Goal: Transaction & Acquisition: Book appointment/travel/reservation

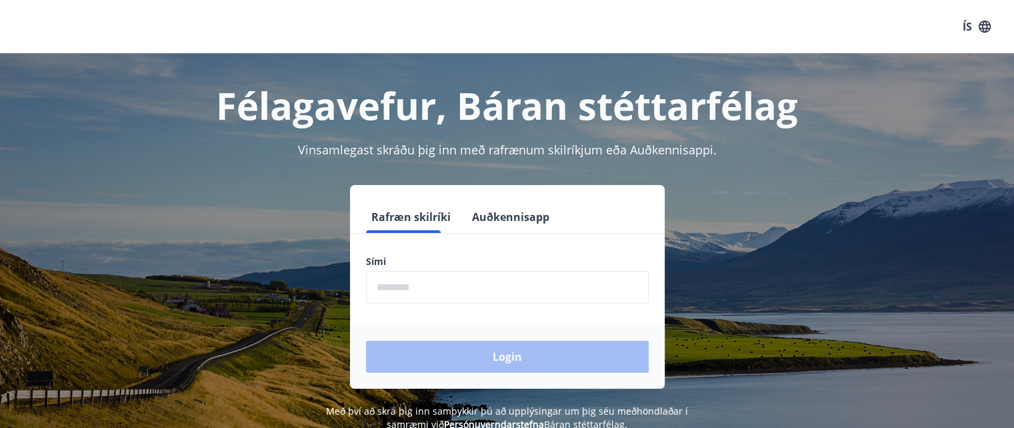
click at [472, 290] on input "phone" at bounding box center [507, 287] width 283 height 33
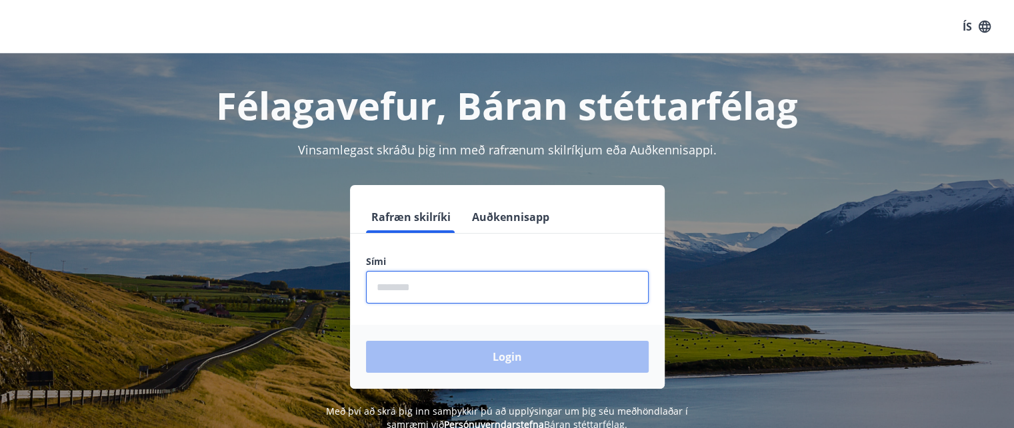
type input "********"
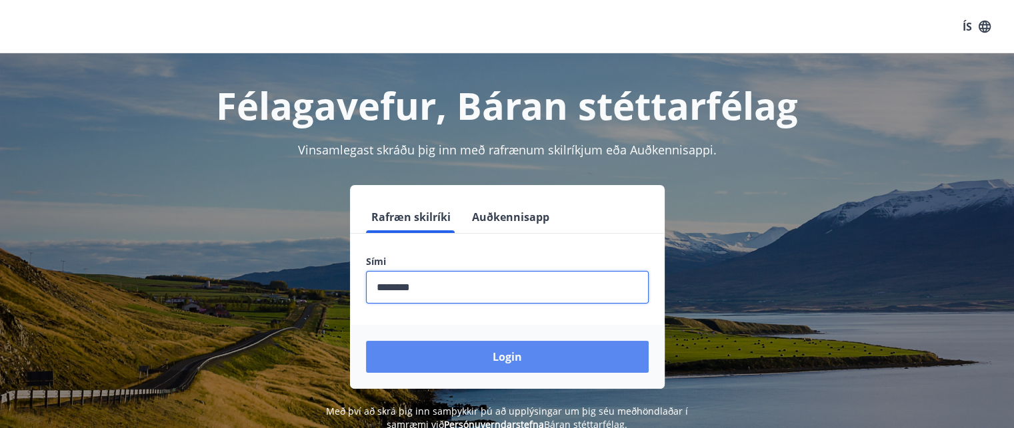
click at [458, 354] on button "Login" at bounding box center [507, 357] width 283 height 32
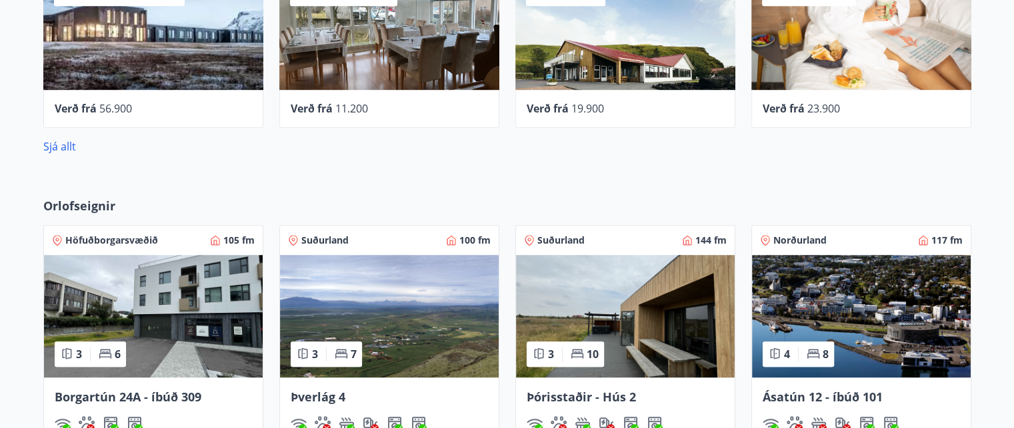
scroll to position [933, 0]
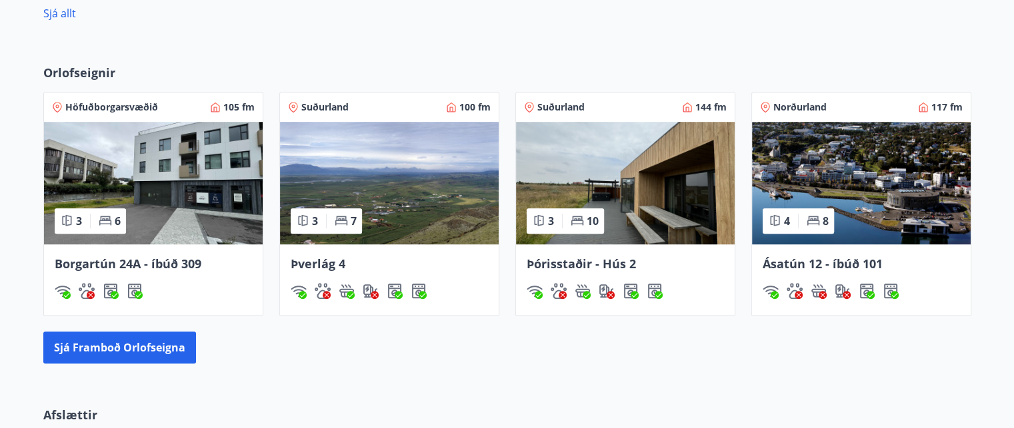
click at [576, 263] on span "Þórisstaðir - Hús 2" at bounding box center [580, 264] width 109 height 16
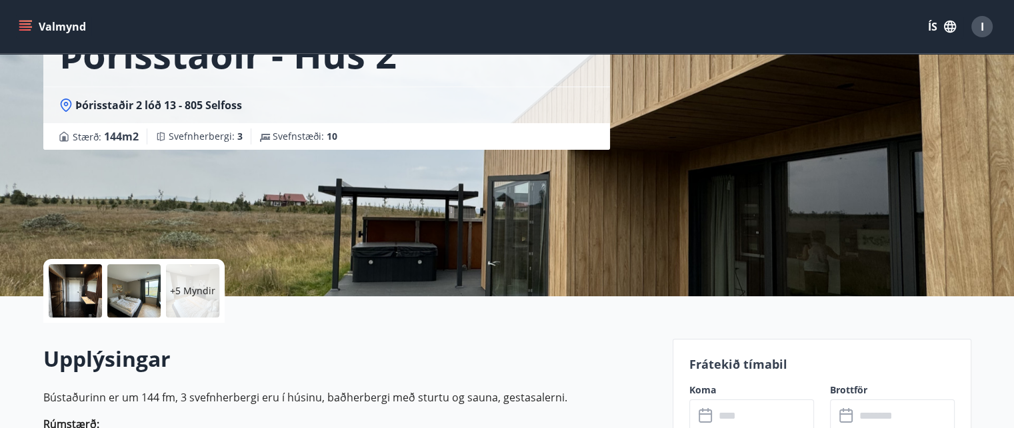
scroll to position [133, 0]
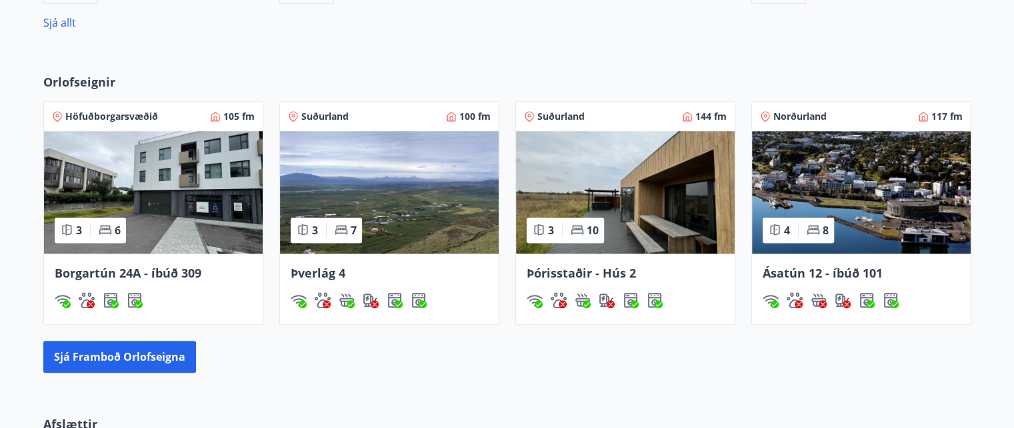
scroll to position [876, 0]
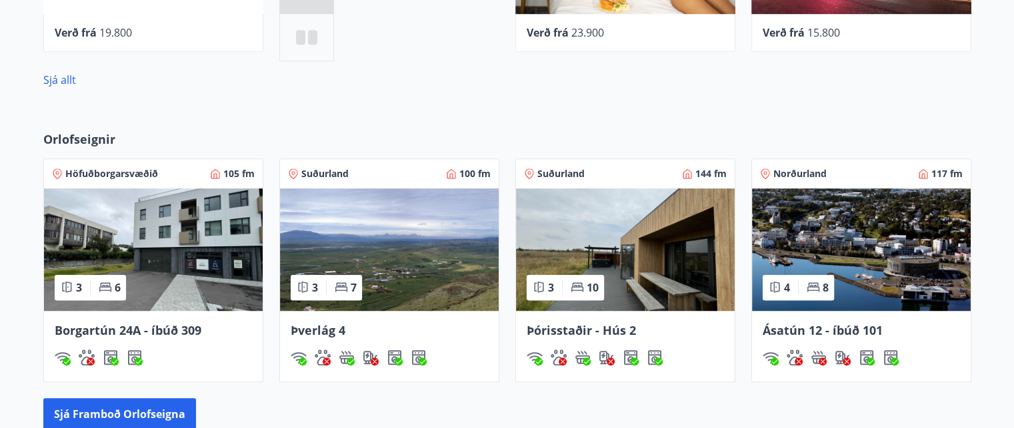
click at [312, 333] on span "Þverlág 4" at bounding box center [318, 331] width 55 height 16
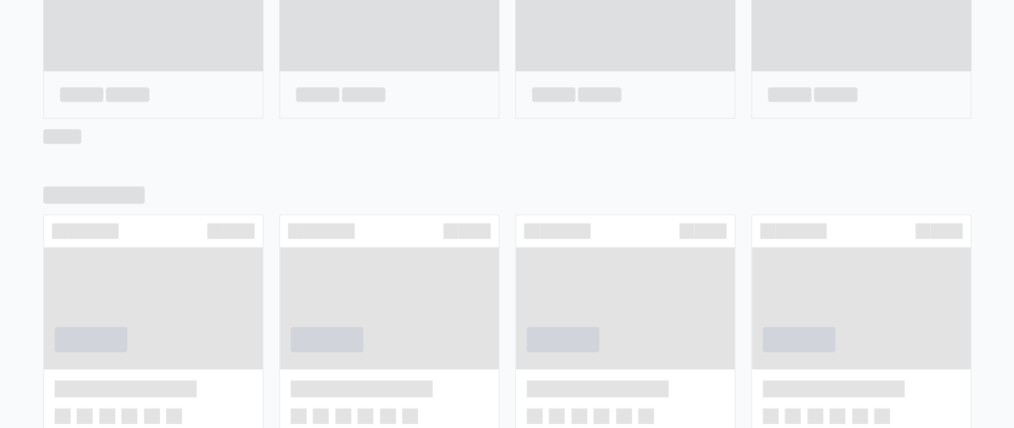
scroll to position [818, 0]
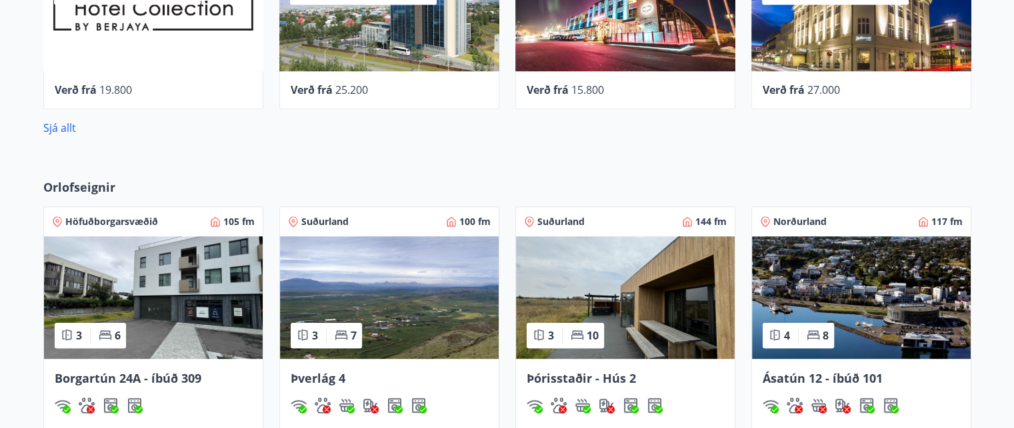
click at [567, 374] on span "Þórisstaðir - Hús 2" at bounding box center [580, 379] width 109 height 16
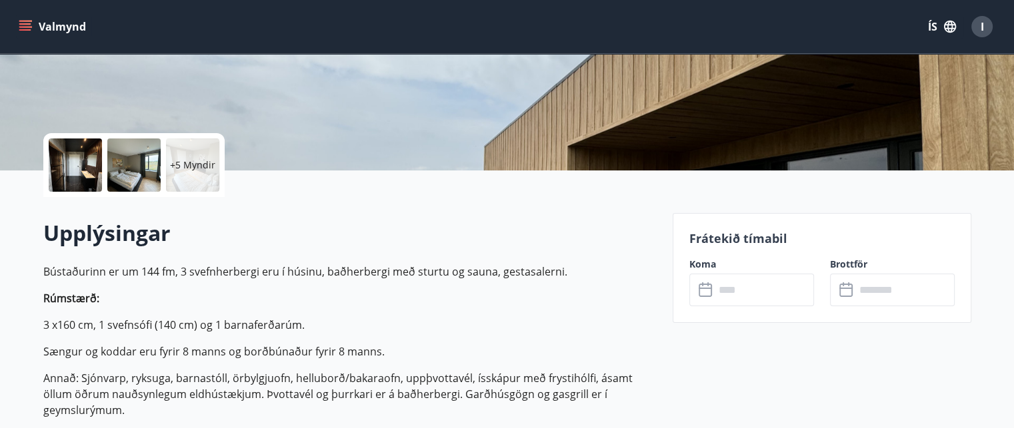
scroll to position [267, 0]
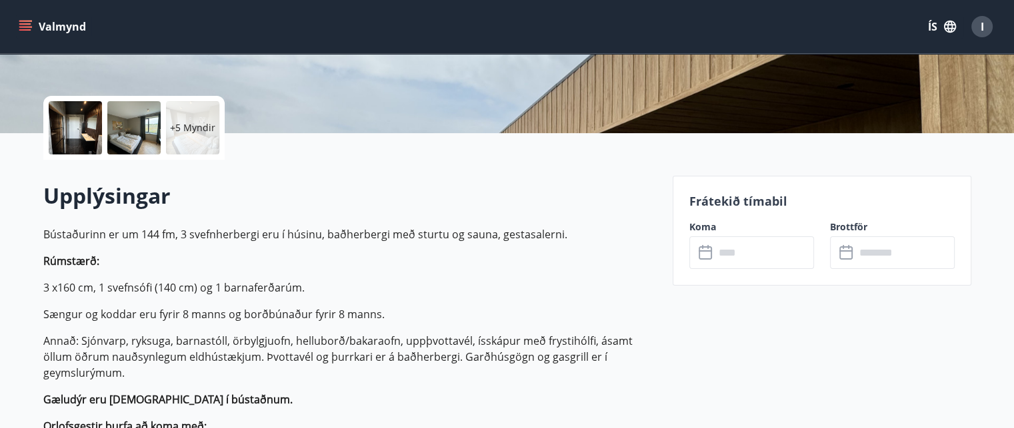
click at [700, 255] on icon at bounding box center [706, 253] width 16 height 16
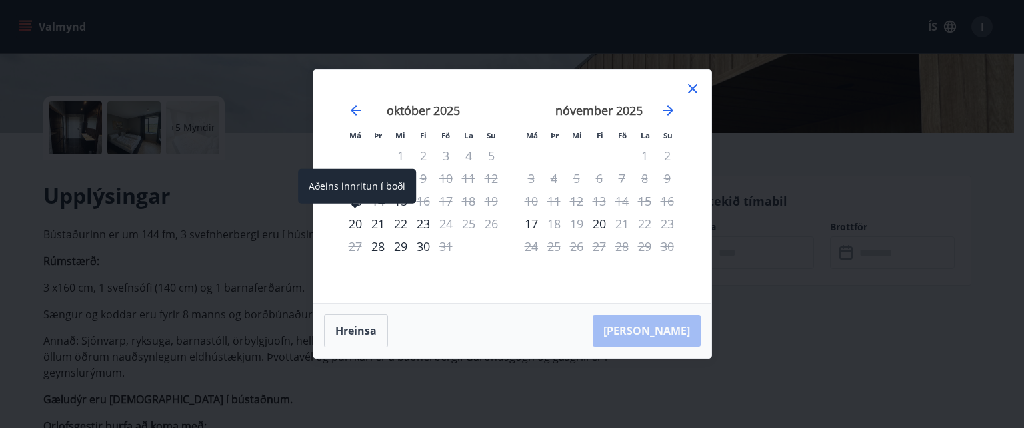
click at [352, 229] on div "20" at bounding box center [355, 224] width 23 height 23
click at [353, 223] on div "20" at bounding box center [355, 224] width 23 height 23
click at [355, 223] on div "20" at bounding box center [355, 224] width 23 height 23
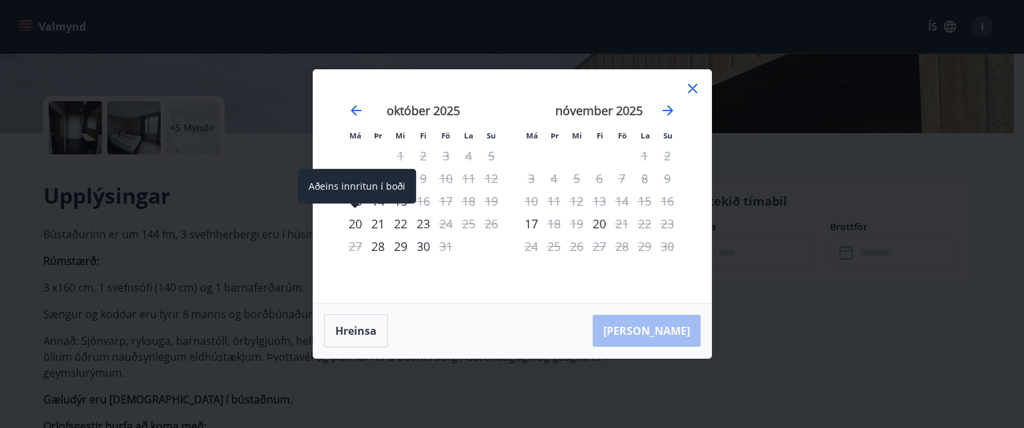
click at [353, 223] on div "20" at bounding box center [355, 224] width 23 height 23
click at [355, 226] on div "20" at bounding box center [355, 224] width 23 height 23
click at [694, 89] on icon at bounding box center [692, 89] width 16 height 16
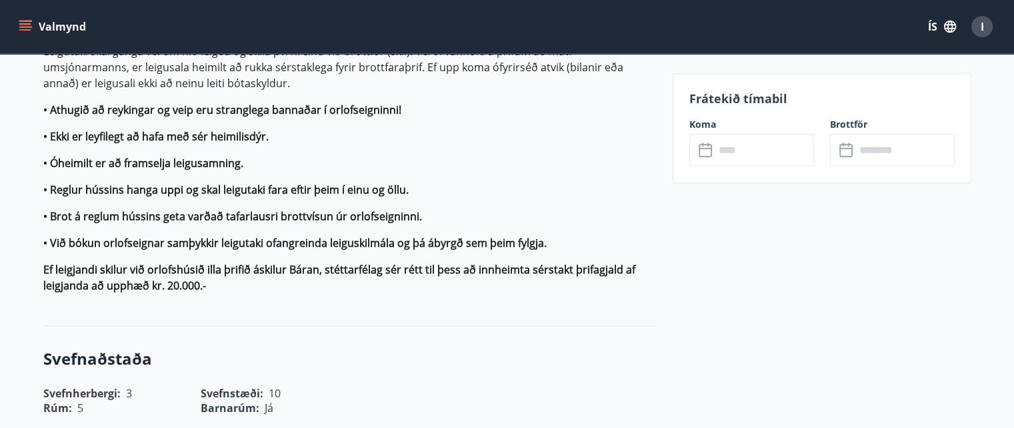
scroll to position [1533, 0]
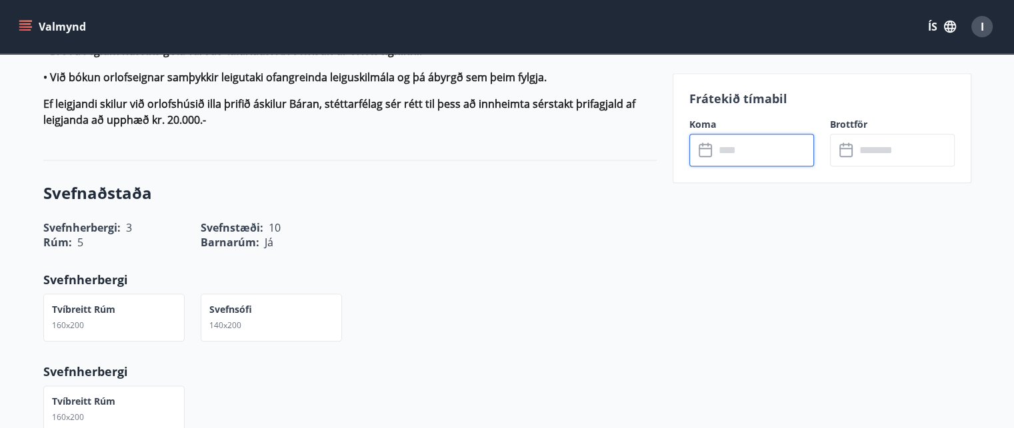
click at [730, 152] on input "text" at bounding box center [763, 150] width 99 height 33
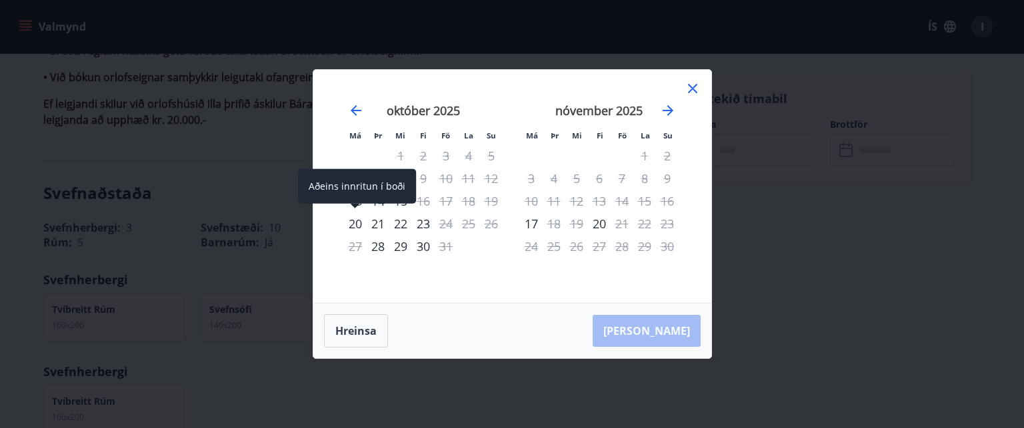
click at [355, 223] on div "20" at bounding box center [355, 224] width 23 height 23
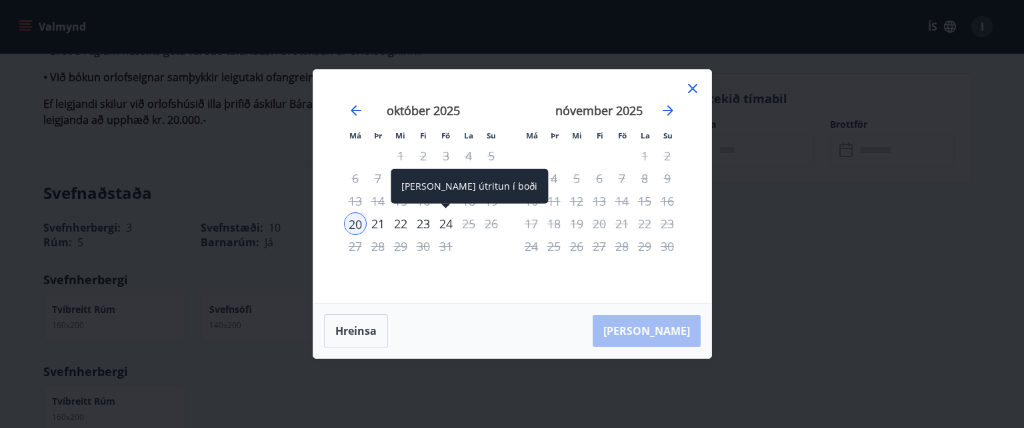
click at [444, 225] on div "24" at bounding box center [445, 224] width 23 height 23
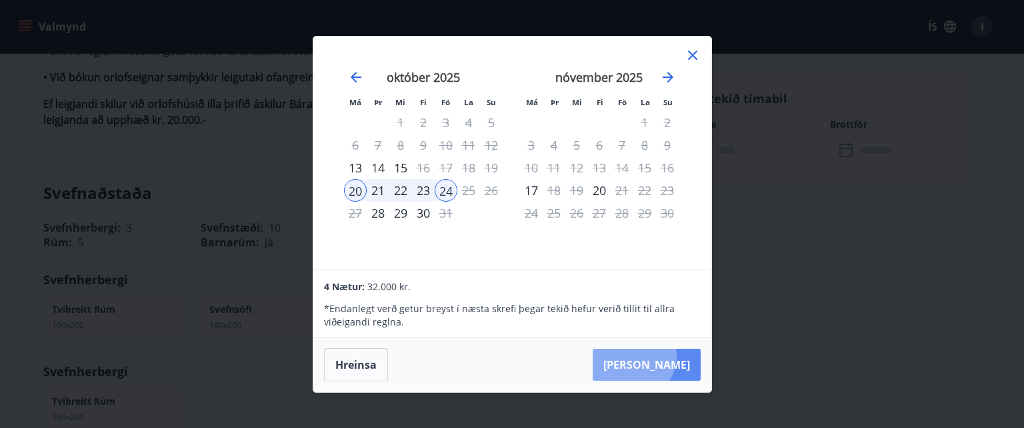
click at [672, 357] on button "[PERSON_NAME]" at bounding box center [646, 365] width 108 height 32
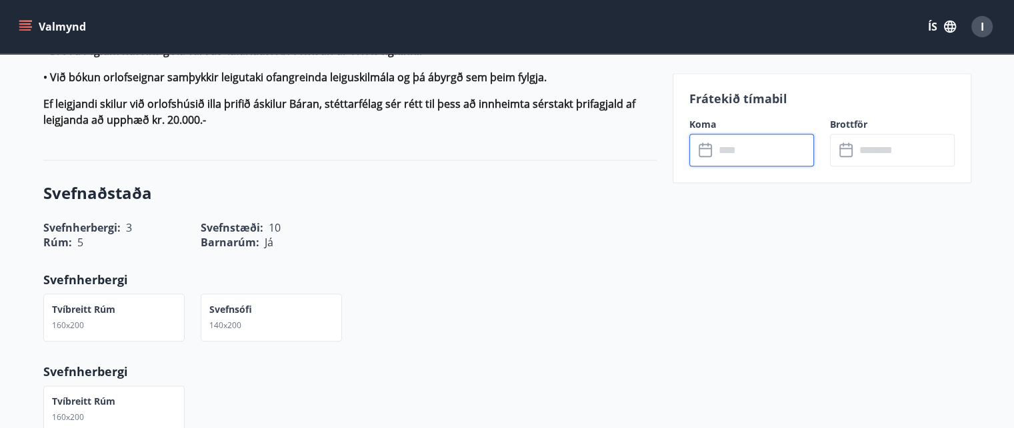
type input "******"
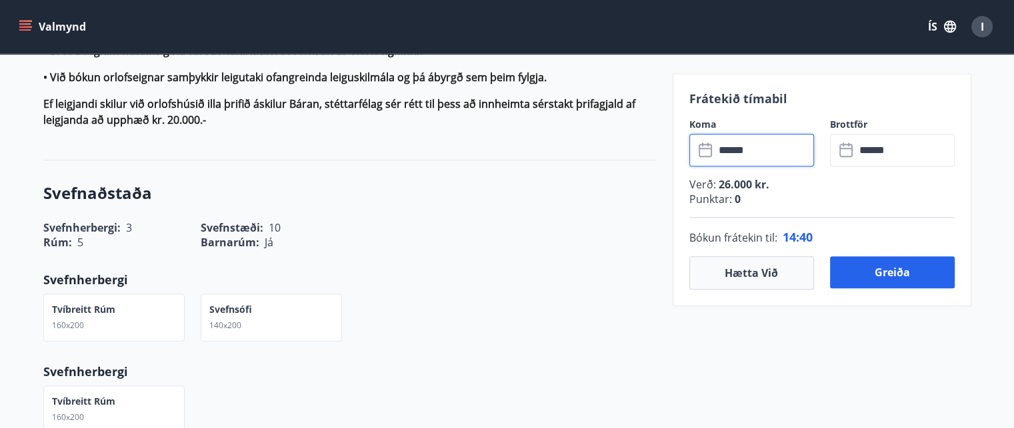
click at [845, 147] on icon at bounding box center [847, 151] width 16 height 16
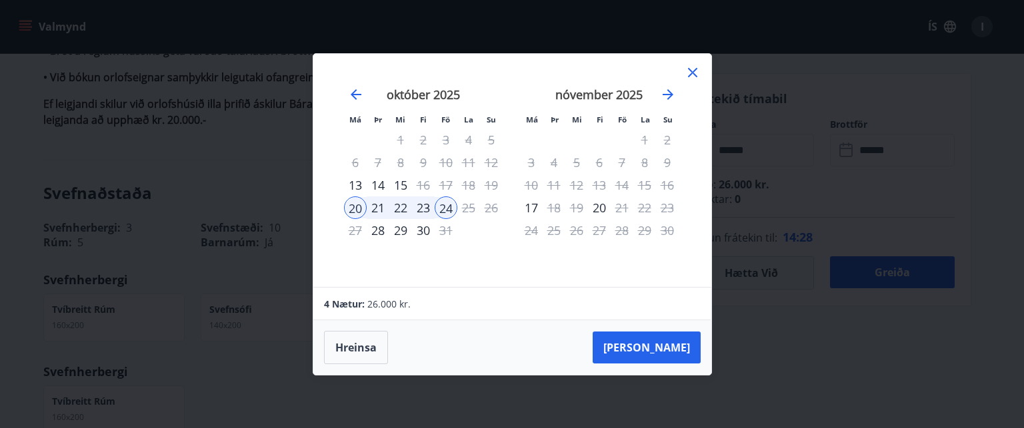
click at [691, 76] on icon at bounding box center [692, 73] width 16 height 16
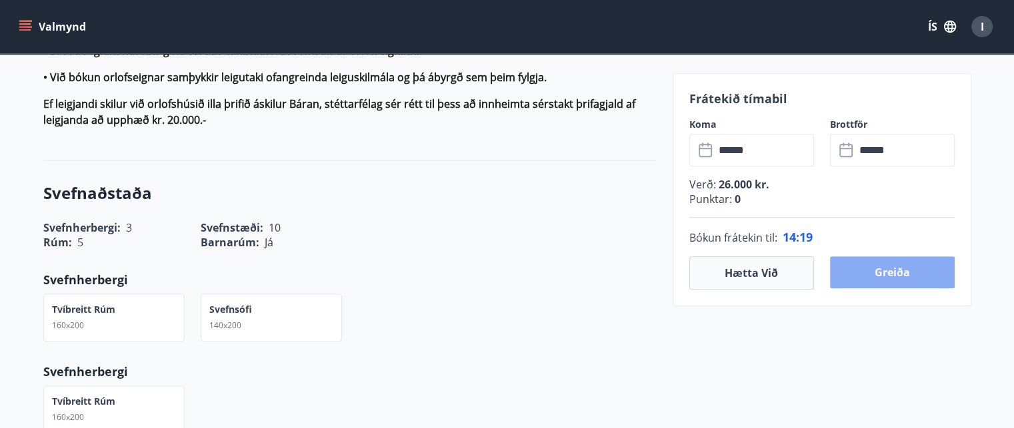
click at [868, 273] on button "Greiða" at bounding box center [892, 273] width 125 height 32
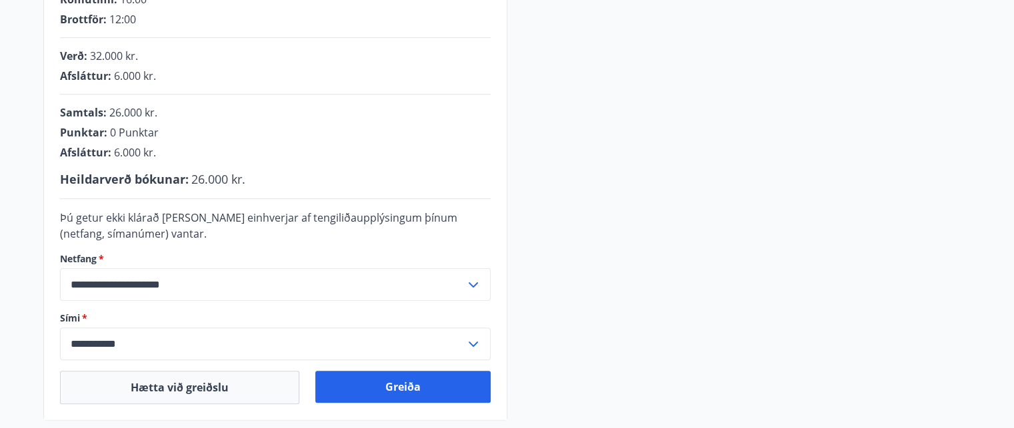
scroll to position [339, 0]
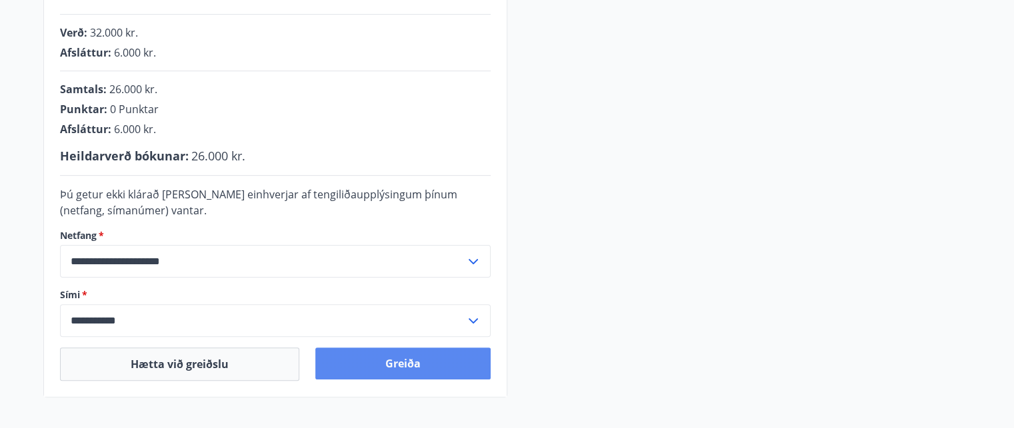
click at [401, 355] on button "Greiða" at bounding box center [402, 364] width 175 height 32
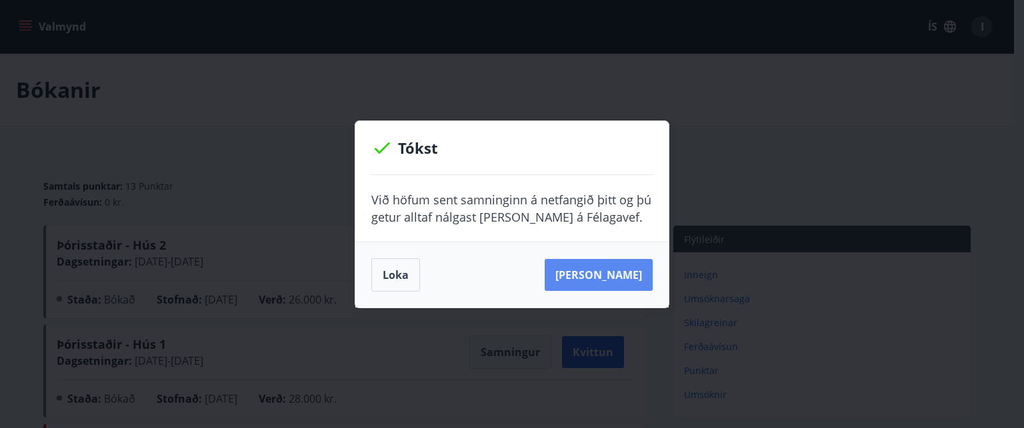
click at [592, 282] on button "Sjá samning" at bounding box center [598, 275] width 108 height 32
click at [400, 273] on button "Loka" at bounding box center [395, 275] width 49 height 33
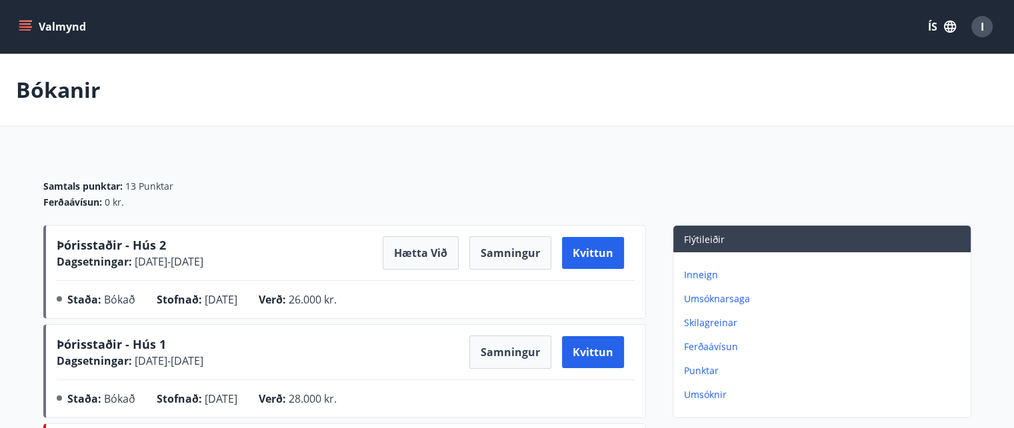
click at [23, 27] on icon "menu" at bounding box center [26, 26] width 15 height 1
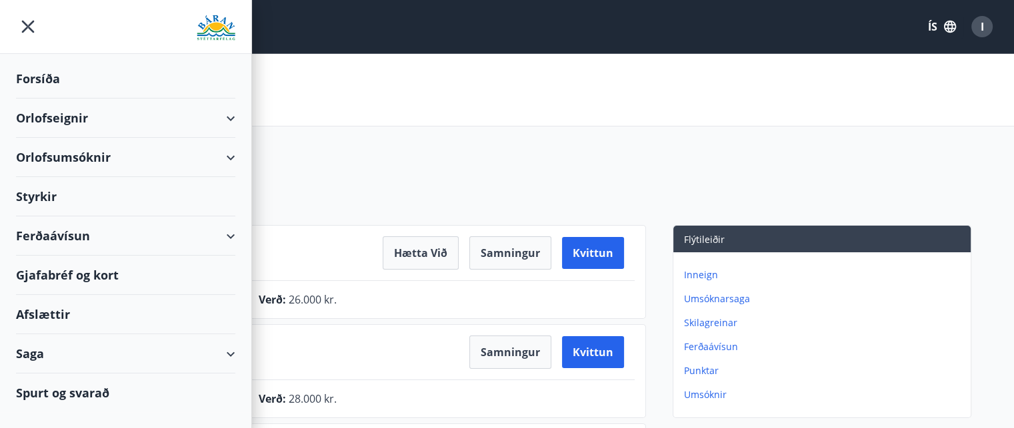
click at [72, 117] on div "Orlofseignir" at bounding box center [125, 118] width 219 height 39
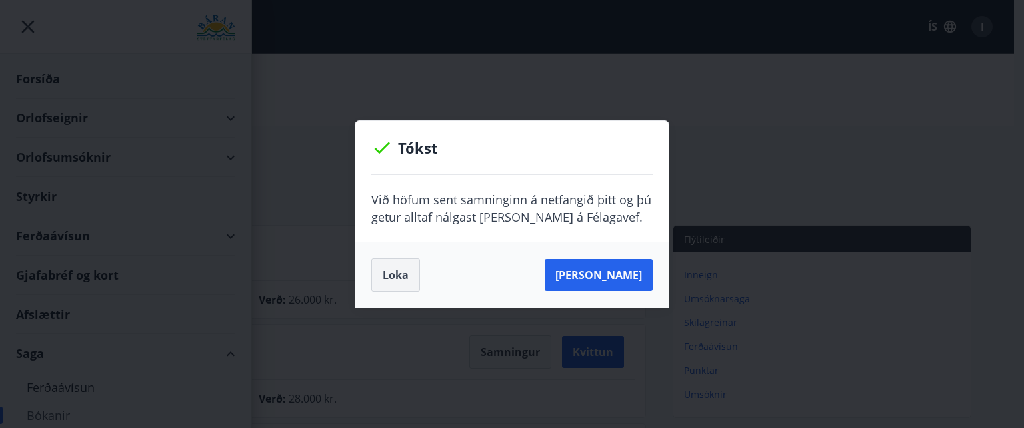
click at [386, 279] on button "Loka" at bounding box center [395, 275] width 49 height 33
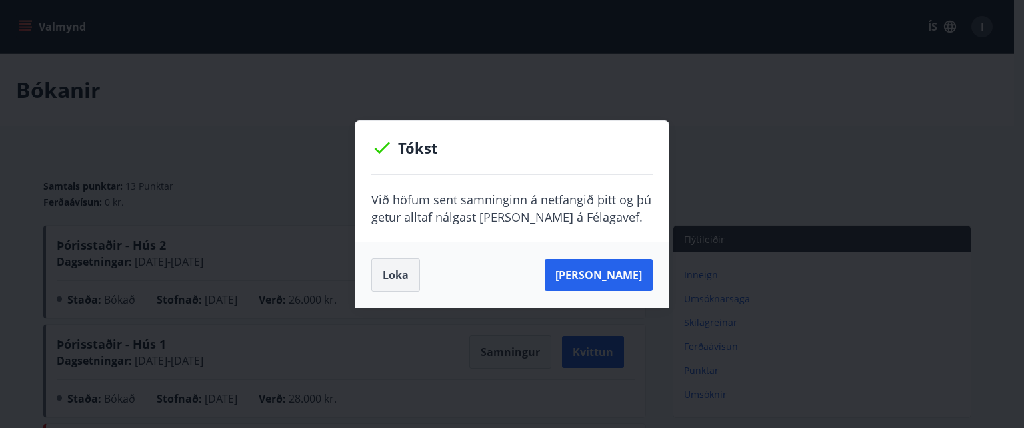
drag, startPoint x: 365, startPoint y: 259, endPoint x: 373, endPoint y: 265, distance: 9.6
click at [365, 260] on div "Loka Sjá samning" at bounding box center [511, 275] width 313 height 66
click at [381, 273] on button "Loka" at bounding box center [395, 275] width 49 height 33
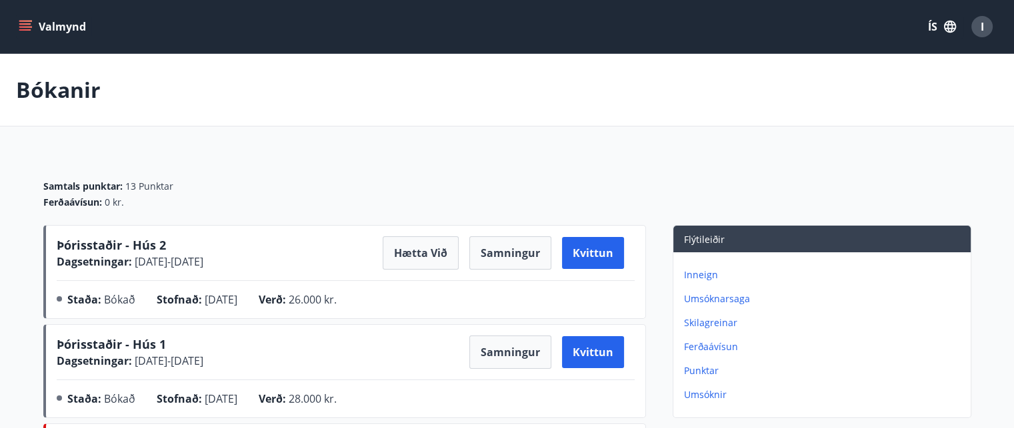
click at [269, 126] on div "Bókanir" at bounding box center [507, 90] width 1014 height 73
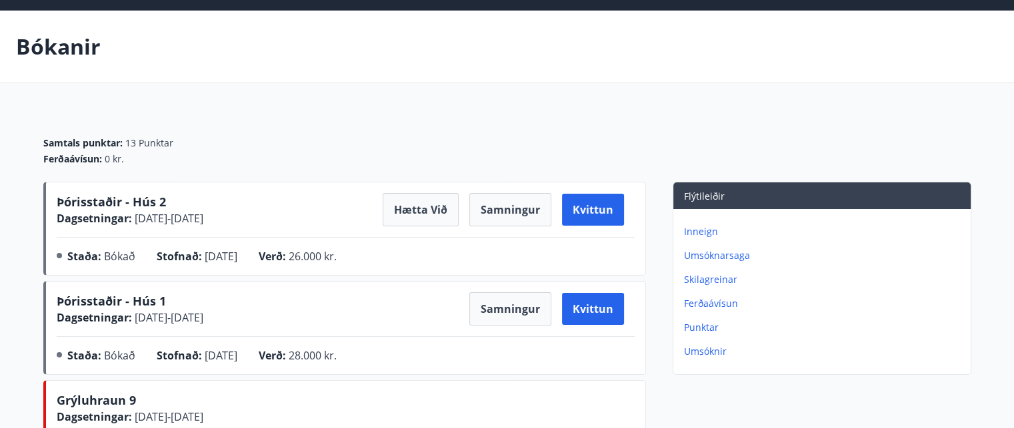
scroll to position [67, 0]
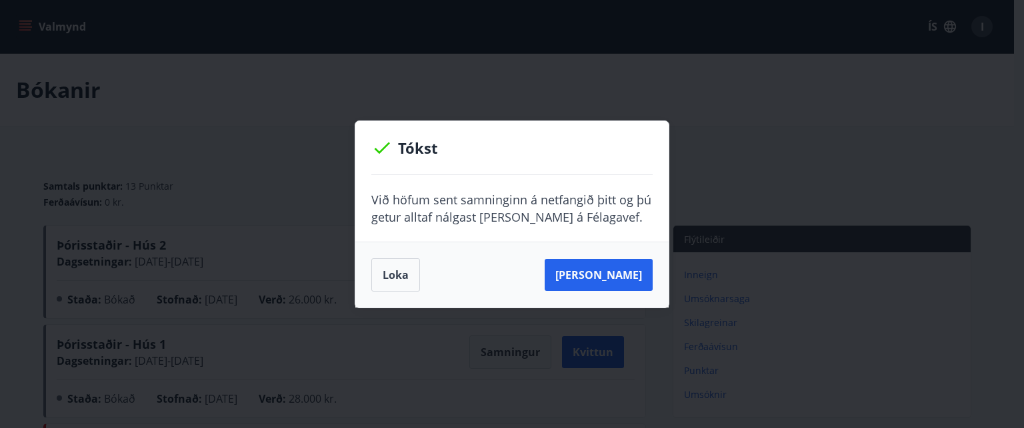
click at [249, 175] on div "Tókst Við höfum sent samninginn á netfangið þitt og þú getur alltaf nálgast han…" at bounding box center [512, 214] width 1024 height 428
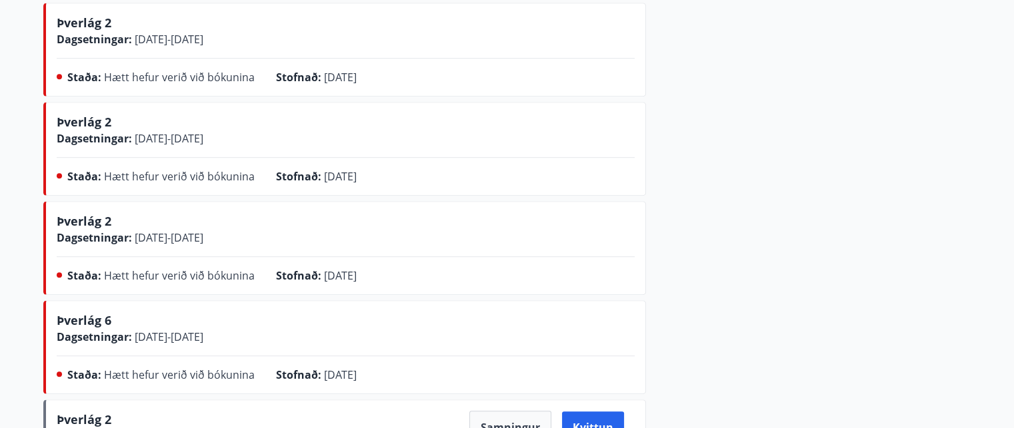
scroll to position [1049, 0]
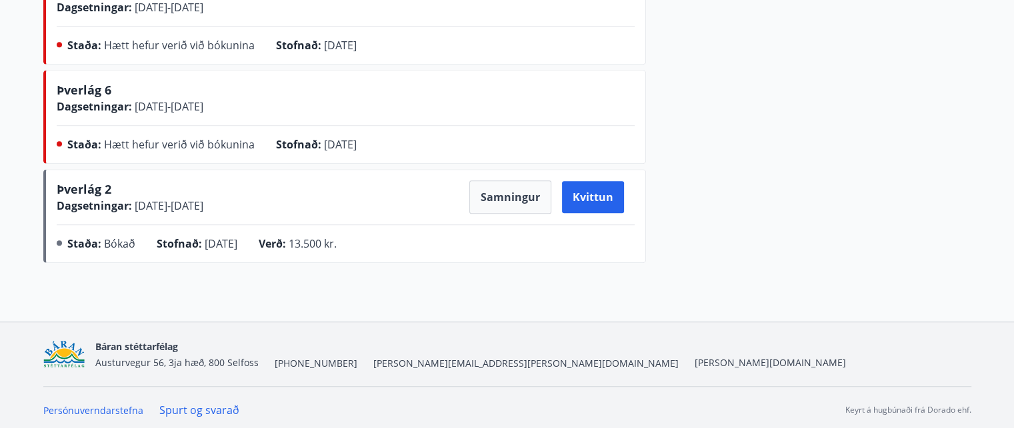
click at [122, 343] on span "Báran stéttarfélag" at bounding box center [136, 347] width 83 height 13
click at [62, 354] on img at bounding box center [64, 355] width 42 height 29
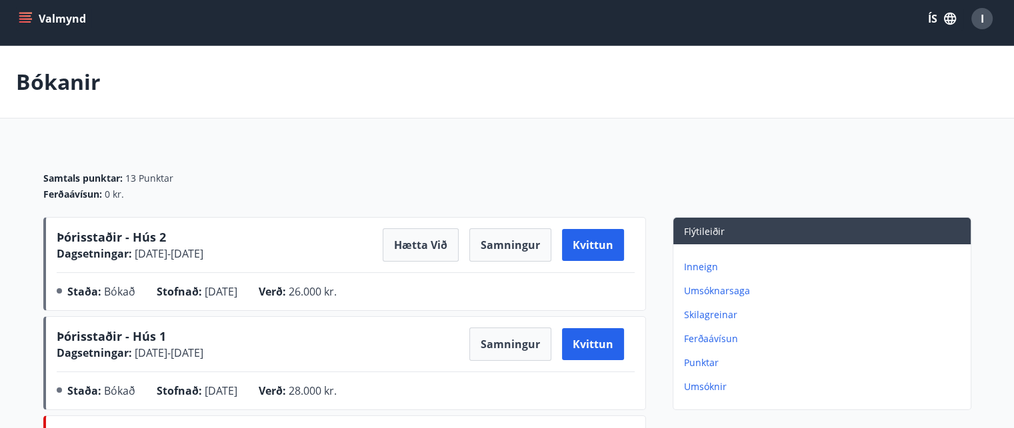
scroll to position [0, 0]
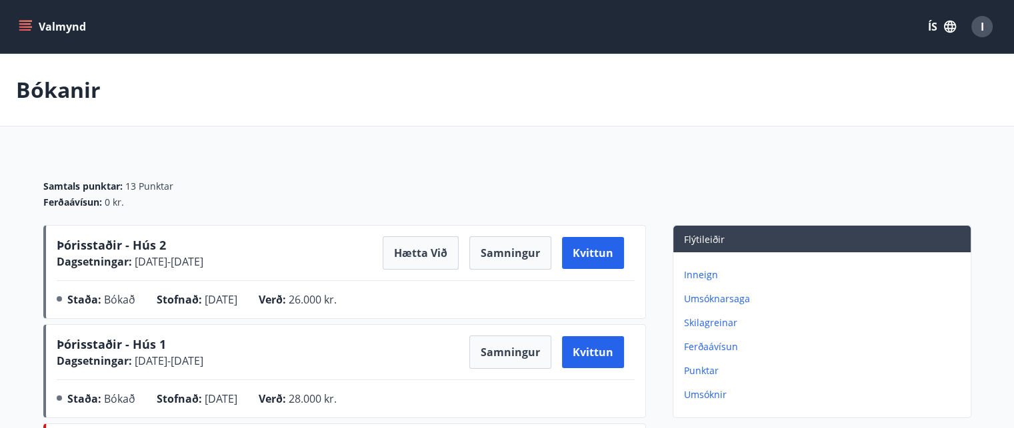
click at [27, 23] on icon "menu" at bounding box center [25, 26] width 13 height 13
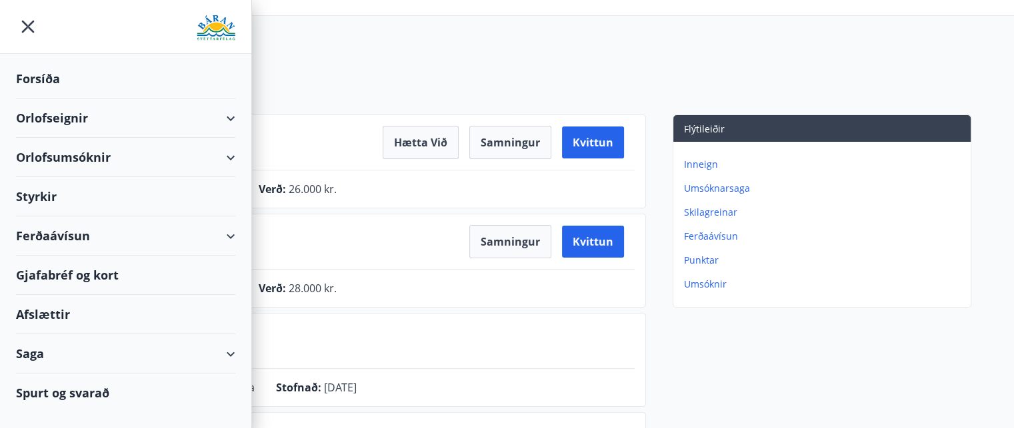
scroll to position [133, 0]
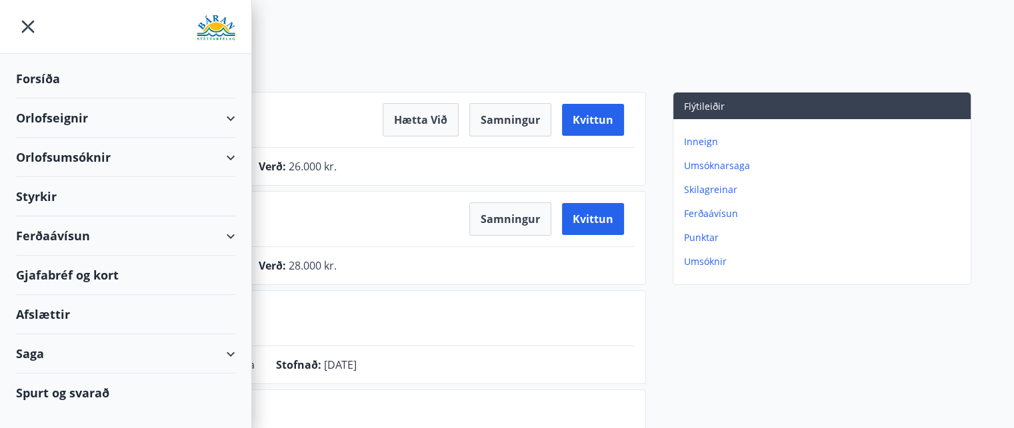
click at [56, 117] on div "Orlofseignir" at bounding box center [125, 118] width 219 height 39
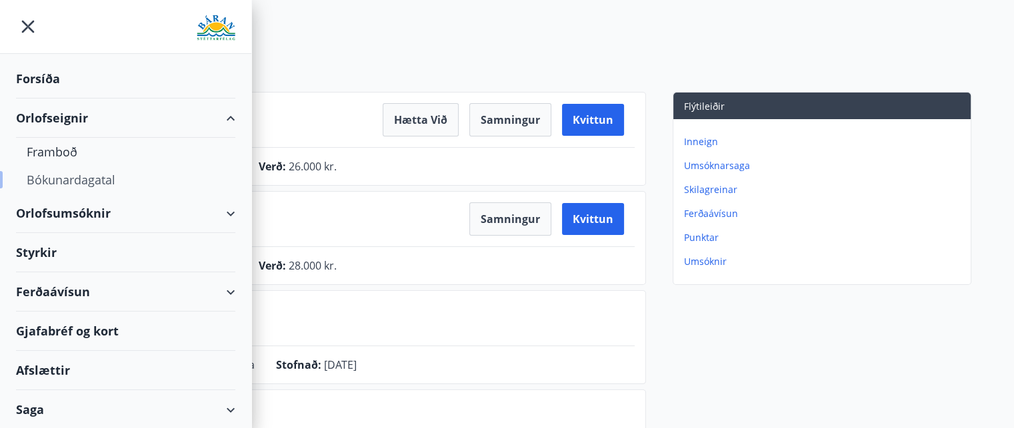
click at [73, 179] on div "Bókunardagatal" at bounding box center [126, 180] width 198 height 28
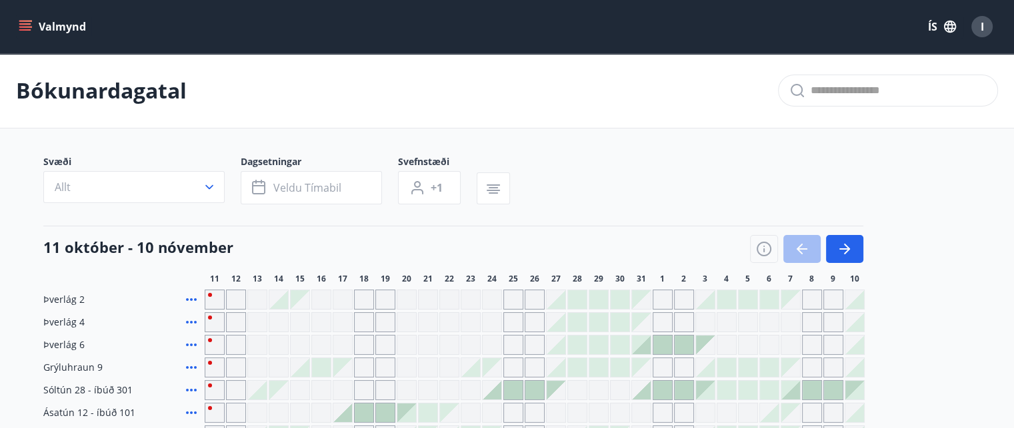
click at [24, 23] on icon "menu" at bounding box center [25, 26] width 13 height 13
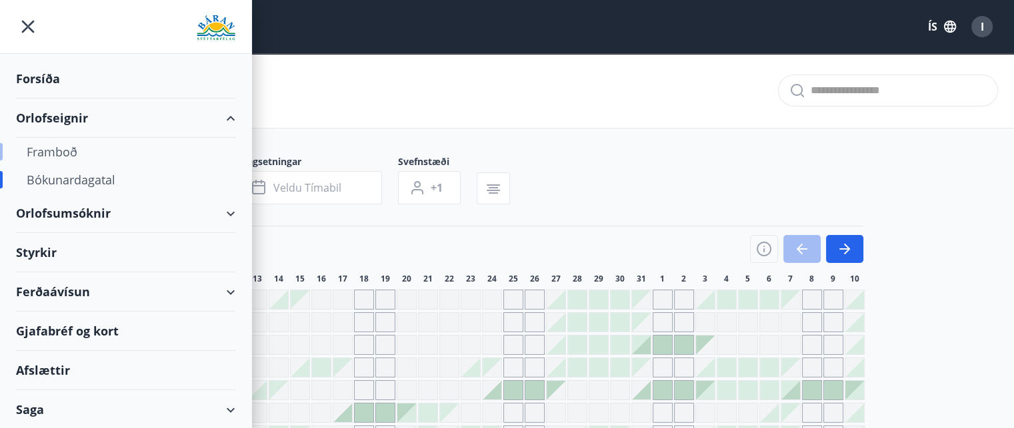
click at [60, 148] on div "Framboð" at bounding box center [126, 152] width 198 height 28
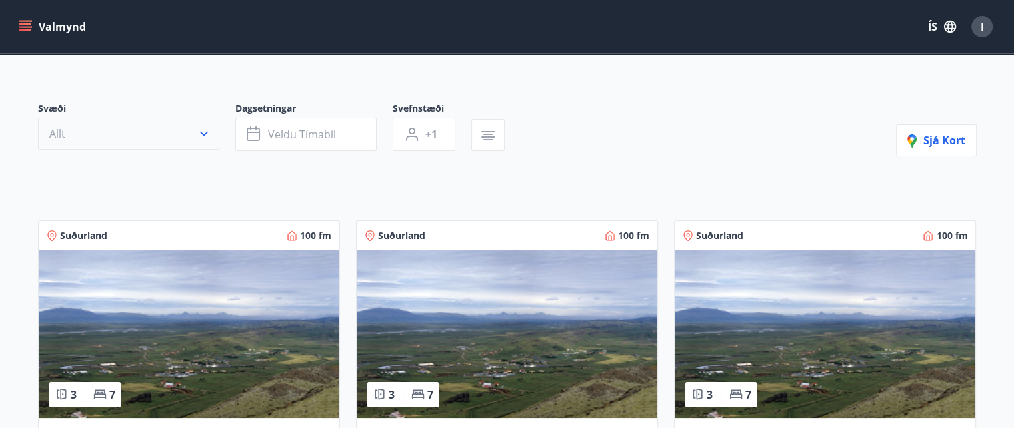
scroll to position [67, 0]
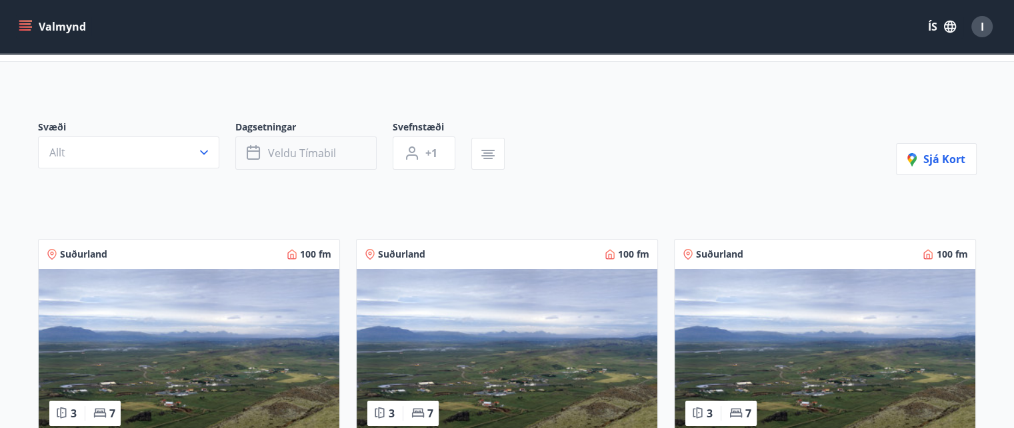
click at [332, 156] on span "Veldu tímabil" at bounding box center [302, 153] width 68 height 15
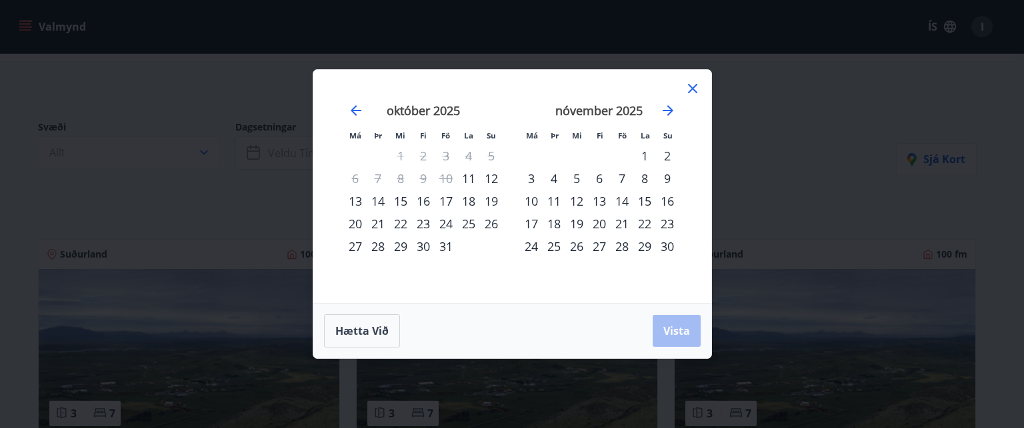
click at [448, 226] on div "24" at bounding box center [445, 224] width 23 height 23
click at [469, 224] on div "25" at bounding box center [468, 224] width 23 height 23
click at [439, 223] on div "24" at bounding box center [445, 224] width 23 height 23
click at [445, 225] on div "24" at bounding box center [445, 224] width 23 height 23
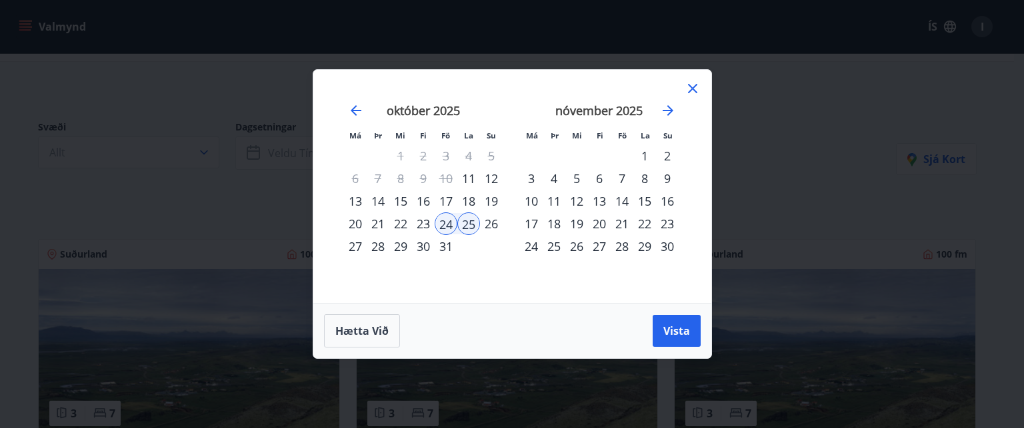
click at [445, 225] on div "24" at bounding box center [445, 224] width 23 height 23
click at [693, 90] on icon at bounding box center [692, 88] width 9 height 9
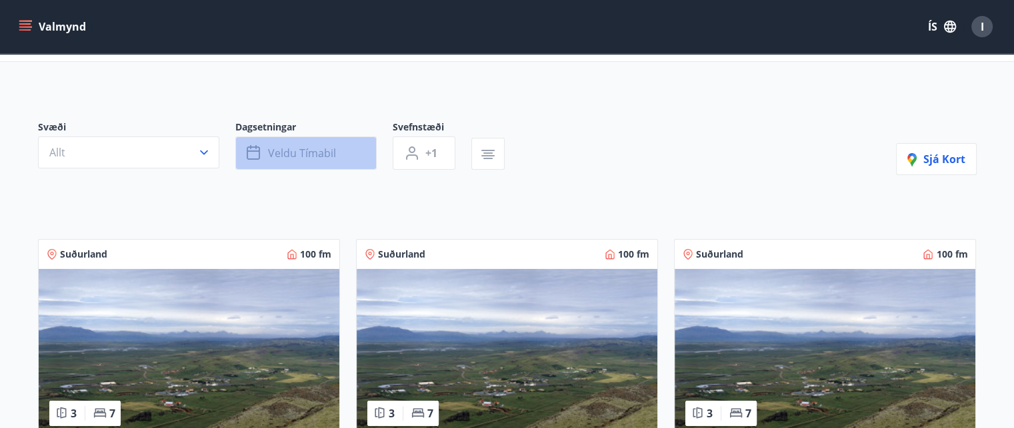
click at [333, 151] on span "Veldu tímabil" at bounding box center [302, 153] width 68 height 15
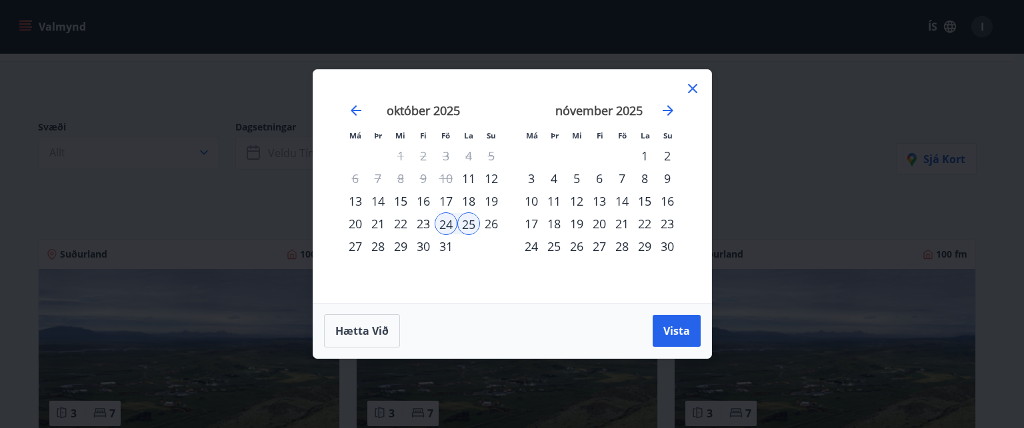
click at [439, 223] on div "24" at bounding box center [445, 224] width 23 height 23
click at [480, 224] on div "26" at bounding box center [491, 224] width 23 height 23
click at [453, 226] on div "24" at bounding box center [445, 224] width 23 height 23
click at [470, 223] on div "25" at bounding box center [468, 224] width 23 height 23
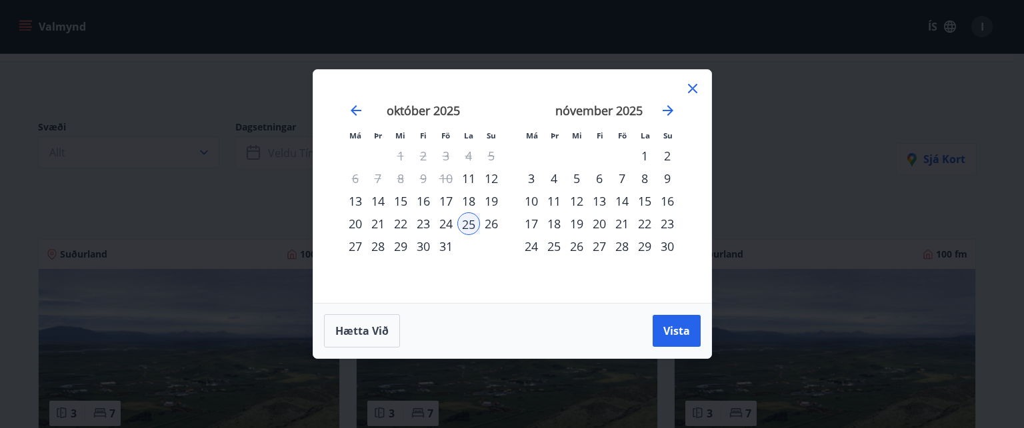
click at [488, 226] on div "26" at bounding box center [491, 224] width 23 height 23
click at [677, 331] on span "Vista" at bounding box center [676, 331] width 27 height 15
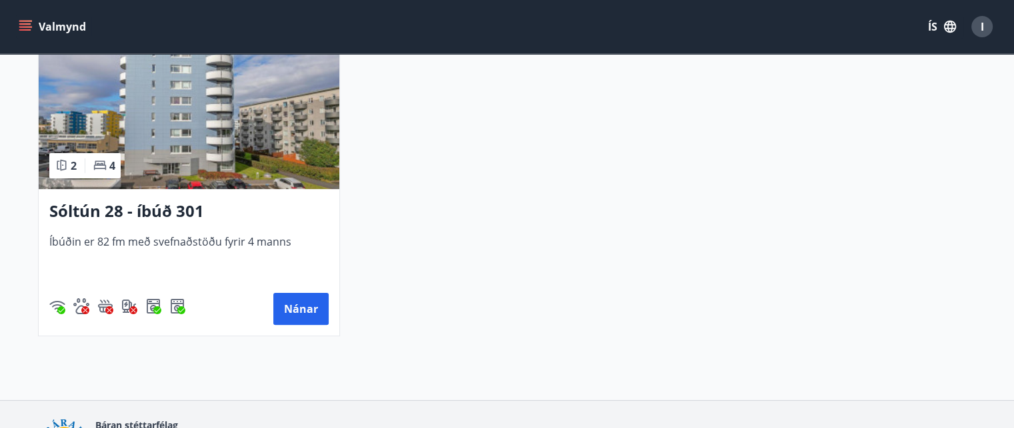
scroll to position [333, 0]
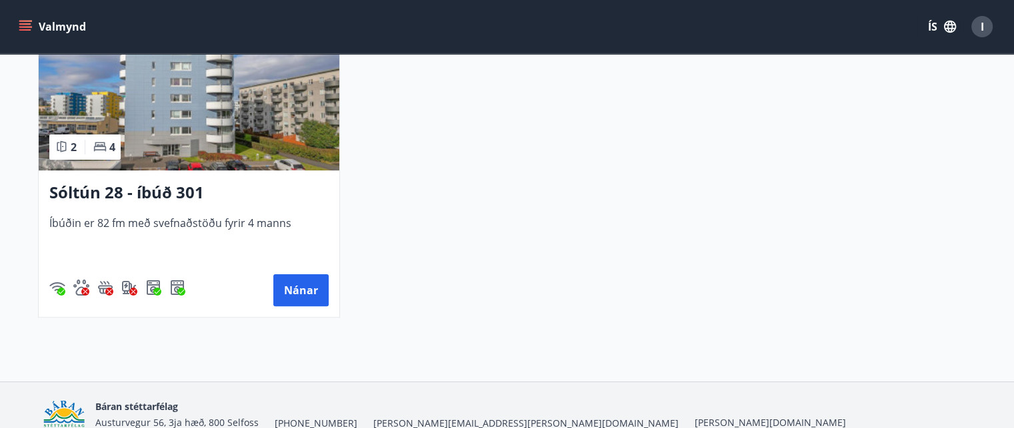
click at [85, 191] on h3 "Sóltún 28 - íbúð 301" at bounding box center [188, 193] width 279 height 24
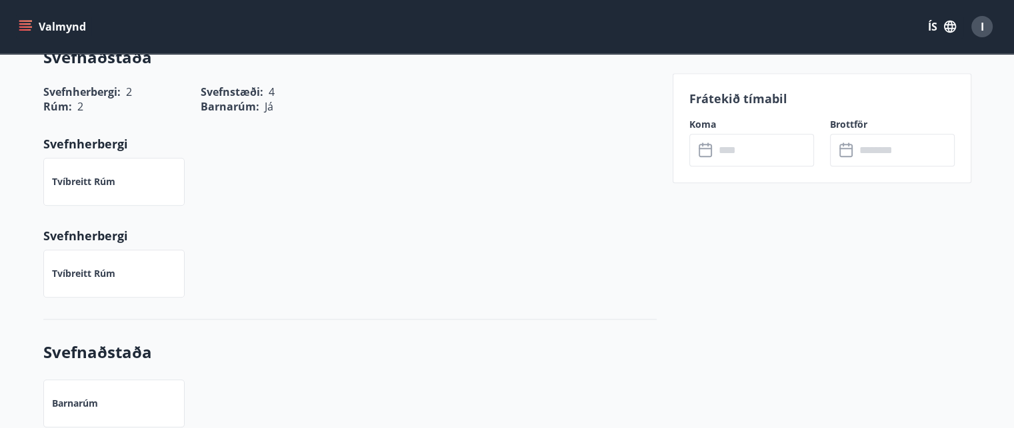
scroll to position [1333, 0]
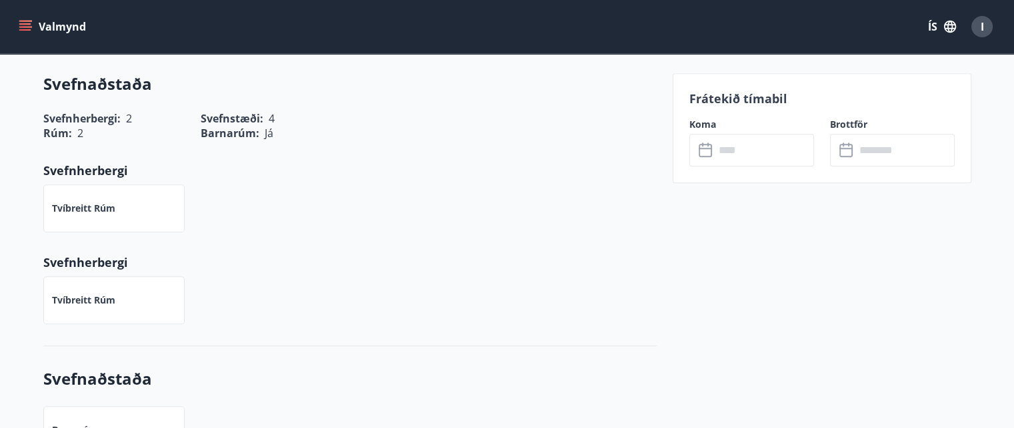
click at [718, 151] on input "text" at bounding box center [763, 150] width 99 height 33
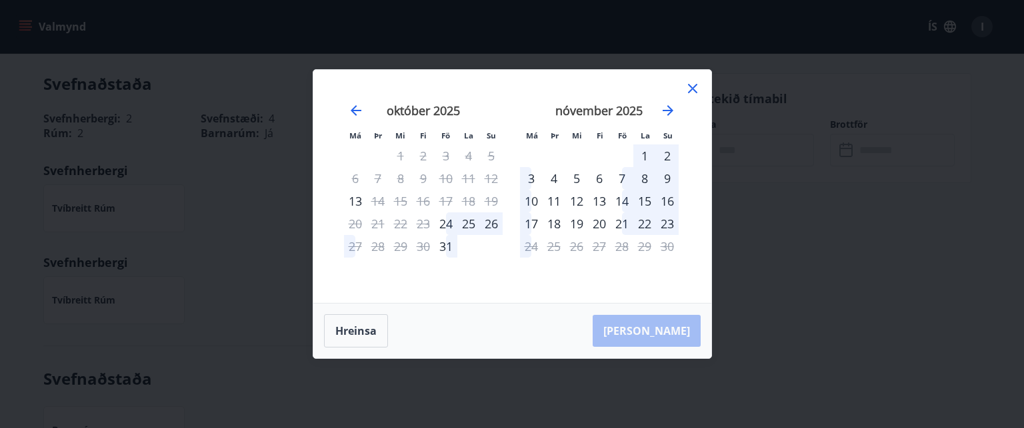
click at [466, 225] on div "25" at bounding box center [468, 224] width 23 height 23
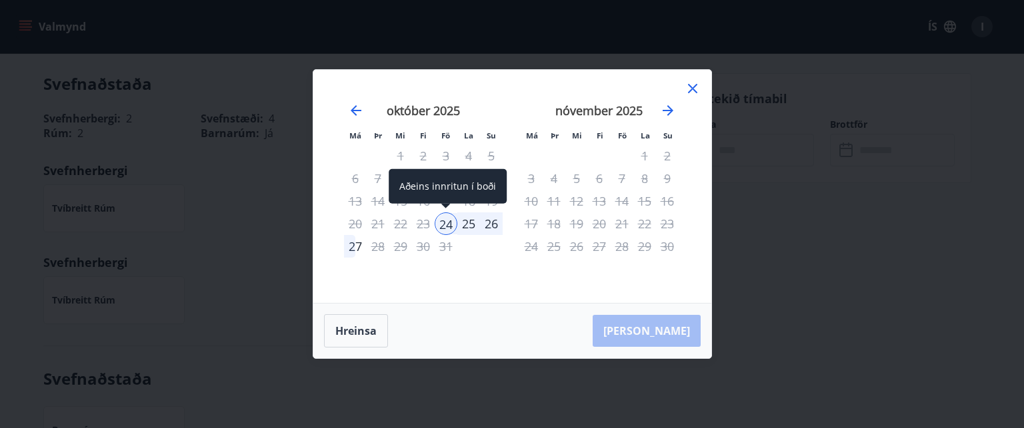
click at [452, 227] on div "24" at bounding box center [445, 224] width 23 height 23
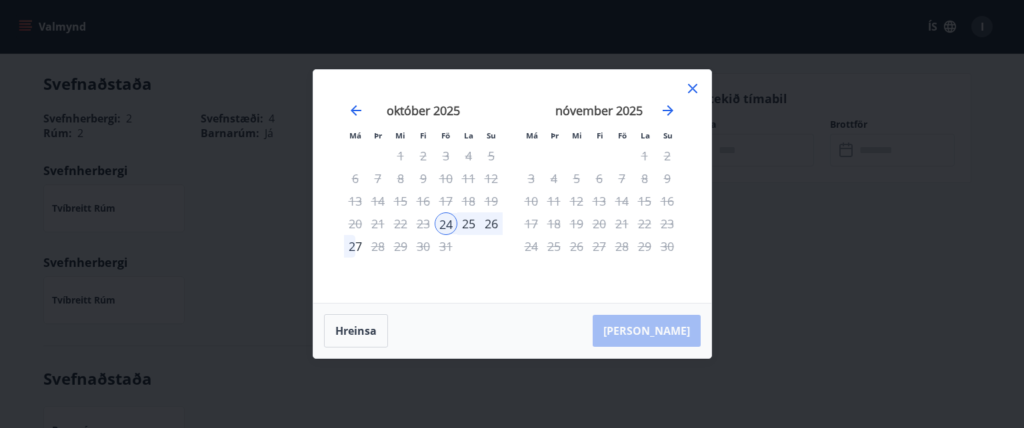
click at [471, 226] on div "25" at bounding box center [468, 224] width 23 height 23
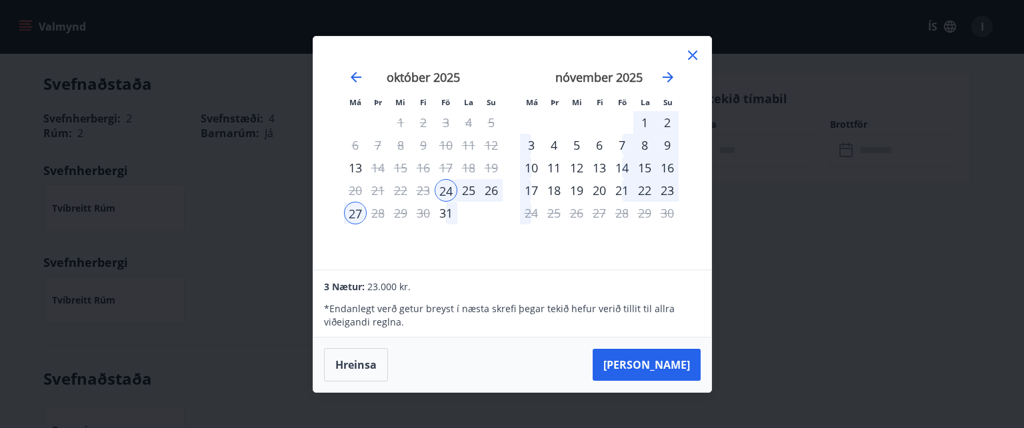
click at [464, 195] on div "25" at bounding box center [468, 190] width 23 height 23
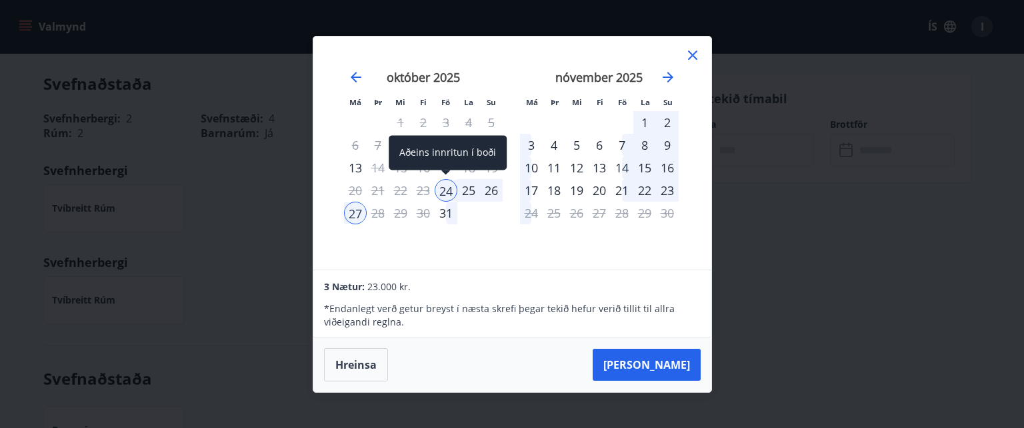
click at [441, 191] on div "24" at bounding box center [445, 190] width 23 height 23
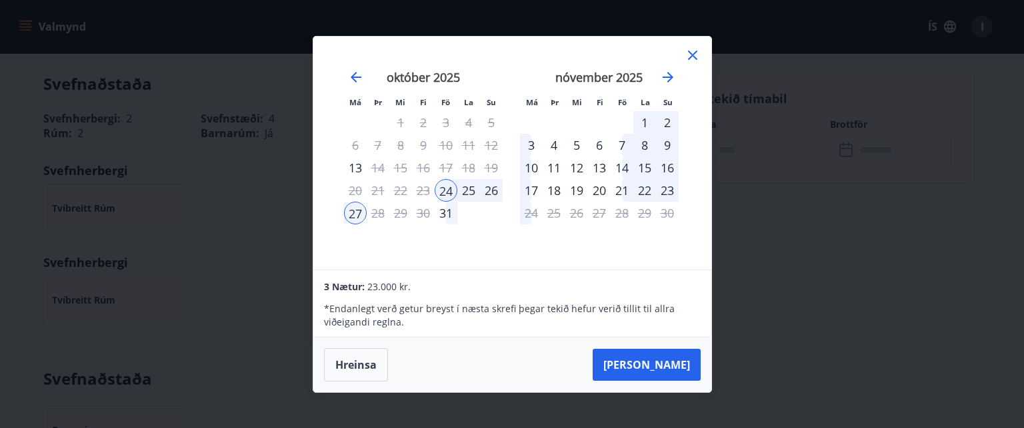
click at [469, 196] on div "25" at bounding box center [468, 190] width 23 height 23
click at [468, 191] on div "25" at bounding box center [468, 190] width 23 height 23
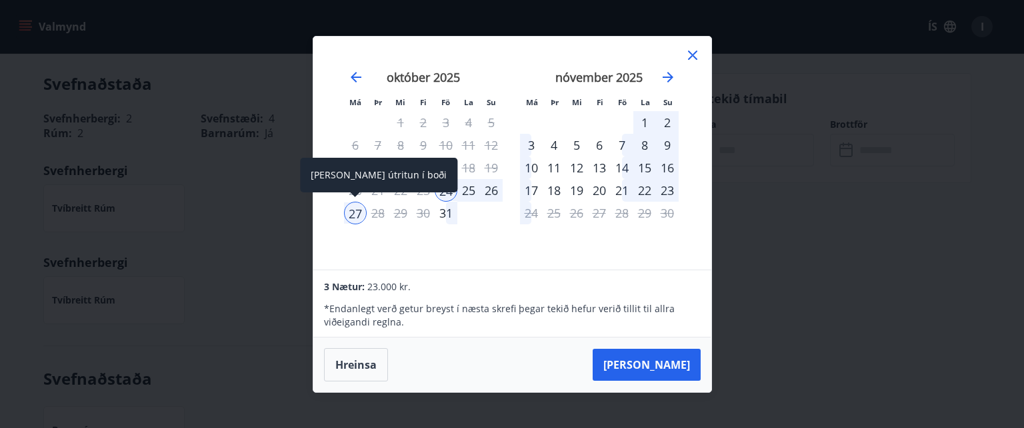
click at [357, 217] on div "27" at bounding box center [355, 213] width 23 height 23
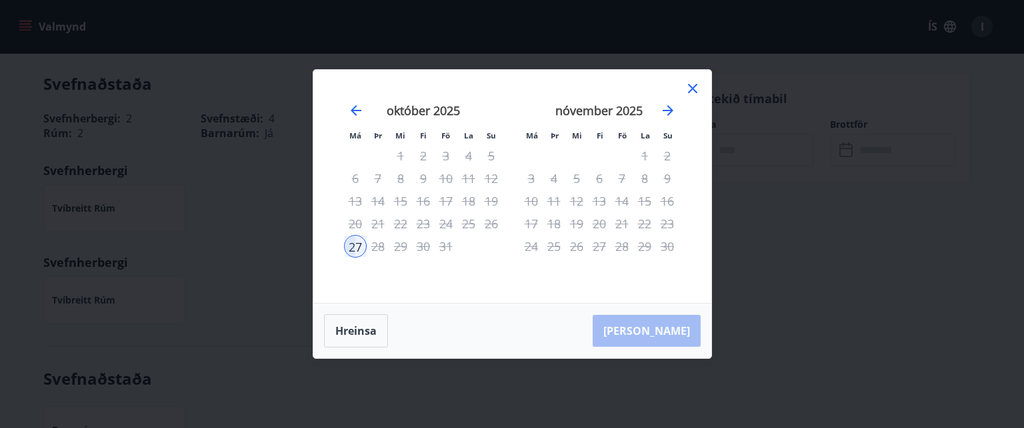
click at [370, 262] on div "október 2025 1 2 3 4 5 6 7 8 9 10 11 12 13 14 15 16 17 18 19 20 21 22 23 24 25 …" at bounding box center [423, 195] width 176 height 219
click at [694, 87] on icon at bounding box center [692, 88] width 9 height 9
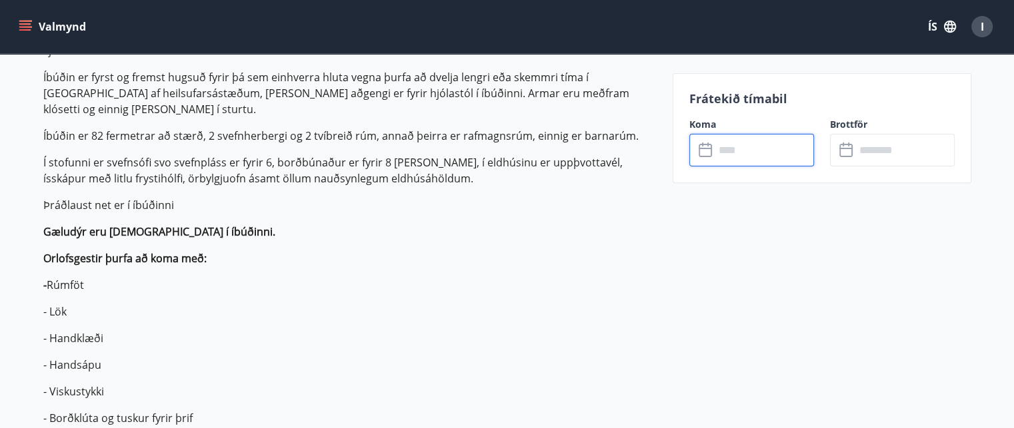
scroll to position [666, 0]
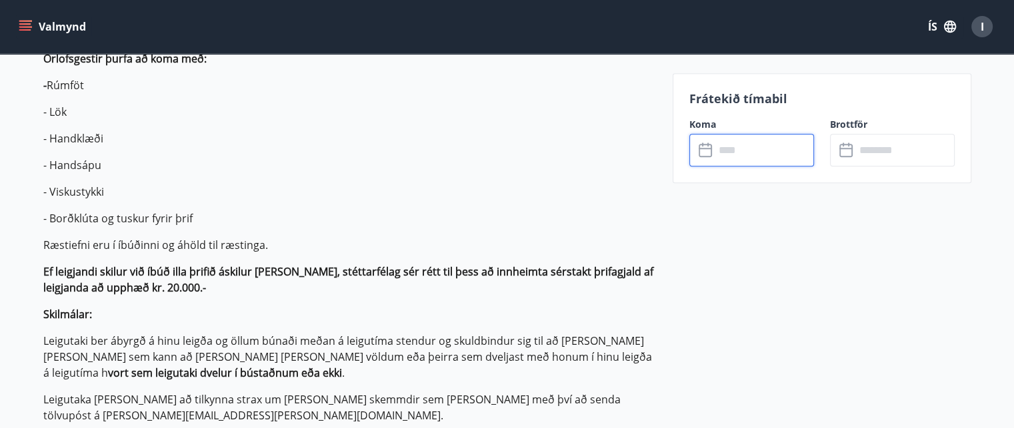
click at [703, 152] on icon at bounding box center [706, 151] width 16 height 16
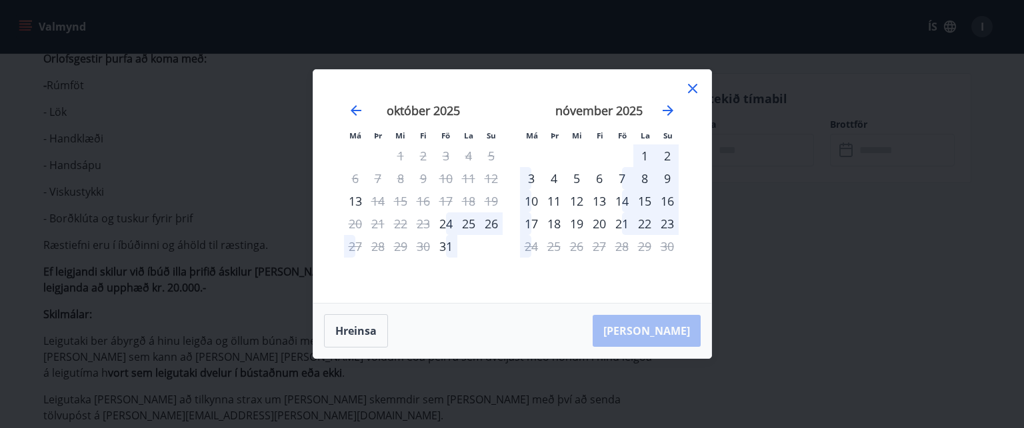
click at [471, 221] on div "25" at bounding box center [468, 224] width 23 height 23
click at [469, 221] on div "25" at bounding box center [468, 224] width 23 height 23
click at [464, 220] on div "25" at bounding box center [468, 224] width 23 height 23
click at [465, 223] on div "25" at bounding box center [468, 224] width 23 height 23
click at [492, 225] on div "26" at bounding box center [491, 224] width 23 height 23
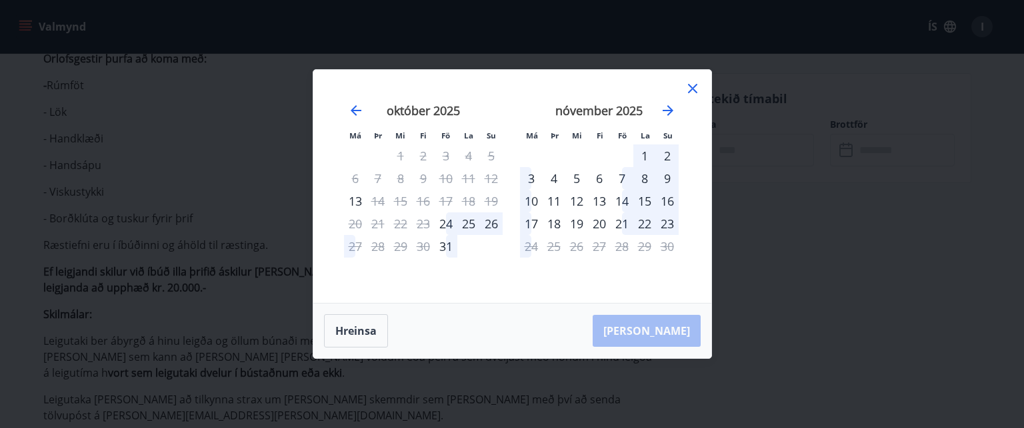
click at [467, 223] on div "25" at bounding box center [468, 224] width 23 height 23
click at [488, 223] on div "26" at bounding box center [491, 224] width 23 height 23
click at [466, 221] on div "25" at bounding box center [468, 224] width 23 height 23
click at [493, 223] on div "26" at bounding box center [491, 224] width 23 height 23
click at [464, 223] on div "25" at bounding box center [468, 224] width 23 height 23
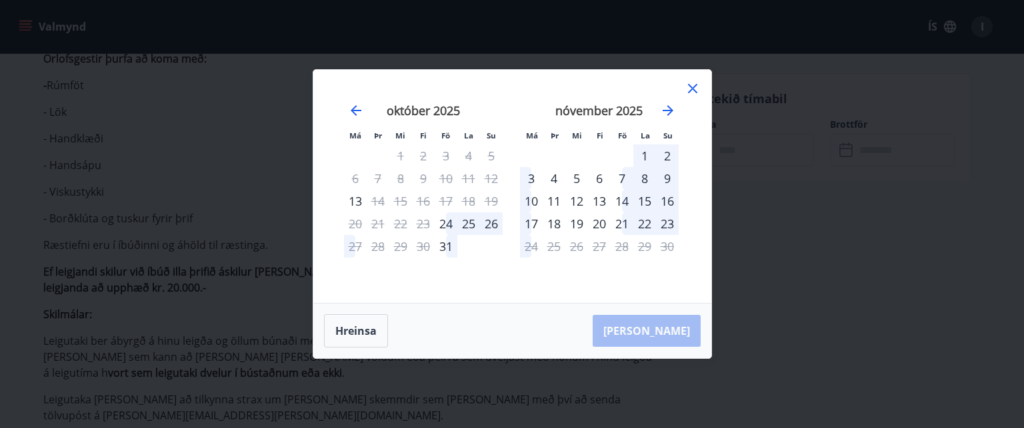
click at [465, 223] on div "25" at bounding box center [468, 224] width 23 height 23
click at [466, 223] on div "25" at bounding box center [468, 224] width 23 height 23
click at [482, 255] on td "Calendar" at bounding box center [491, 246] width 23 height 23
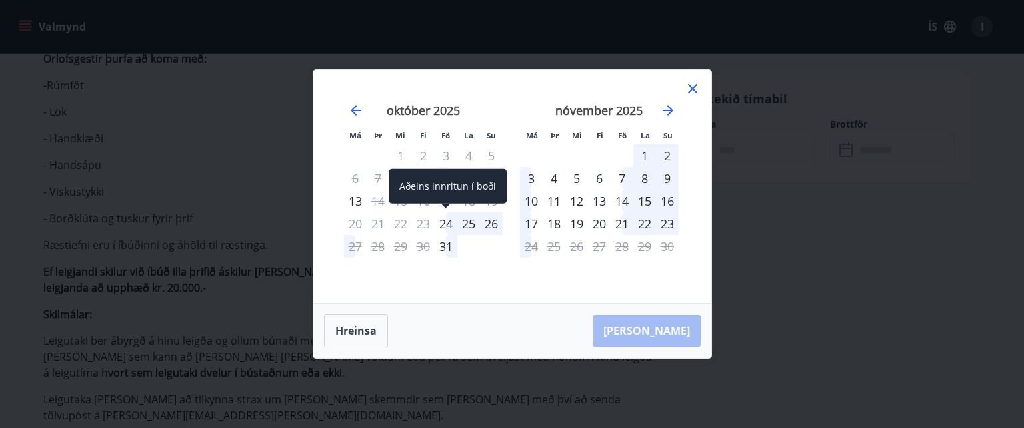
click at [447, 227] on div "24" at bounding box center [445, 224] width 23 height 23
click at [443, 226] on div "24" at bounding box center [445, 224] width 23 height 23
click at [437, 218] on div "24" at bounding box center [445, 224] width 23 height 23
click at [448, 225] on div "24" at bounding box center [445, 224] width 23 height 23
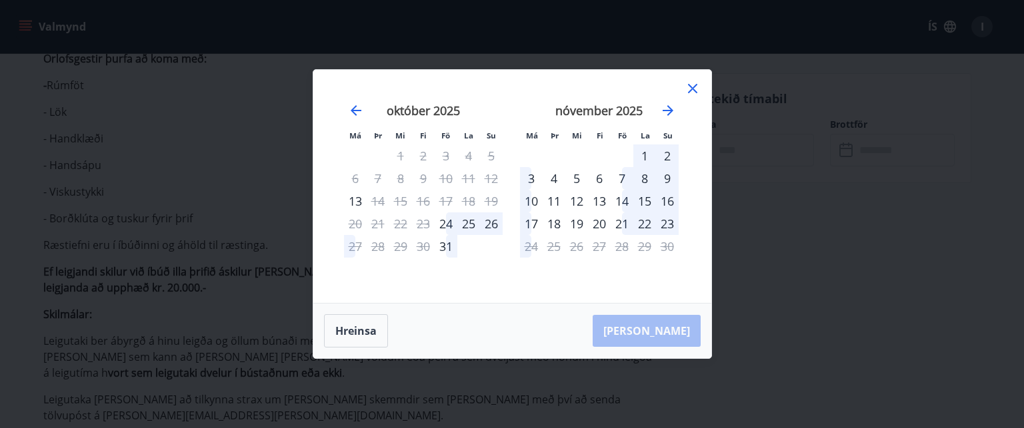
click at [690, 87] on icon at bounding box center [692, 88] width 9 height 9
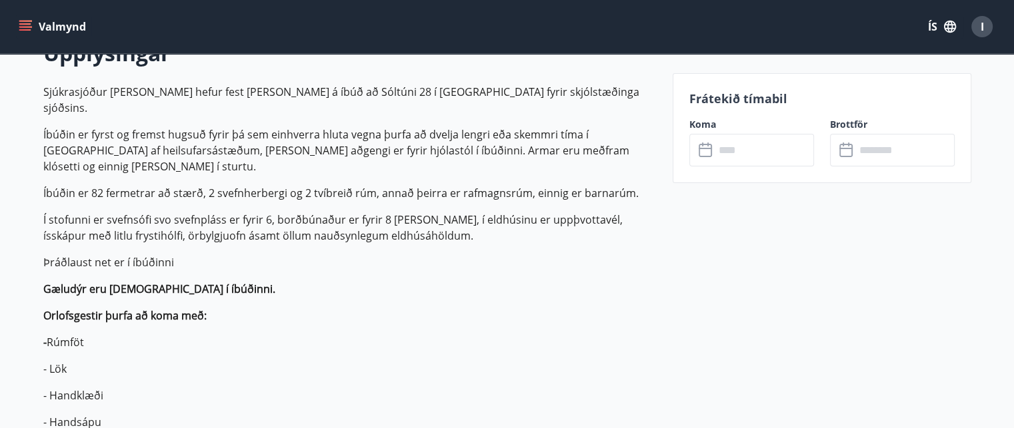
scroll to position [400, 0]
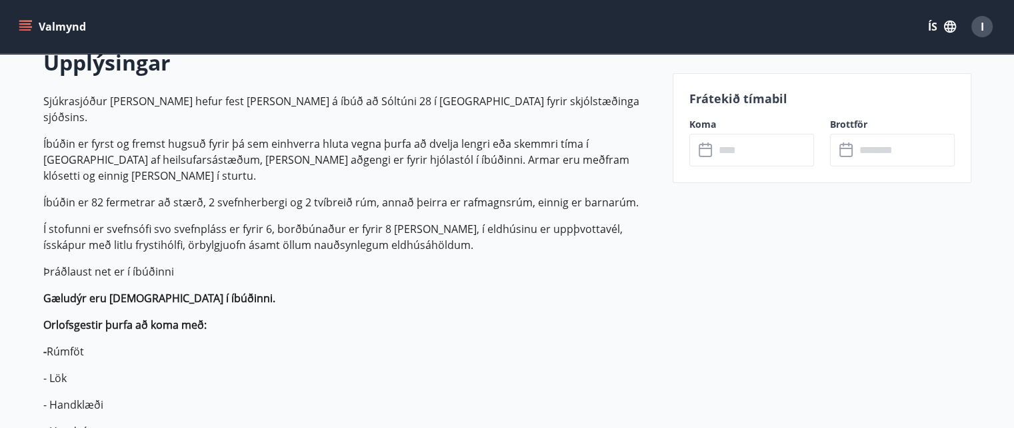
click at [709, 149] on icon at bounding box center [704, 148] width 13 height 1
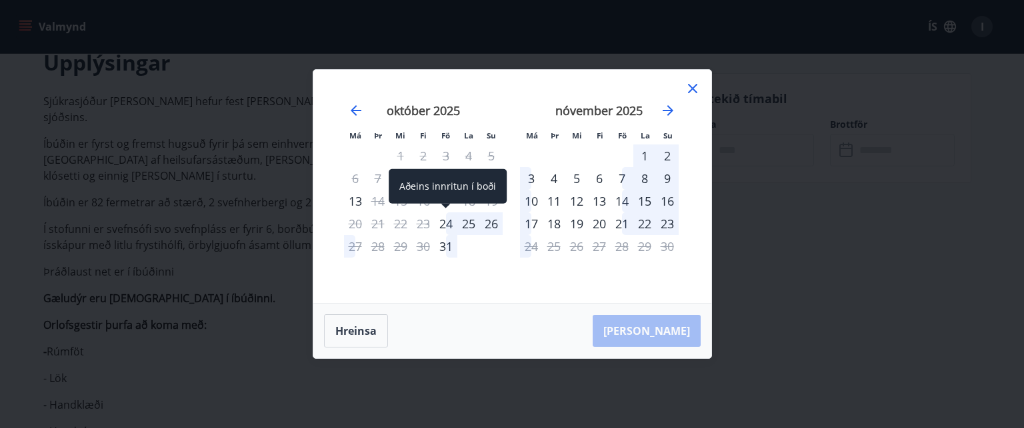
click at [445, 225] on div "24" at bounding box center [445, 224] width 23 height 23
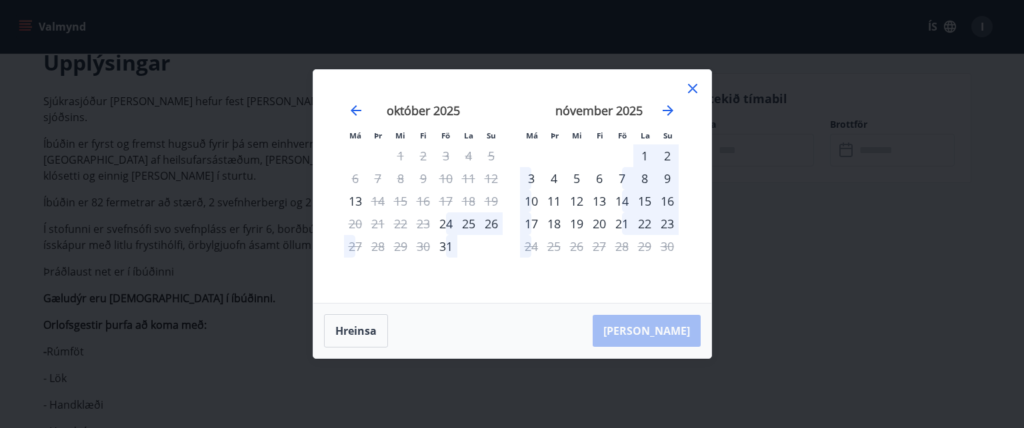
click at [482, 258] on td "Calendar" at bounding box center [491, 246] width 23 height 23
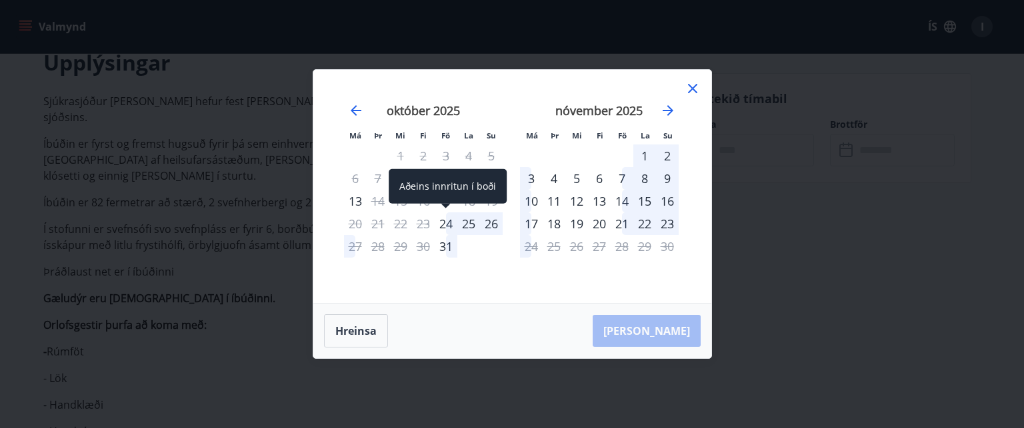
click at [450, 219] on div "24" at bounding box center [445, 224] width 23 height 23
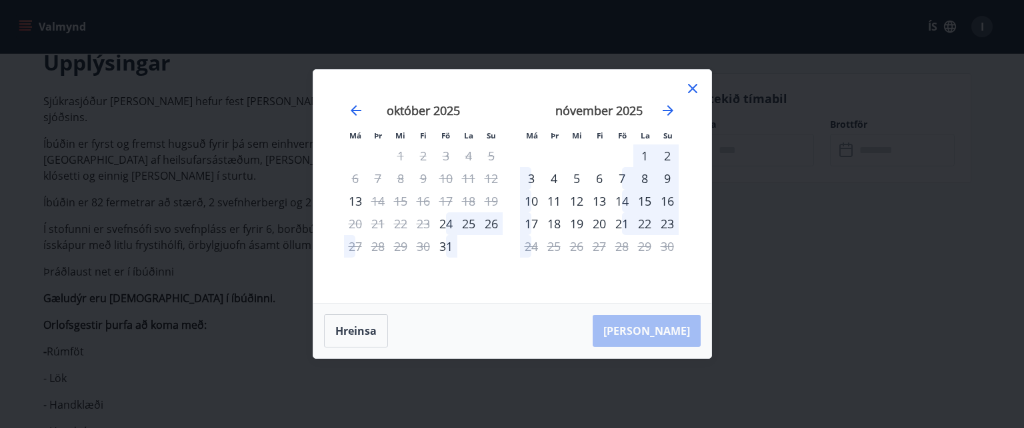
click at [688, 87] on icon at bounding box center [692, 89] width 16 height 16
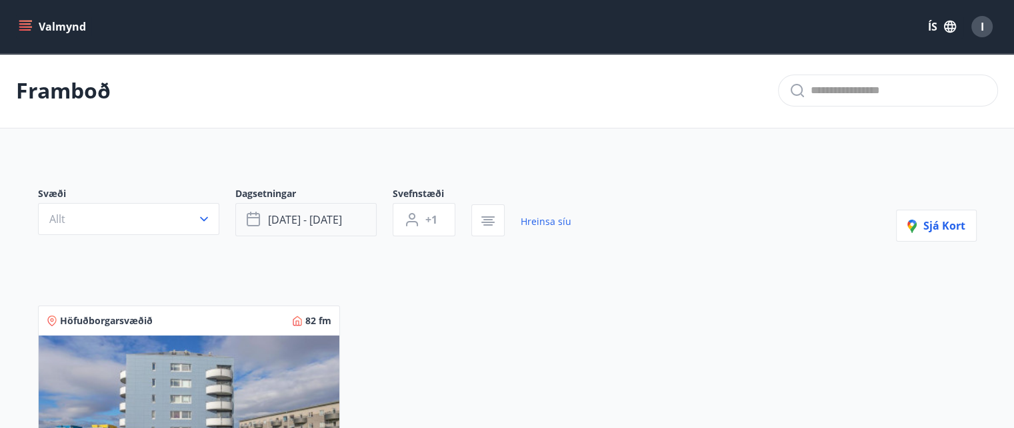
click at [339, 219] on span "okt 25 - okt 26" at bounding box center [305, 220] width 74 height 15
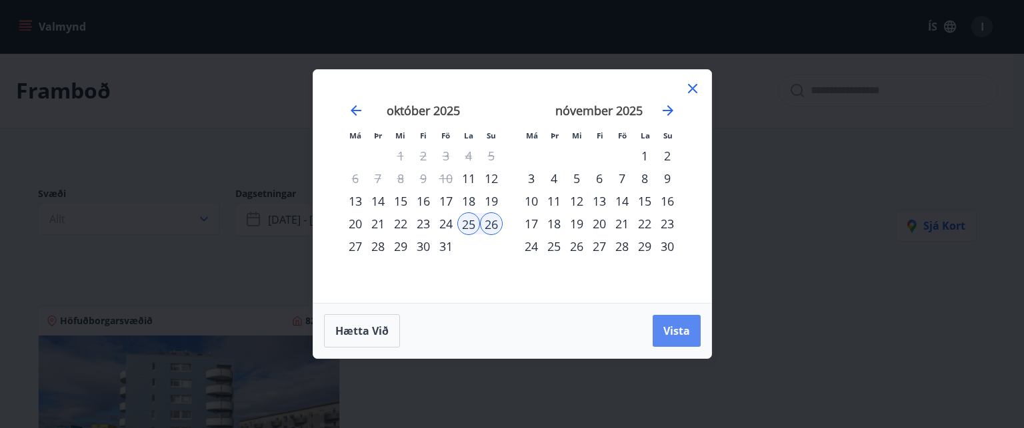
click at [674, 333] on span "Vista" at bounding box center [676, 331] width 27 height 15
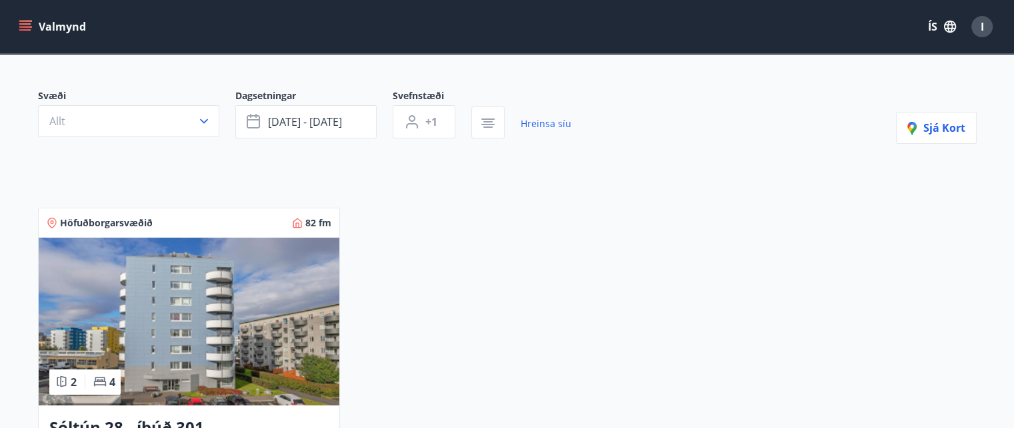
scroll to position [267, 0]
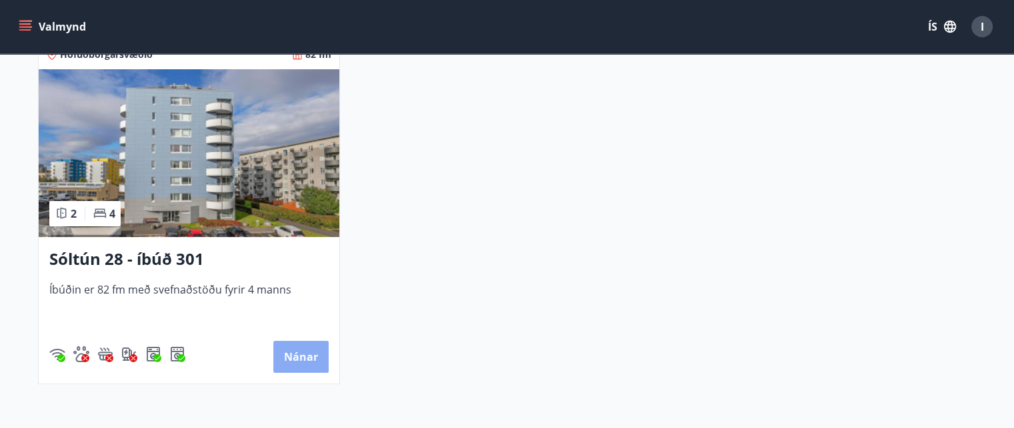
click at [293, 362] on button "Nánar" at bounding box center [300, 357] width 55 height 32
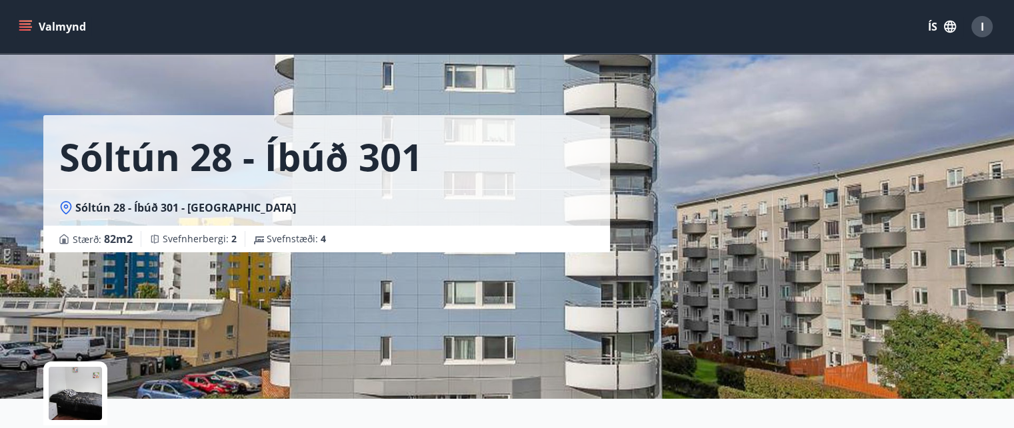
scroll to position [333, 0]
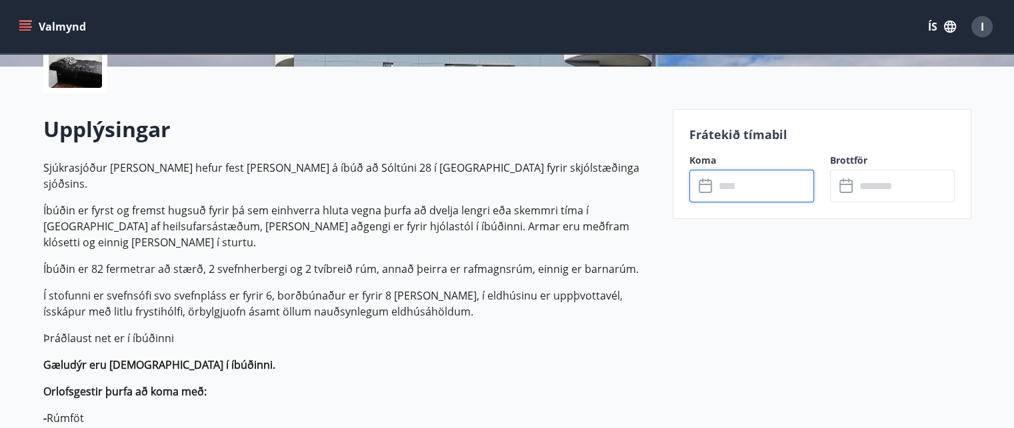
click at [718, 189] on input "text" at bounding box center [763, 186] width 99 height 33
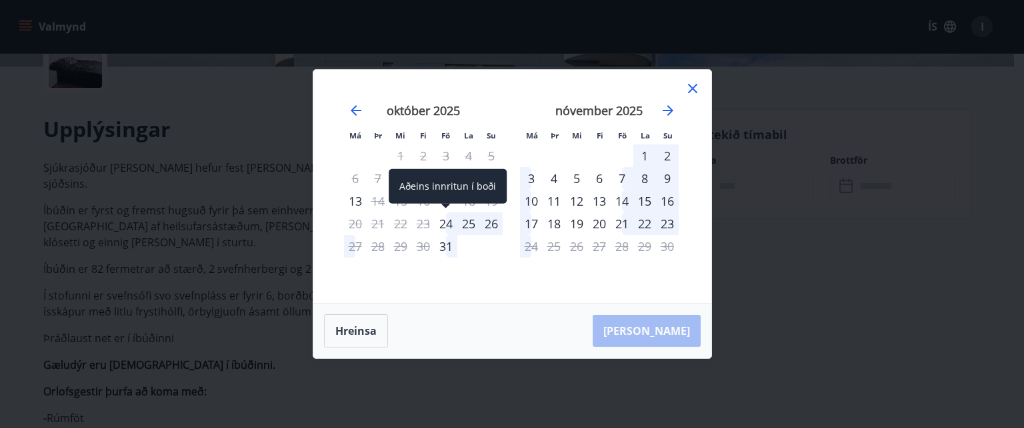
click at [442, 226] on div "24" at bounding box center [445, 224] width 23 height 23
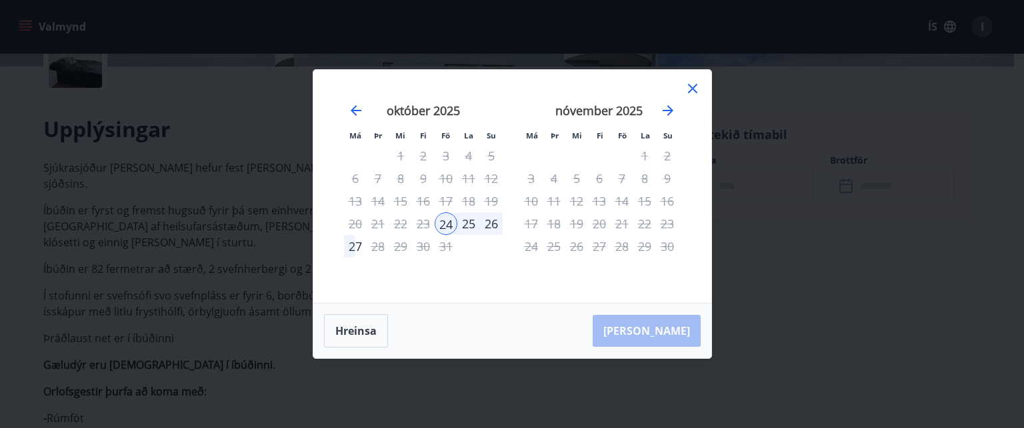
click at [495, 223] on div "26" at bounding box center [491, 224] width 23 height 23
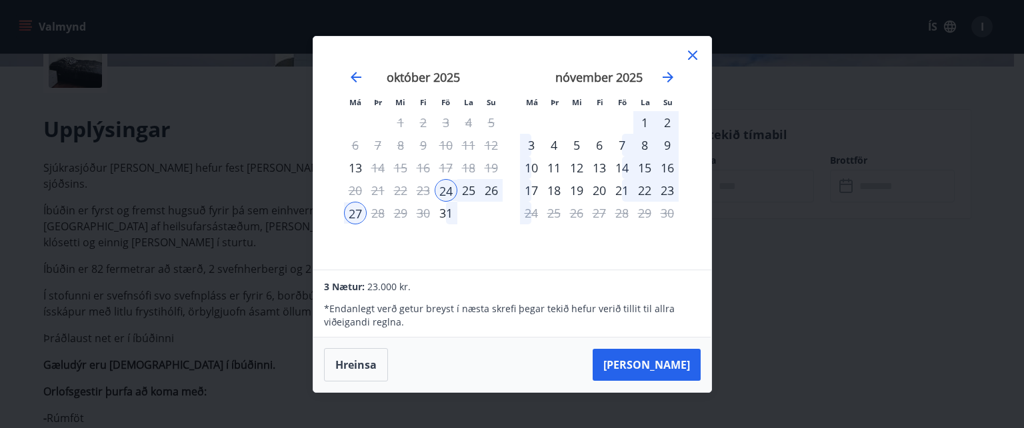
click at [488, 187] on div "26" at bounding box center [491, 190] width 23 height 23
click at [492, 191] on div "26" at bounding box center [491, 190] width 23 height 23
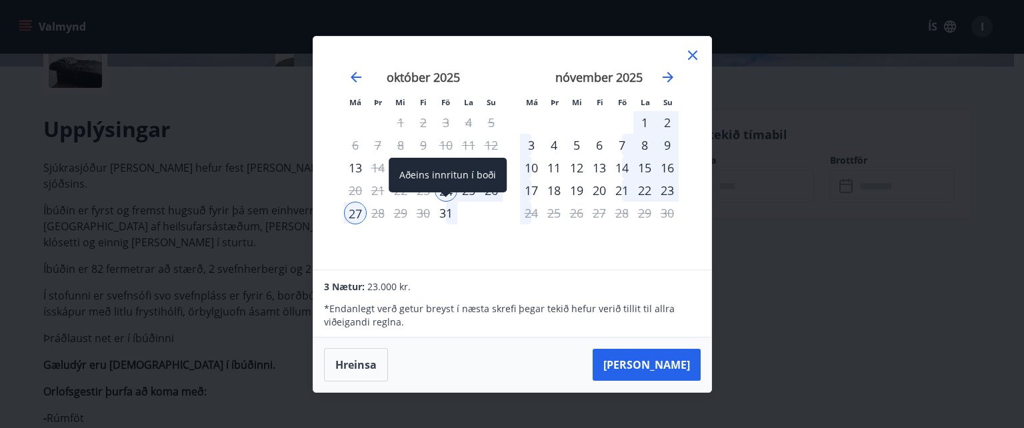
click at [488, 193] on div "Aðeins innritun í boði" at bounding box center [447, 180] width 118 height 44
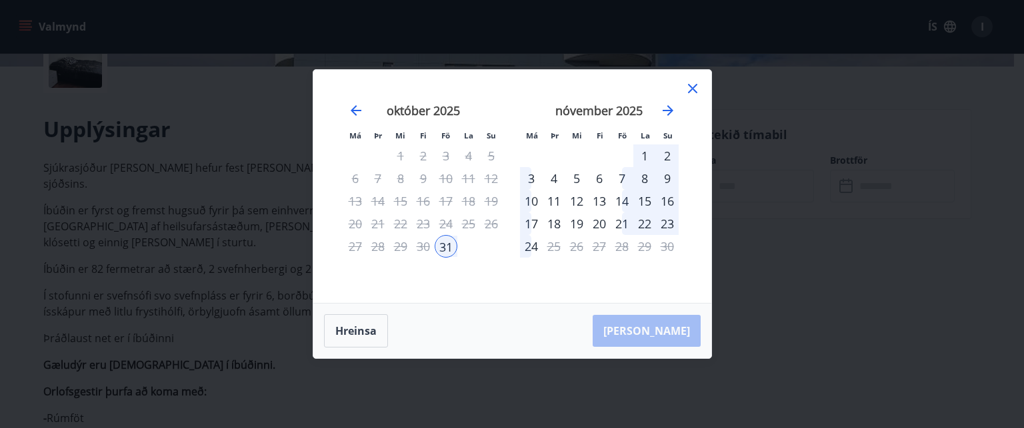
click at [690, 91] on icon at bounding box center [692, 89] width 16 height 16
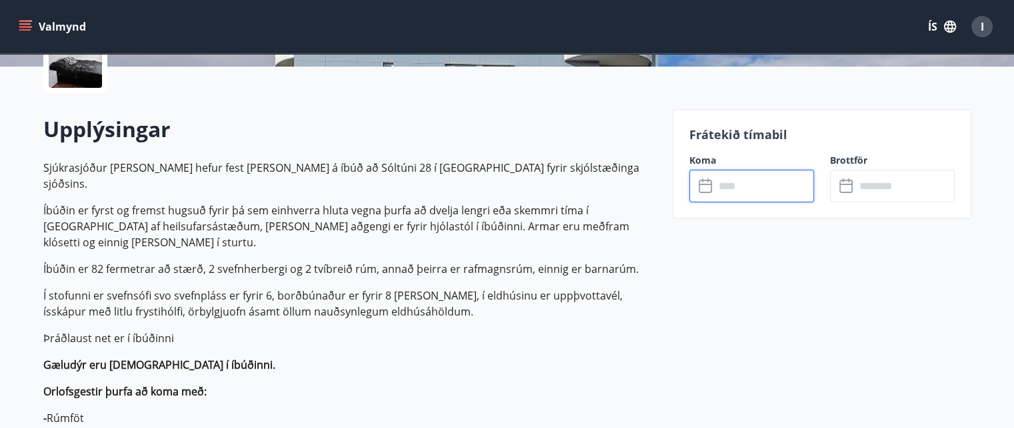
click at [715, 197] on input "text" at bounding box center [763, 186] width 99 height 33
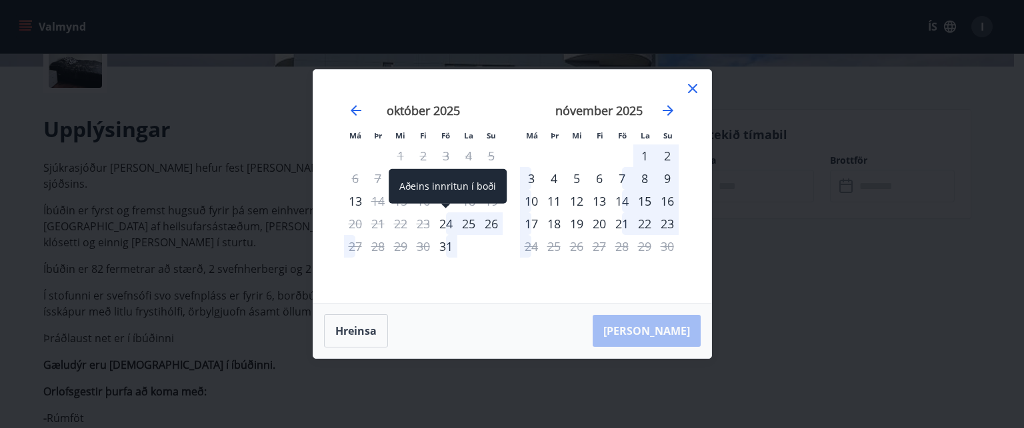
click at [439, 220] on div "24" at bounding box center [445, 224] width 23 height 23
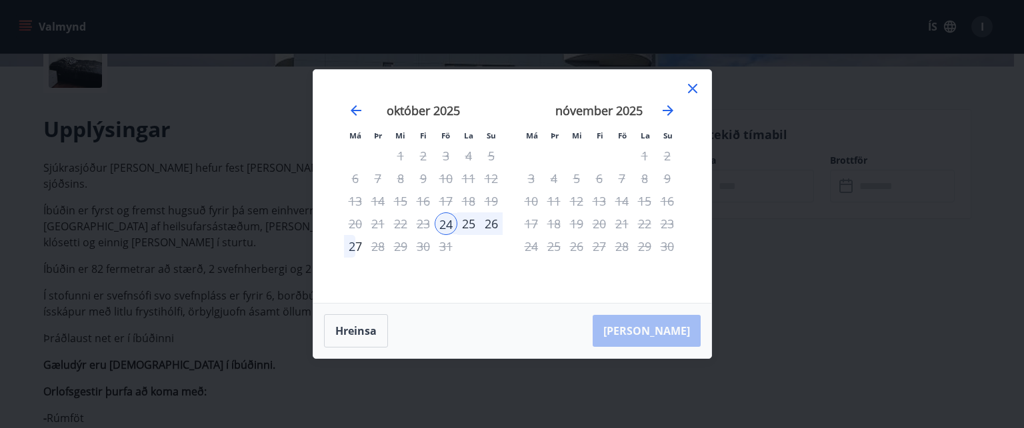
click at [494, 227] on div "26" at bounding box center [491, 224] width 23 height 23
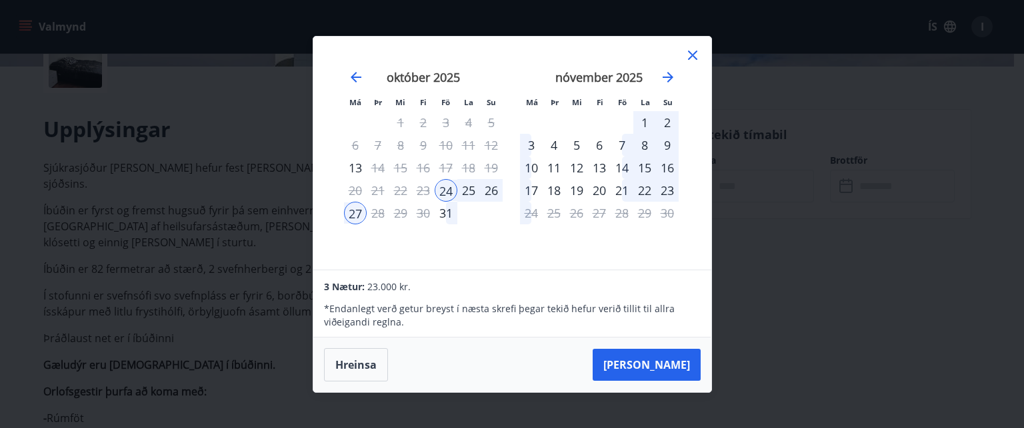
click at [486, 189] on div "26" at bounding box center [491, 190] width 23 height 23
click at [660, 368] on button "[PERSON_NAME]" at bounding box center [646, 365] width 108 height 32
click at [677, 368] on button "[PERSON_NAME]" at bounding box center [646, 365] width 108 height 32
click at [649, 359] on button "[PERSON_NAME]" at bounding box center [646, 365] width 108 height 32
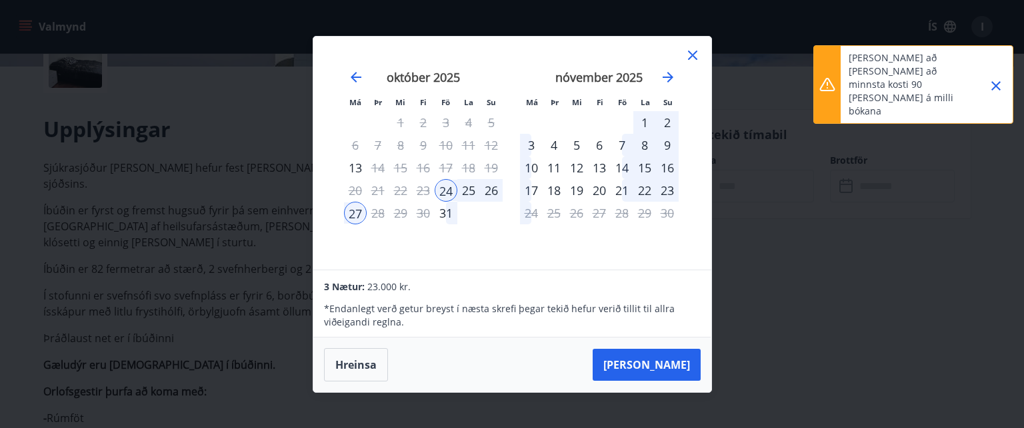
click at [689, 54] on icon at bounding box center [692, 55] width 16 height 16
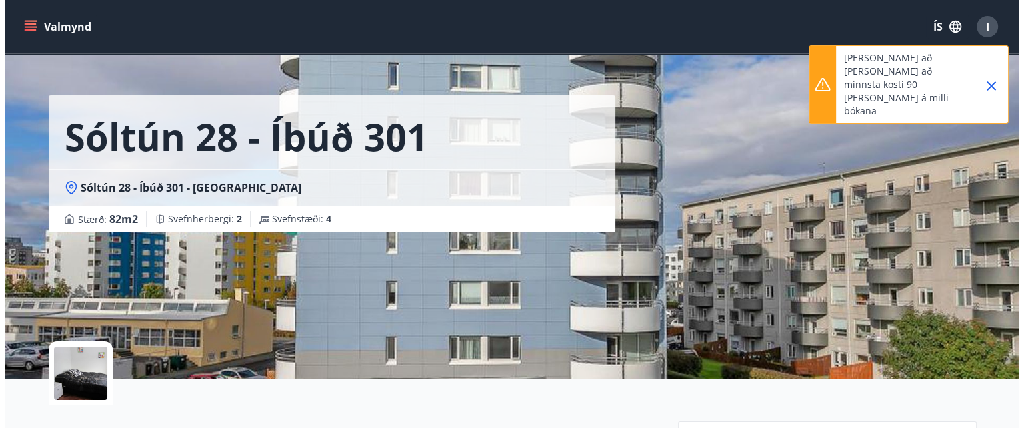
scroll to position [0, 0]
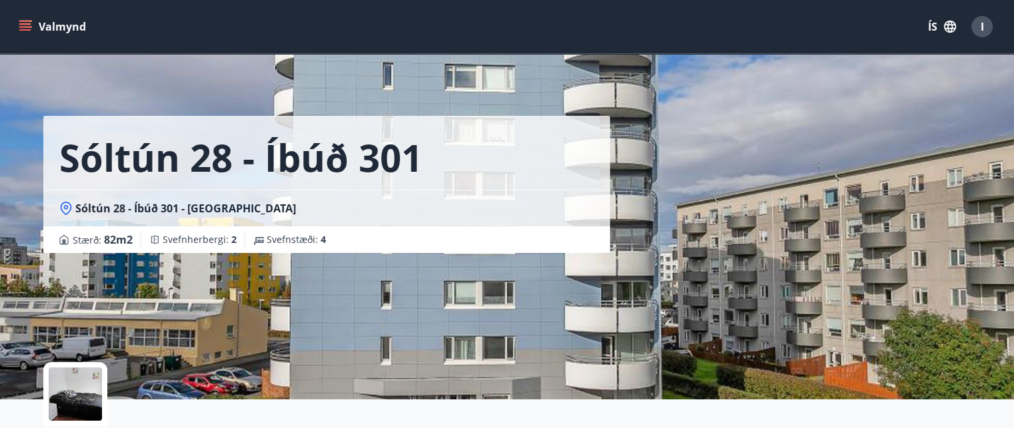
click at [623, 154] on div "Sóltún 28 - íbúð 301 Sóltún 28 - Íbúð 301 - Reykjavík Stærð : 82 m2 Svefnherber…" at bounding box center [352, 126] width 618 height 253
click at [984, 22] on div "I" at bounding box center [981, 26] width 21 height 21
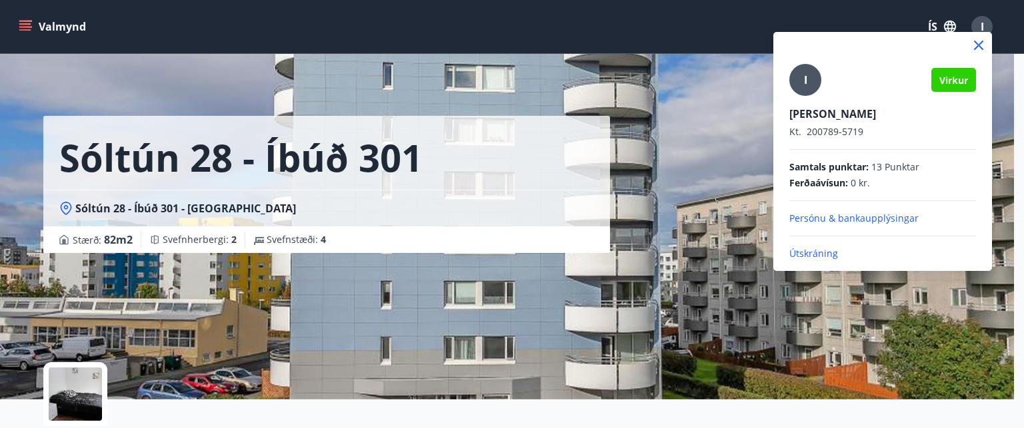
click at [828, 251] on p "Útskráning" at bounding box center [882, 253] width 187 height 13
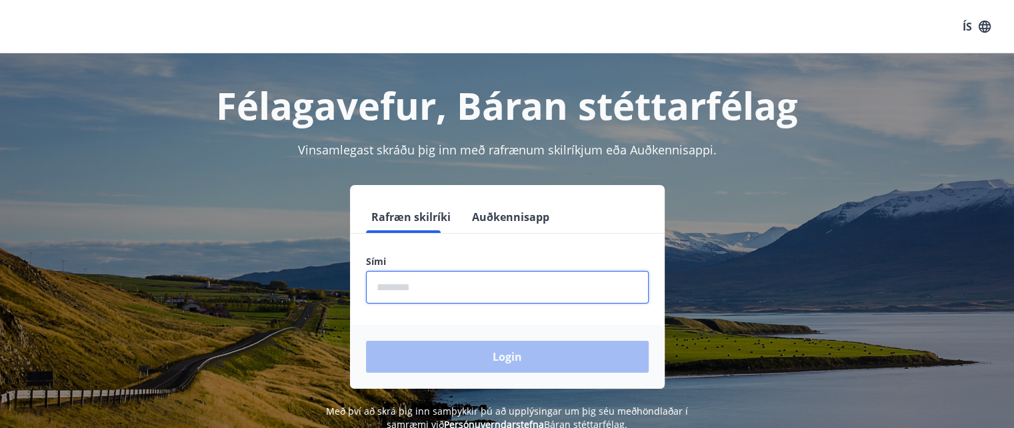
click at [422, 289] on input "phone" at bounding box center [507, 287] width 283 height 33
type input "********"
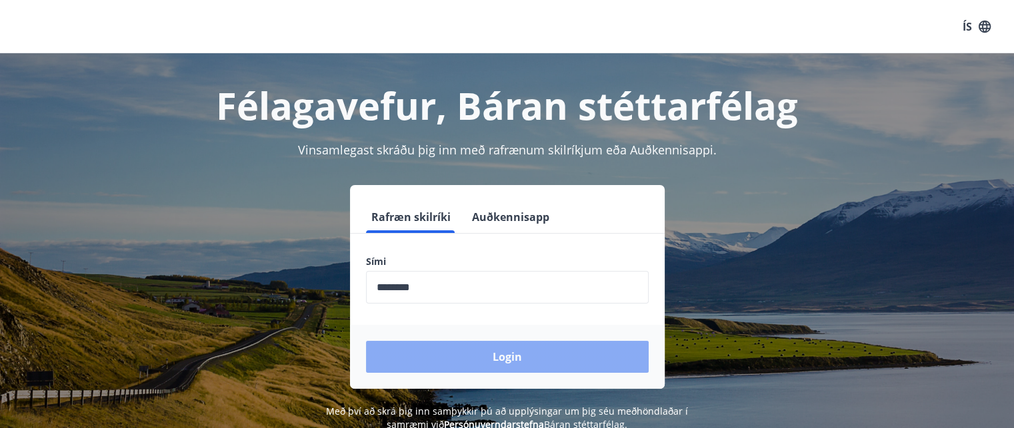
click at [450, 355] on button "Login" at bounding box center [507, 357] width 283 height 32
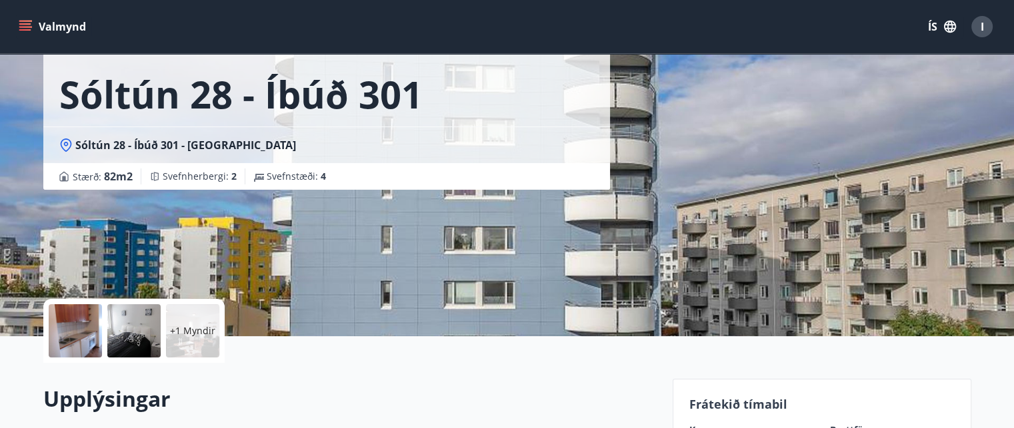
scroll to position [200, 0]
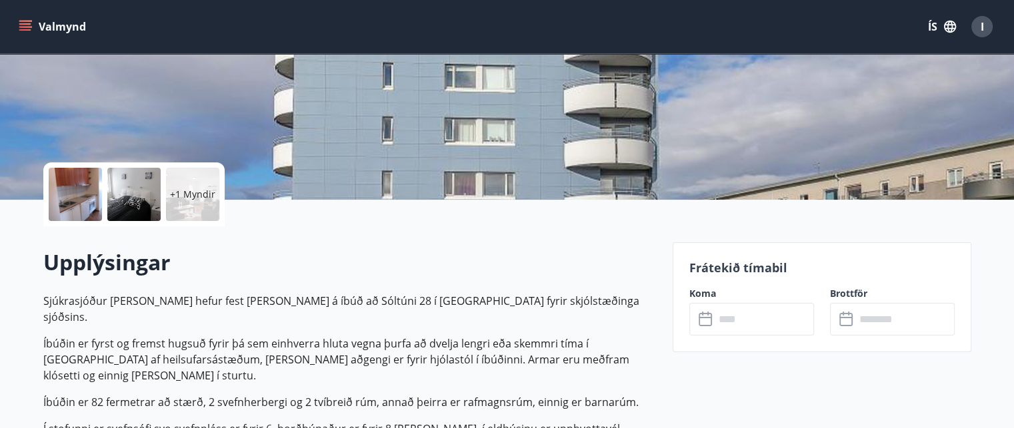
click at [704, 321] on icon at bounding box center [706, 320] width 16 height 16
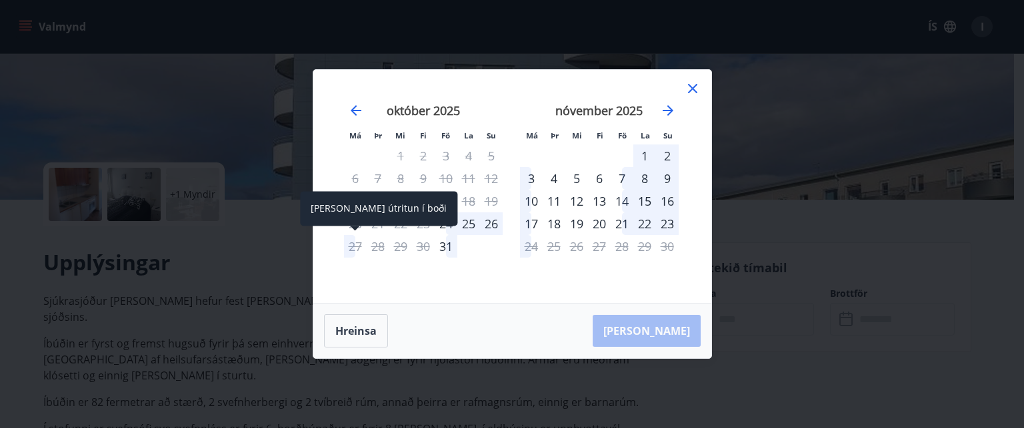
click at [345, 245] on div "27" at bounding box center [355, 246] width 23 height 23
click at [351, 242] on div "27" at bounding box center [355, 246] width 23 height 23
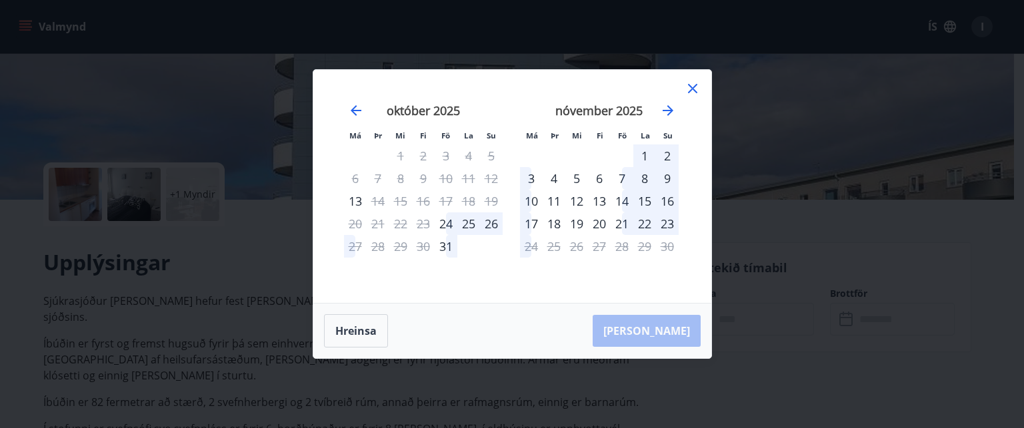
click at [698, 88] on icon at bounding box center [692, 89] width 16 height 16
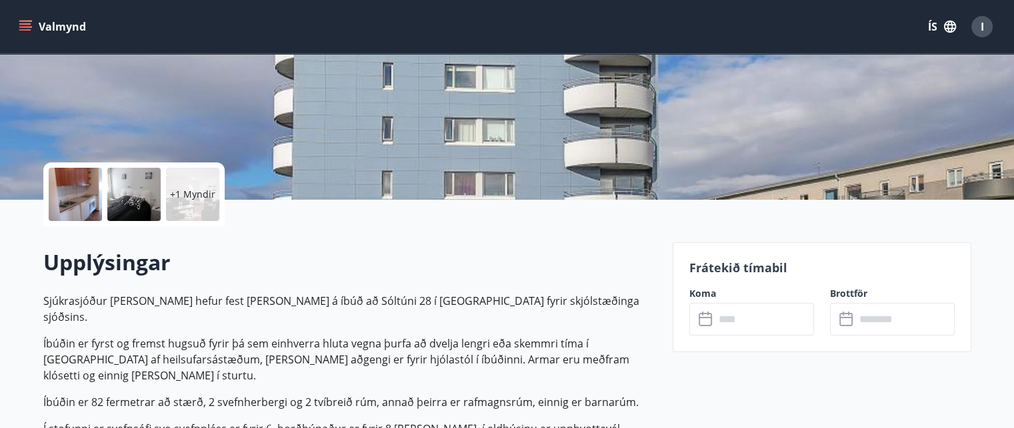
click at [724, 319] on input "text" at bounding box center [763, 319] width 99 height 33
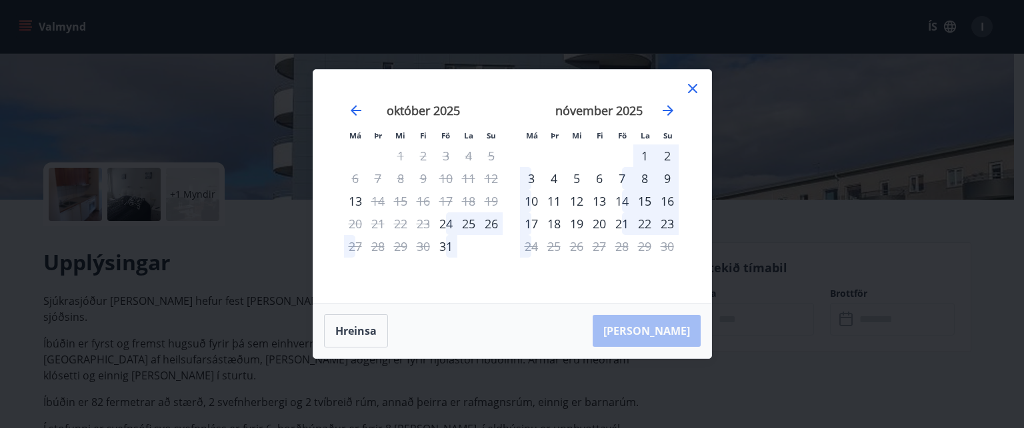
click at [693, 86] on icon at bounding box center [692, 89] width 16 height 16
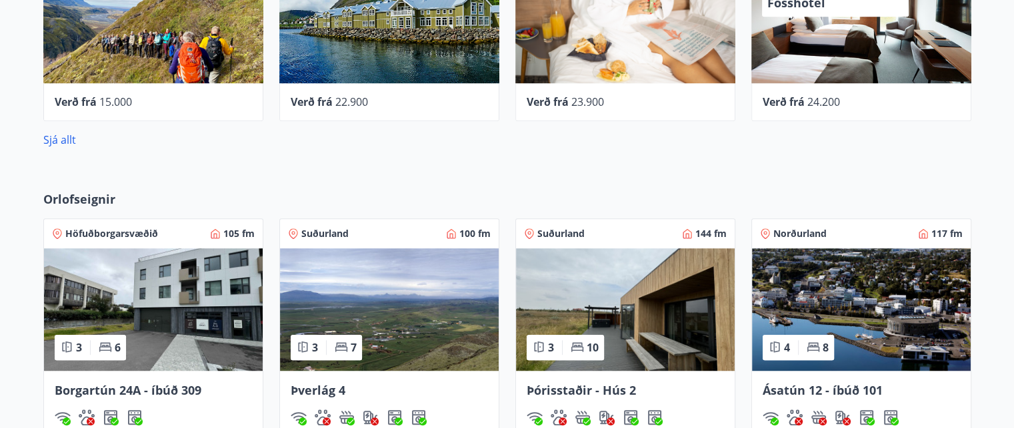
scroll to position [1133, 0]
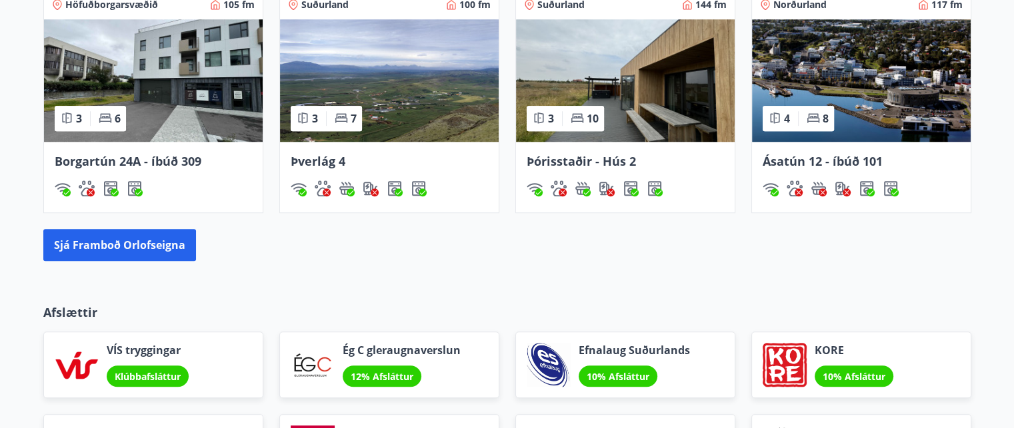
click at [185, 160] on span "Borgartún 24A - íbúð 309" at bounding box center [128, 161] width 147 height 16
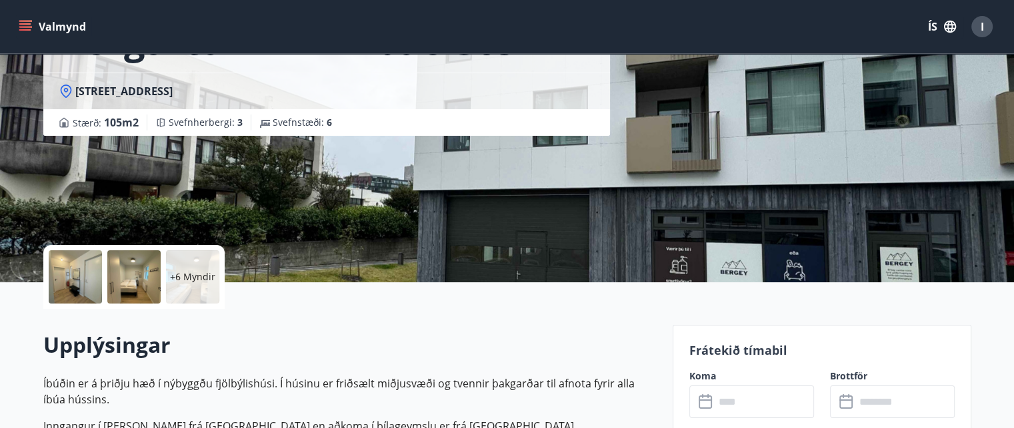
scroll to position [333, 0]
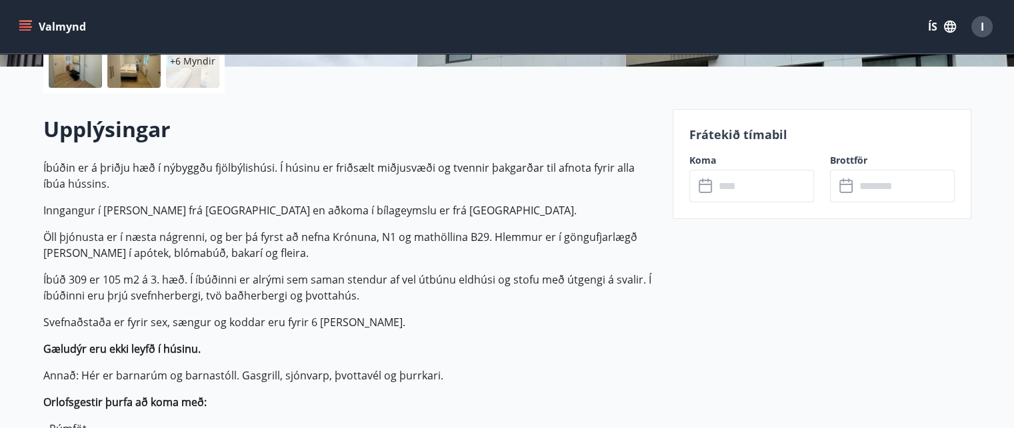
click at [764, 186] on input "text" at bounding box center [763, 186] width 99 height 33
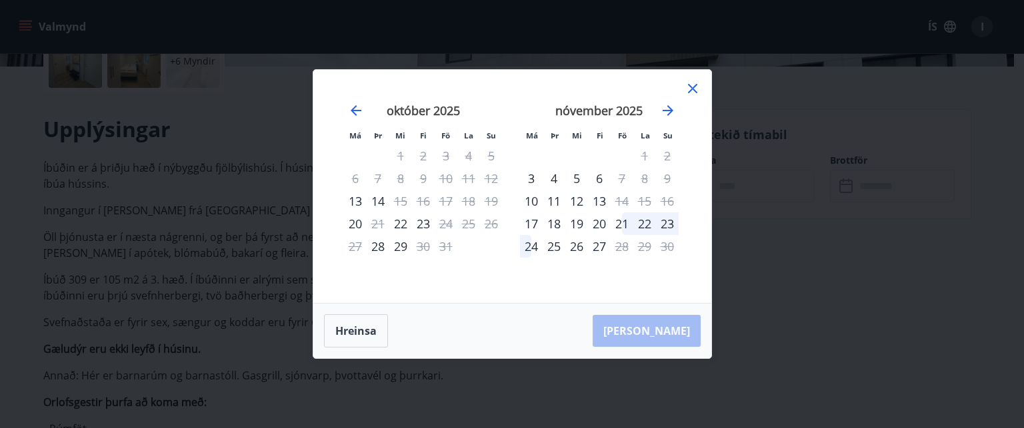
click at [693, 86] on icon at bounding box center [692, 89] width 16 height 16
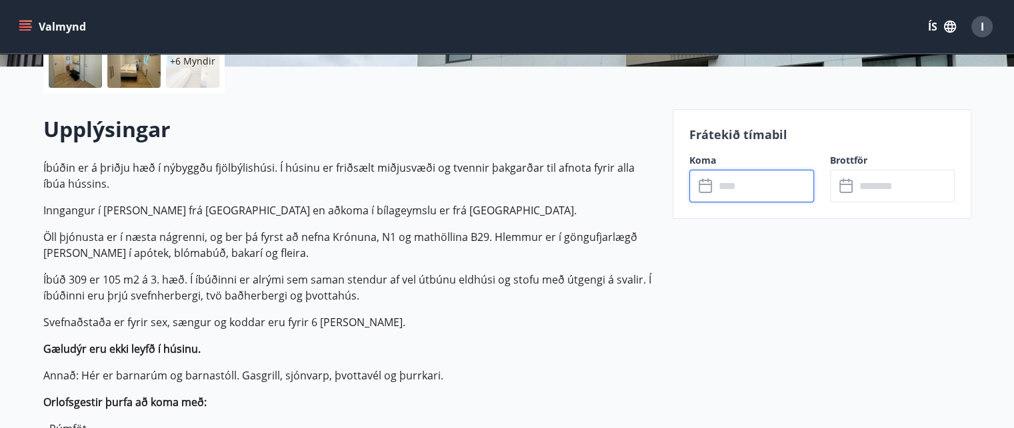
click at [736, 191] on input "text" at bounding box center [763, 186] width 99 height 33
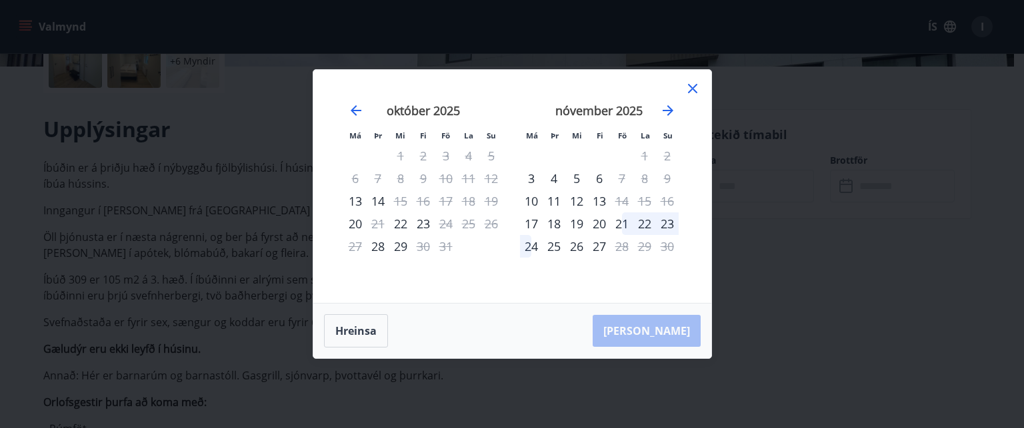
click at [688, 85] on icon at bounding box center [692, 88] width 9 height 9
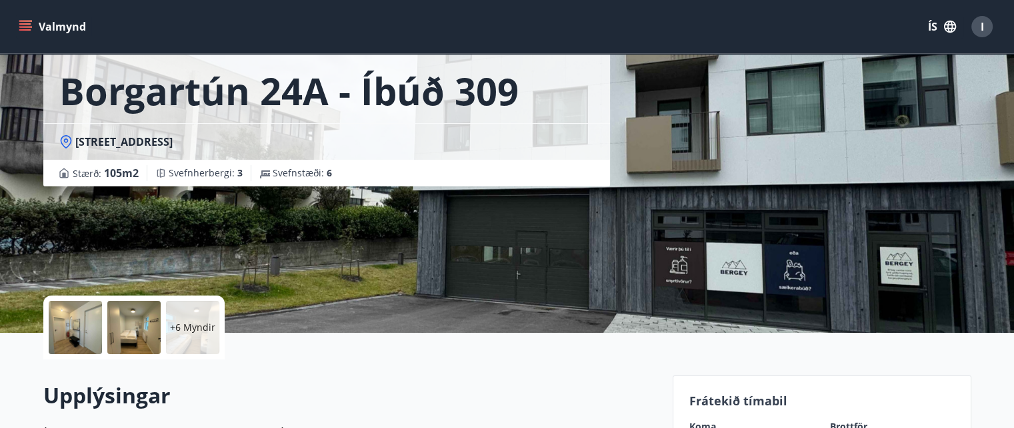
scroll to position [133, 0]
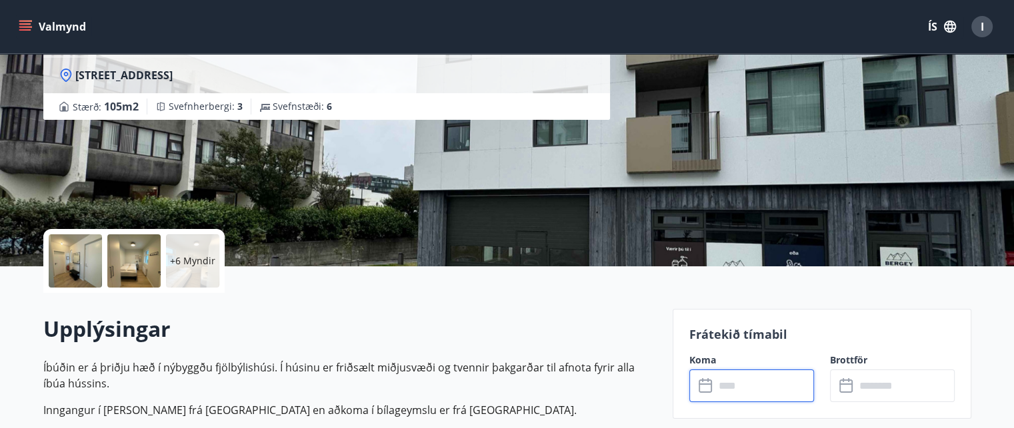
click at [731, 398] on input "text" at bounding box center [763, 386] width 99 height 33
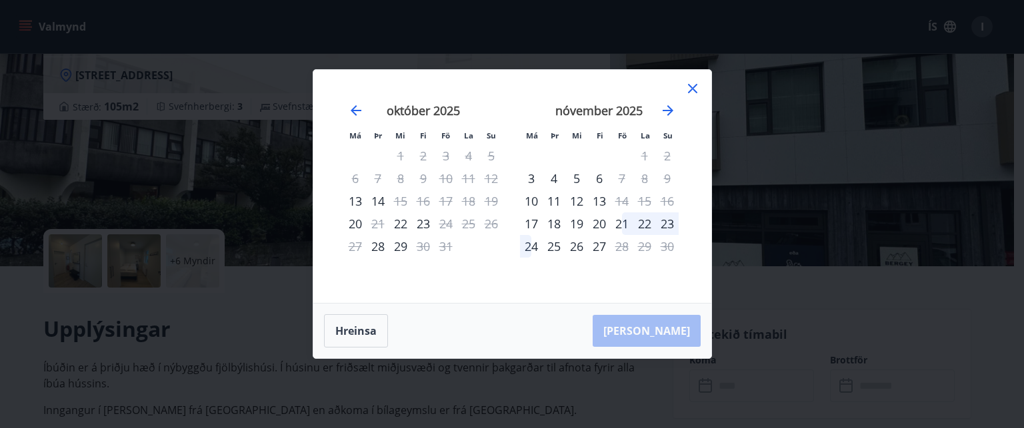
click at [690, 87] on icon at bounding box center [692, 88] width 9 height 9
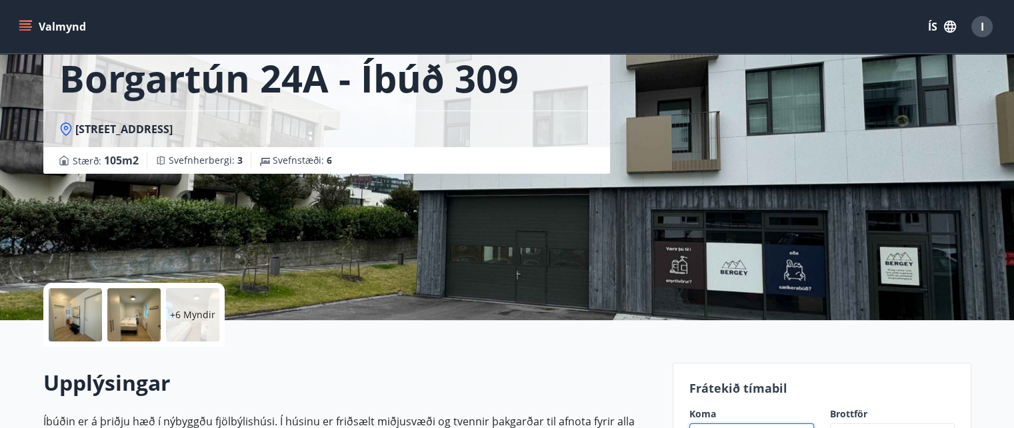
scroll to position [0, 0]
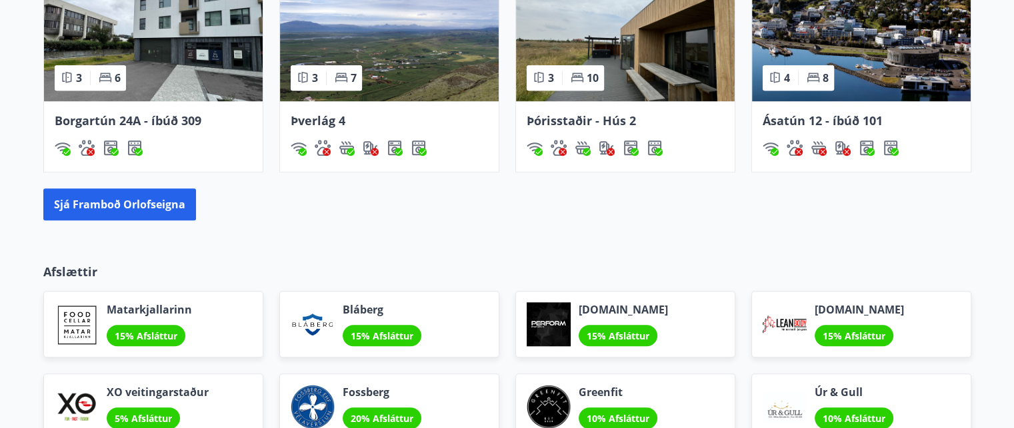
scroll to position [1165, 0]
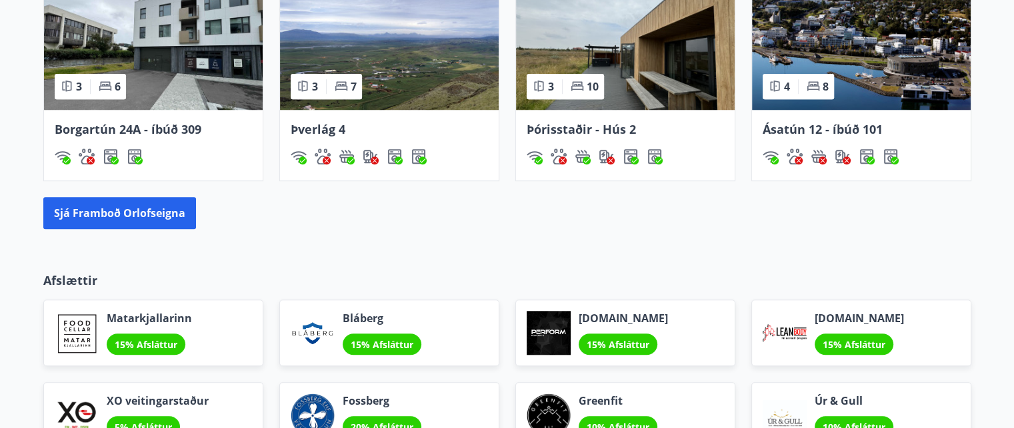
click at [801, 125] on span "Ásatún 12 - íbúð 101" at bounding box center [822, 129] width 120 height 16
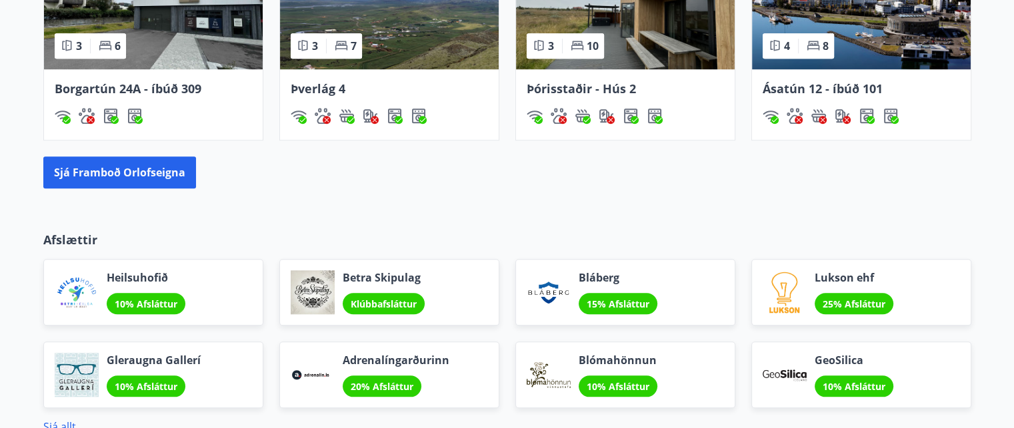
scroll to position [1197, 0]
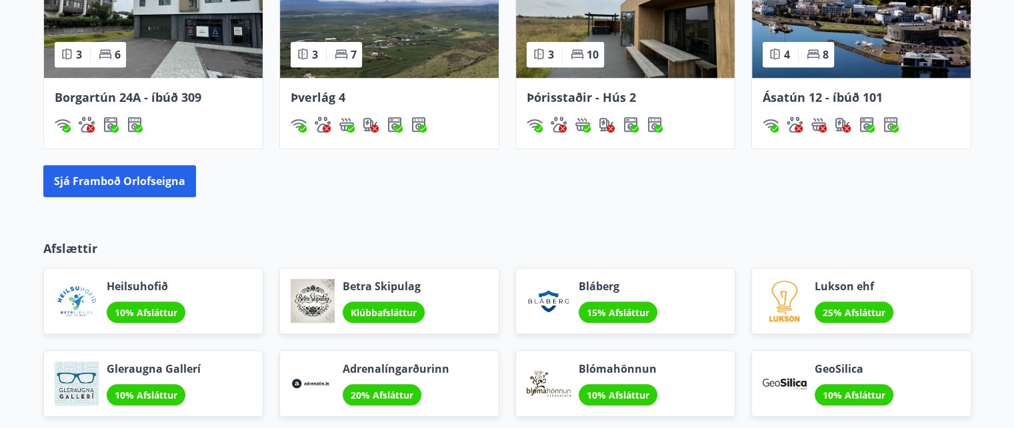
click at [586, 98] on span "Þórisstaðir - Hús 2" at bounding box center [580, 97] width 109 height 16
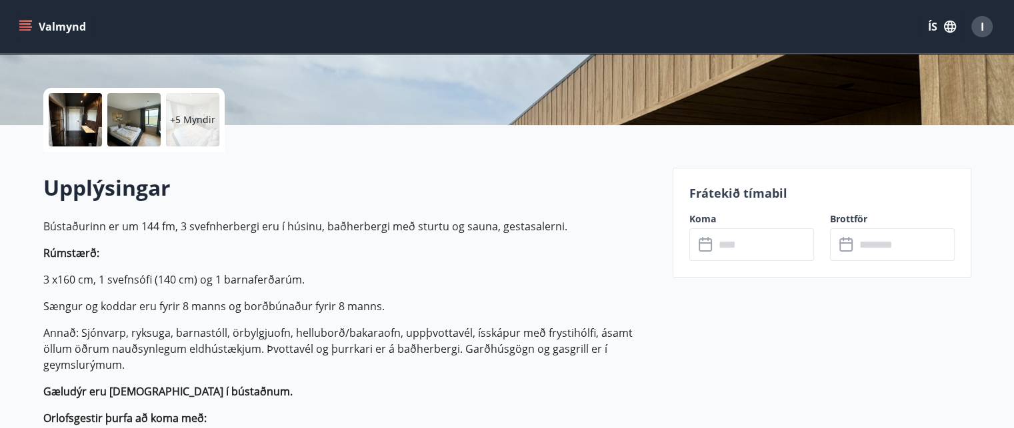
scroll to position [333, 0]
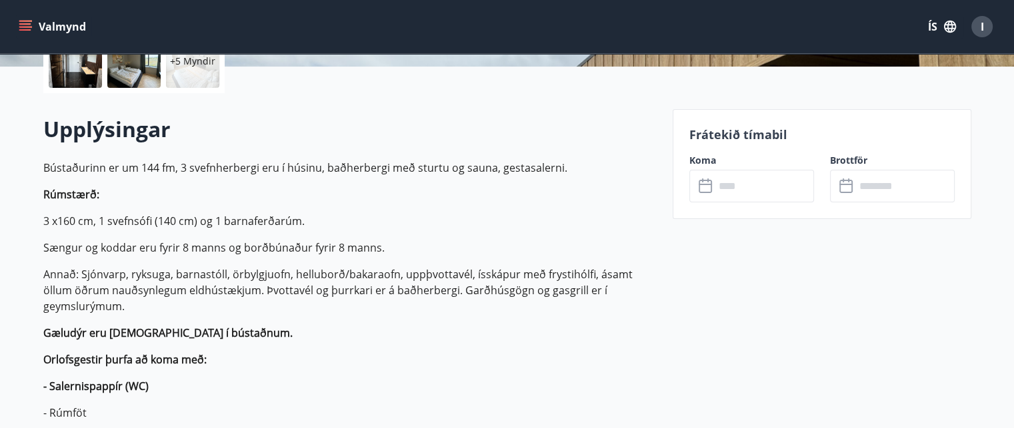
click at [708, 183] on icon at bounding box center [706, 187] width 16 height 16
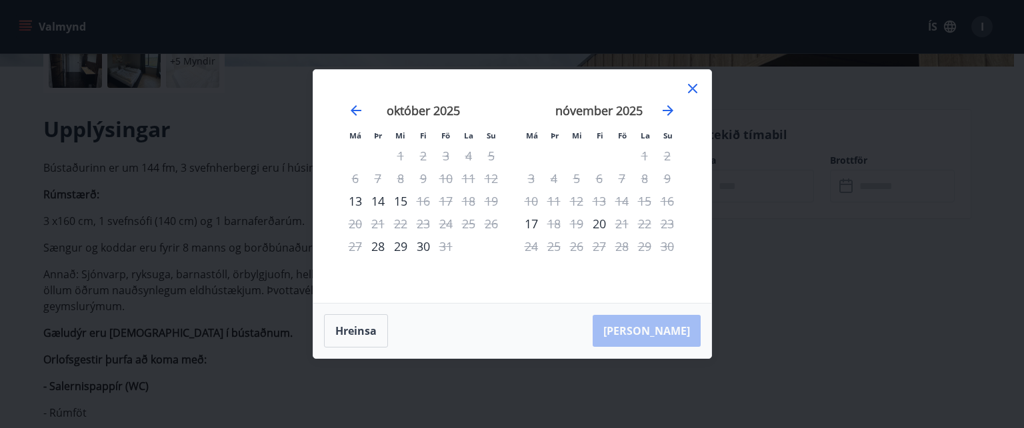
click at [690, 85] on icon at bounding box center [692, 89] width 16 height 16
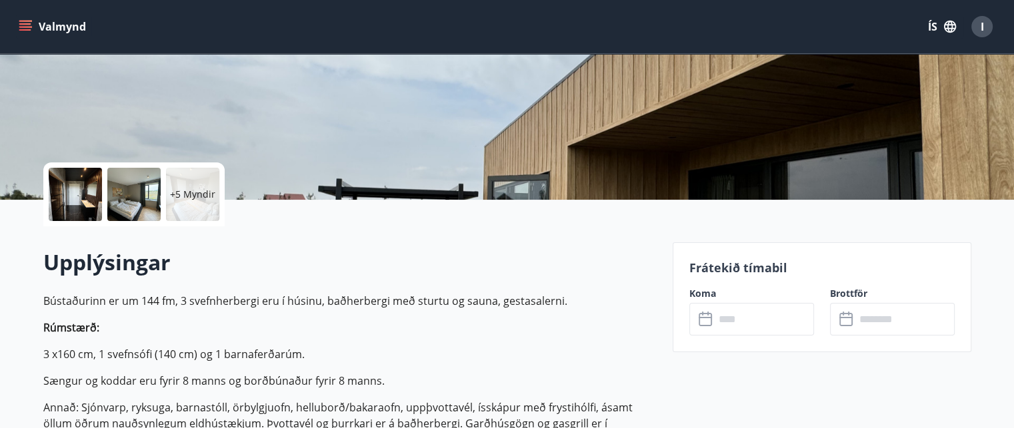
scroll to position [133, 0]
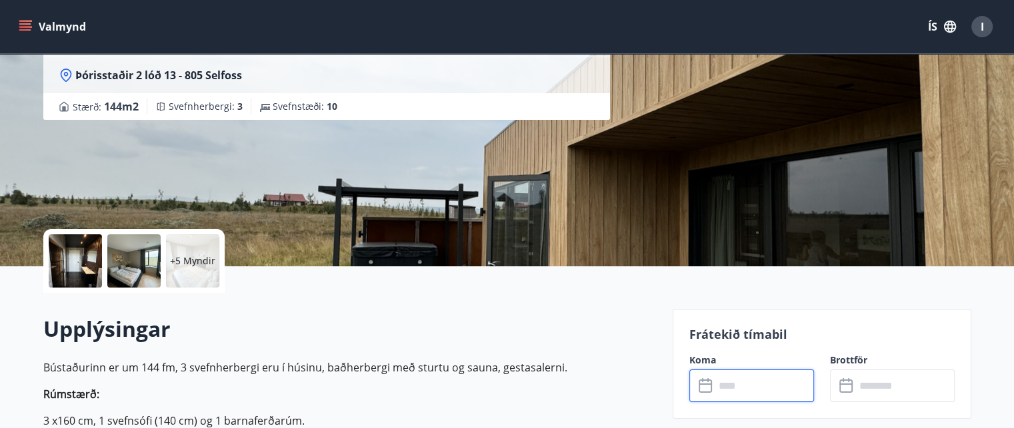
click at [747, 386] on input "text" at bounding box center [763, 386] width 99 height 33
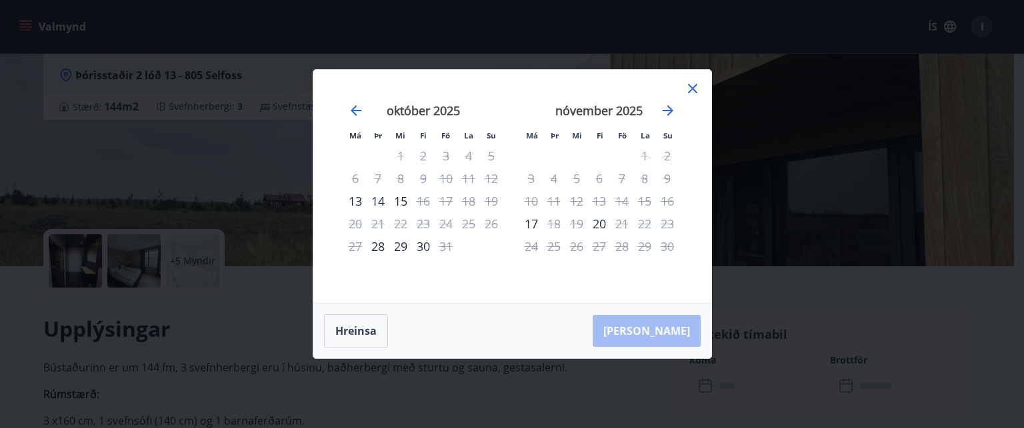
click at [696, 89] on icon at bounding box center [692, 89] width 16 height 16
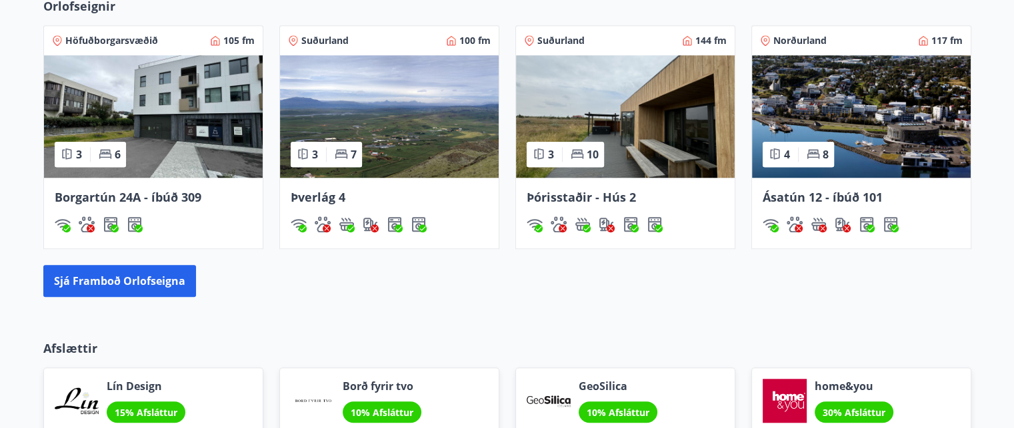
scroll to position [1096, 0]
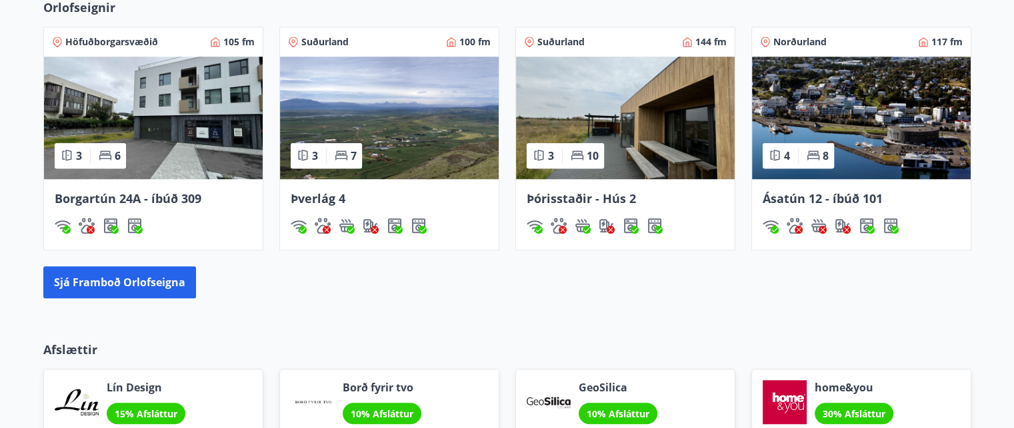
click at [321, 199] on span "Þverlág 4" at bounding box center [318, 199] width 55 height 16
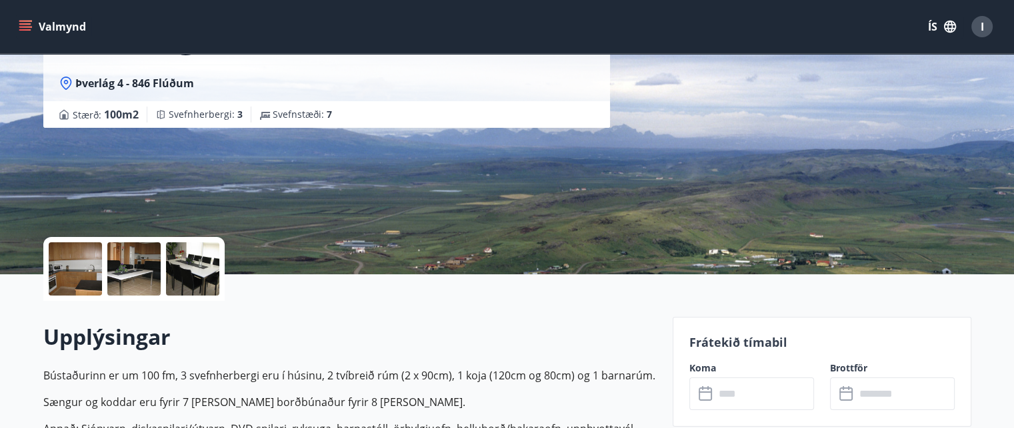
scroll to position [333, 0]
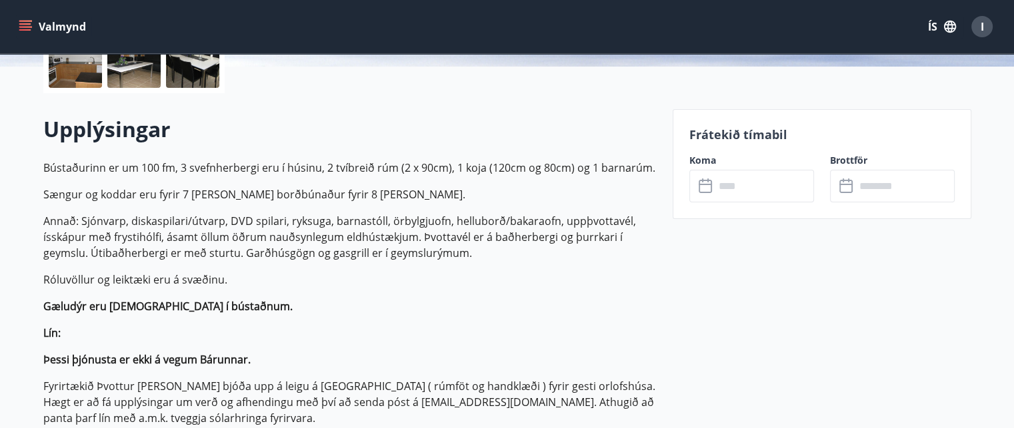
click at [736, 185] on input "text" at bounding box center [763, 186] width 99 height 33
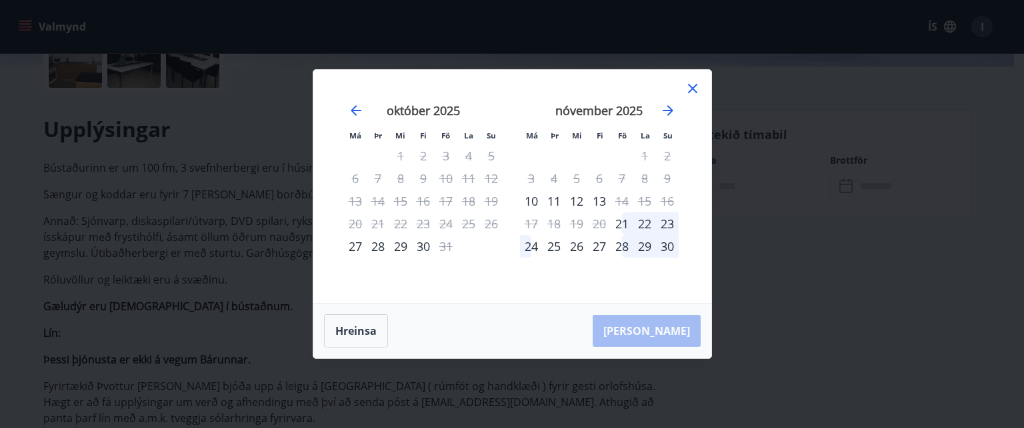
click at [696, 88] on icon at bounding box center [692, 89] width 16 height 16
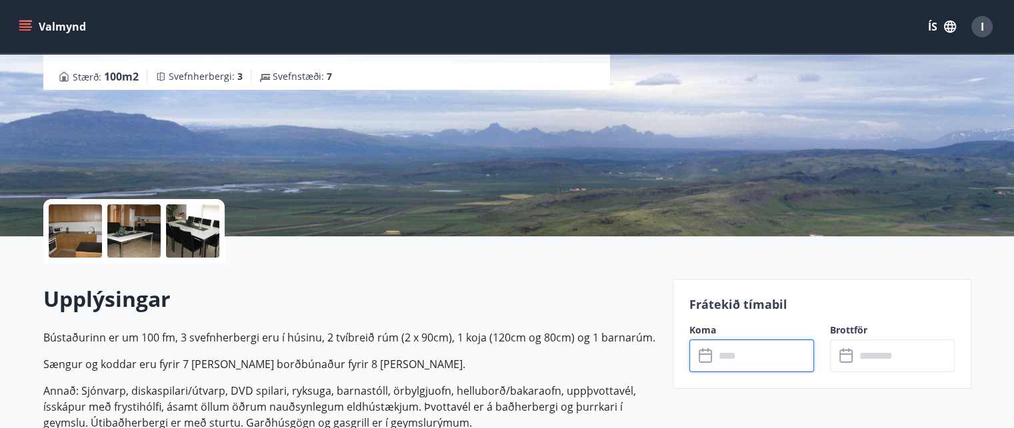
scroll to position [133, 0]
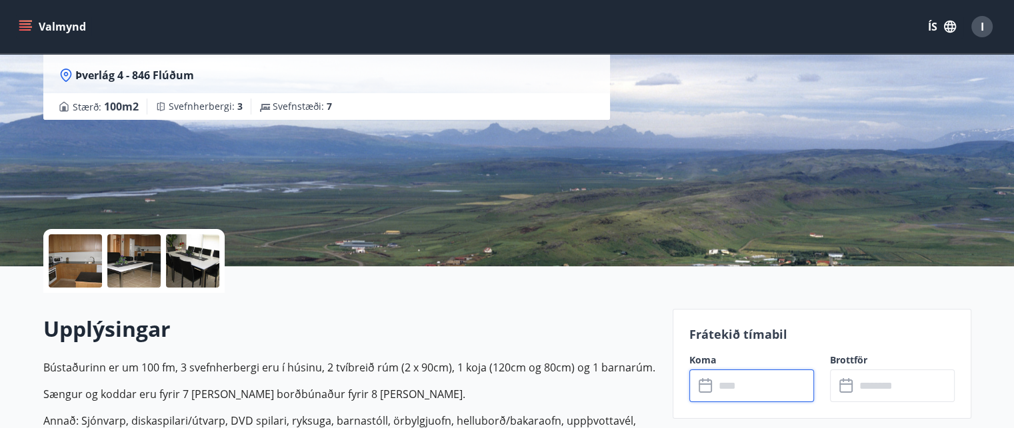
click at [760, 389] on input "text" at bounding box center [763, 386] width 99 height 33
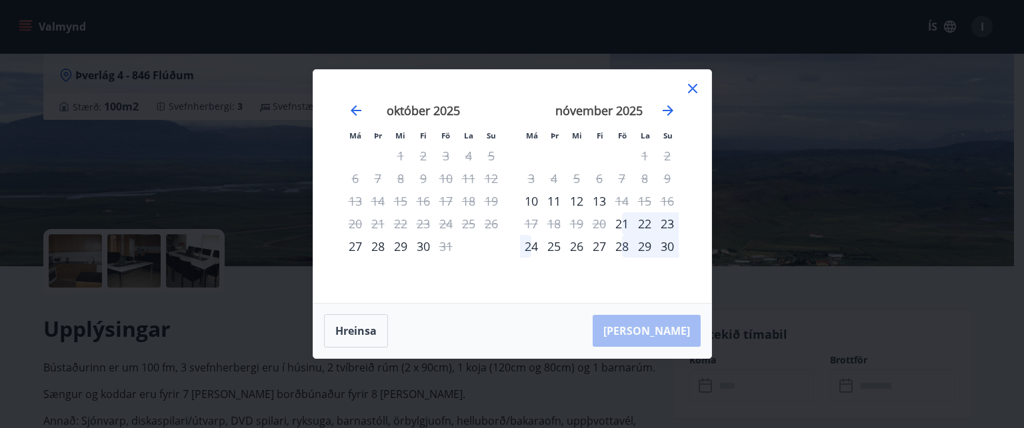
click at [691, 89] on icon at bounding box center [692, 89] width 2 height 2
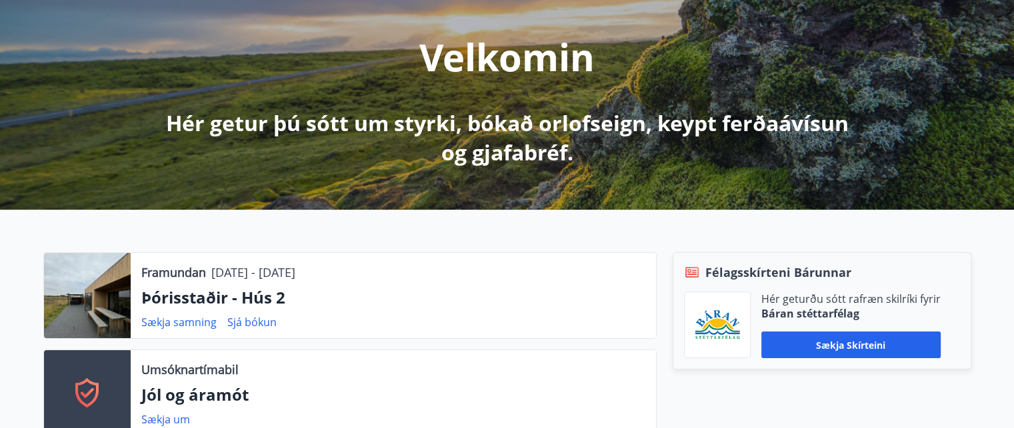
scroll to position [109, 0]
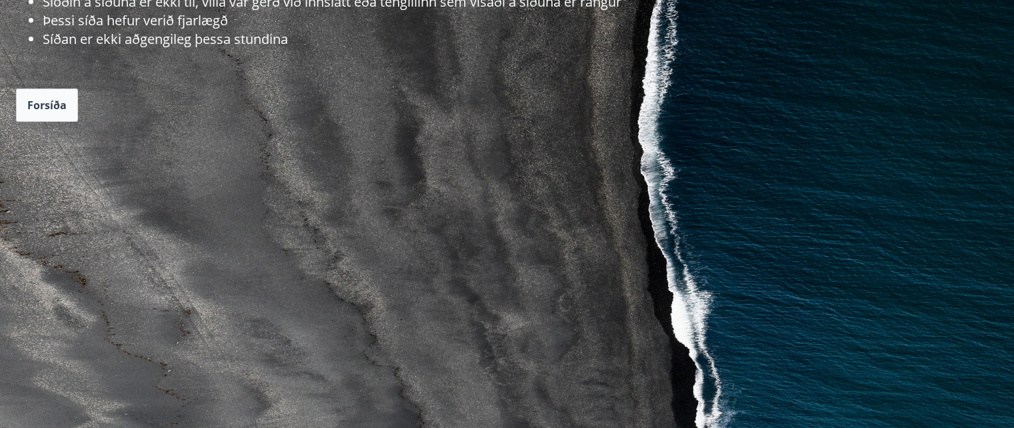
scroll to position [333, 0]
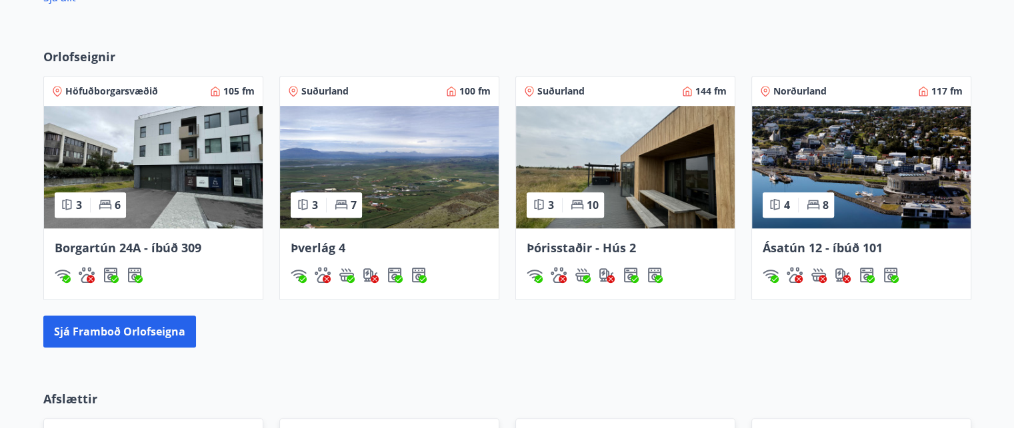
scroll to position [1066, 0]
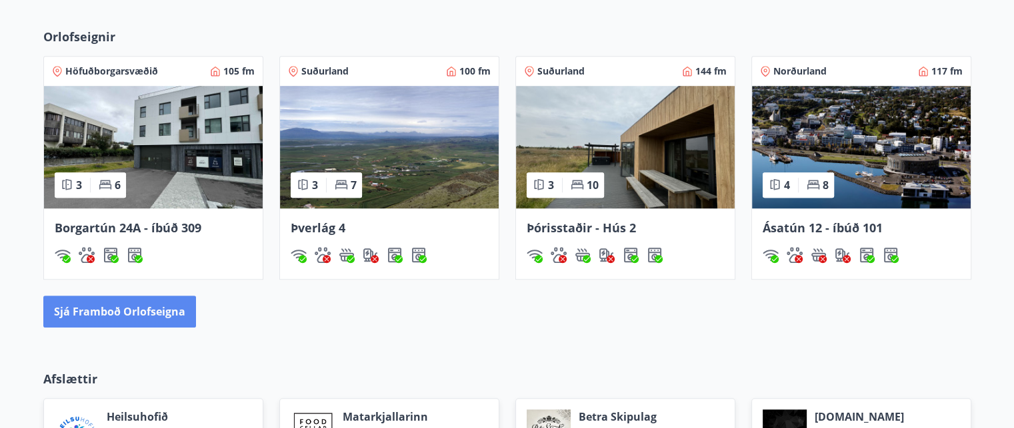
click at [79, 309] on button "Sjá framboð orlofseigna" at bounding box center [119, 312] width 153 height 32
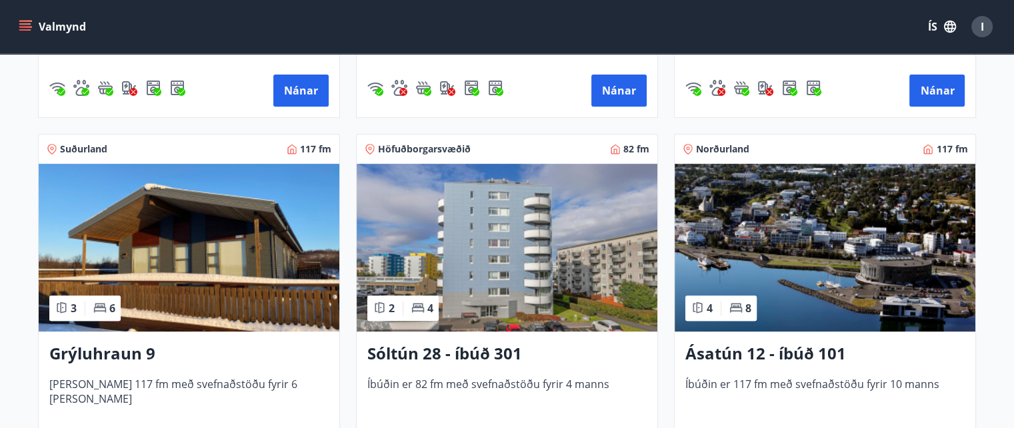
scroll to position [600, 0]
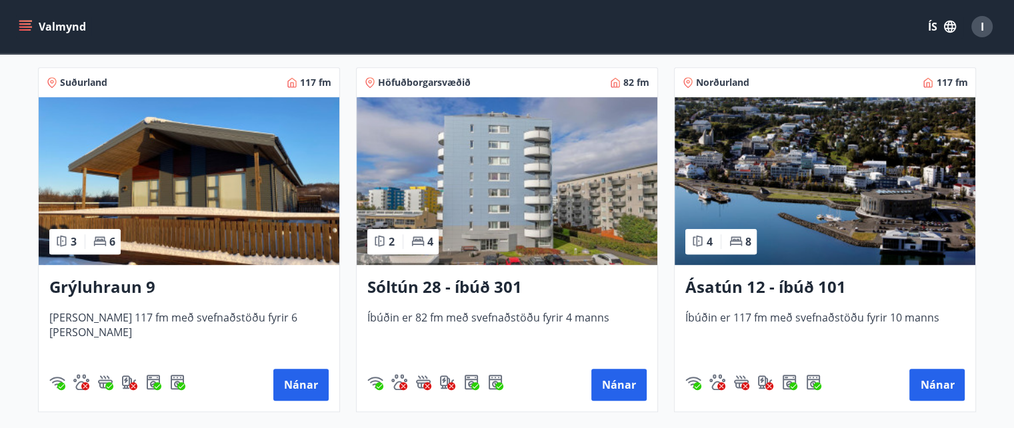
click at [178, 202] on img at bounding box center [189, 181] width 301 height 168
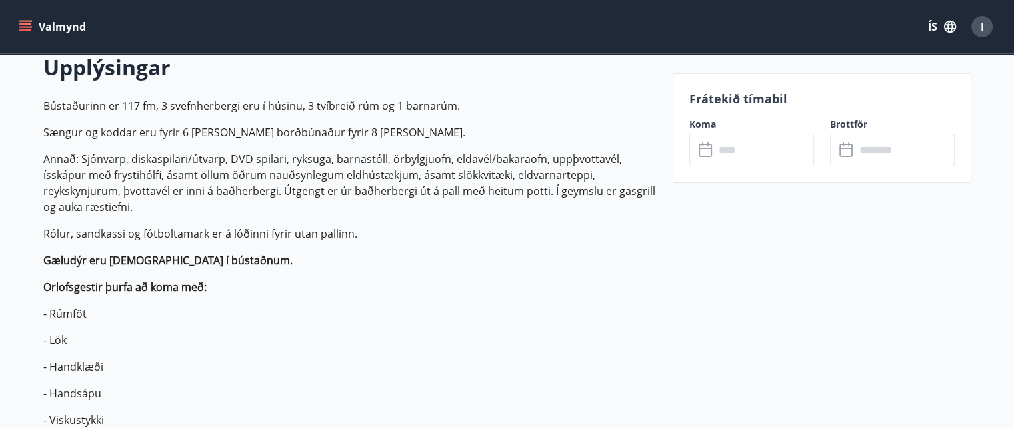
scroll to position [400, 0]
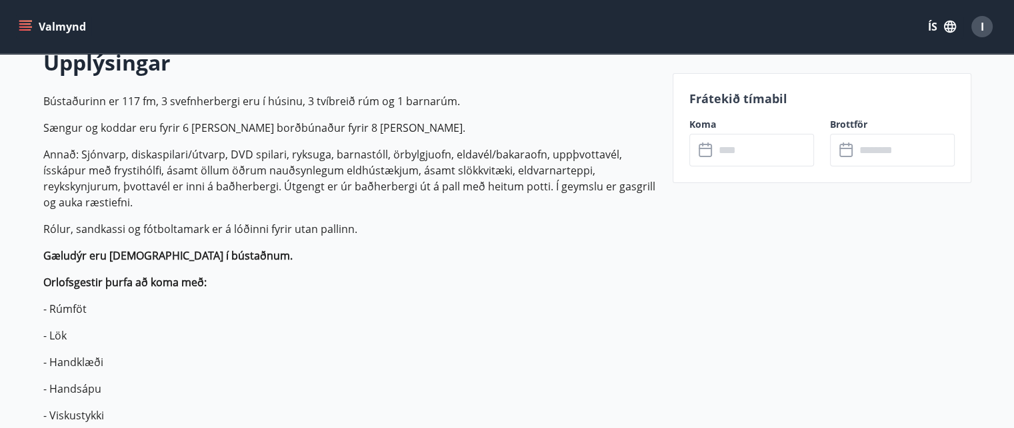
click at [788, 151] on input "text" at bounding box center [763, 150] width 99 height 33
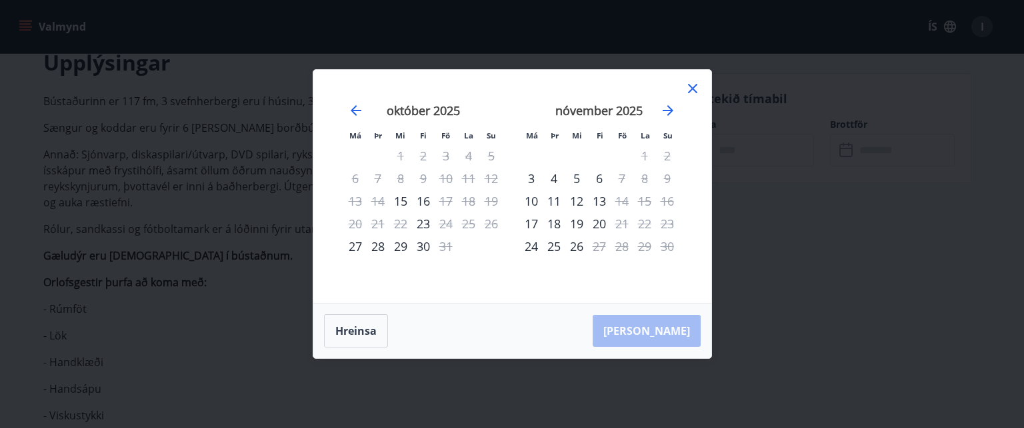
click at [690, 86] on icon at bounding box center [692, 89] width 16 height 16
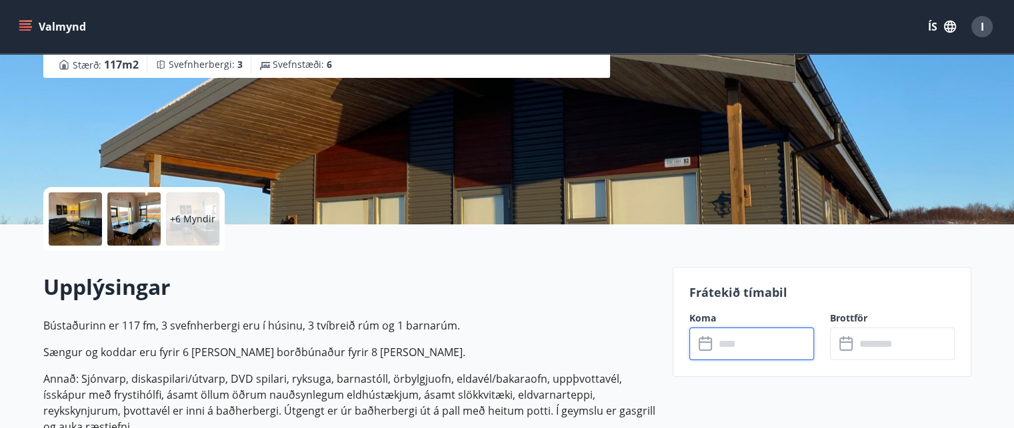
scroll to position [133, 0]
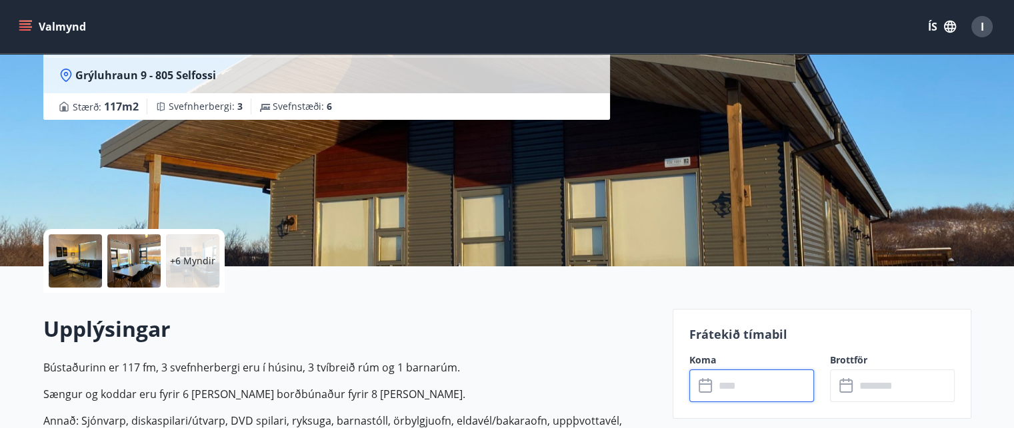
click at [757, 383] on input "text" at bounding box center [763, 386] width 99 height 33
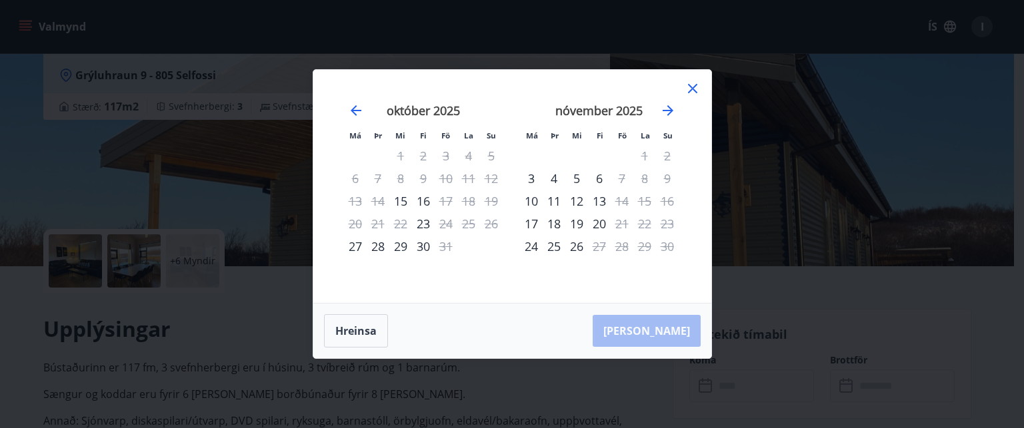
click at [692, 89] on icon at bounding box center [692, 89] width 2 height 2
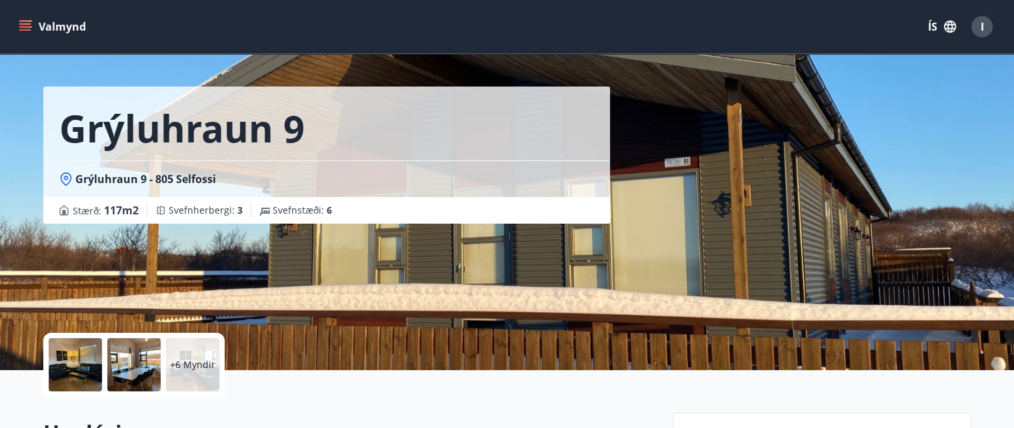
scroll to position [0, 0]
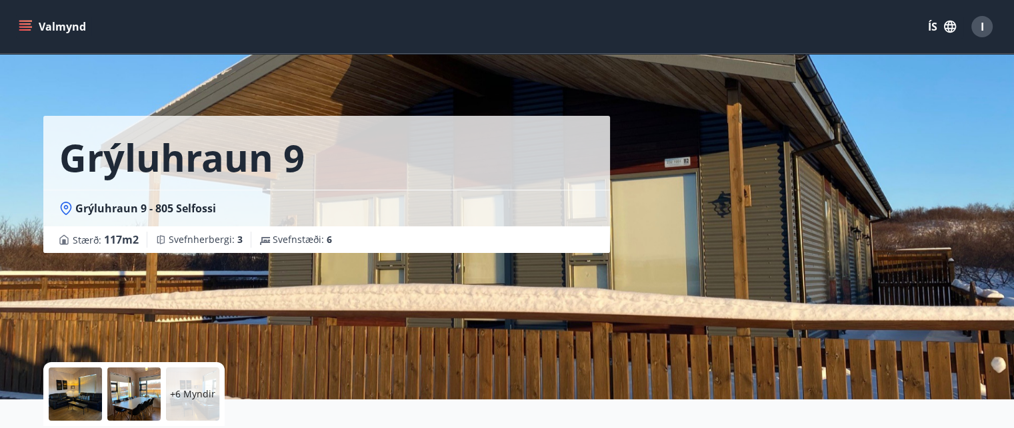
click at [63, 211] on icon at bounding box center [65, 208] width 13 height 13
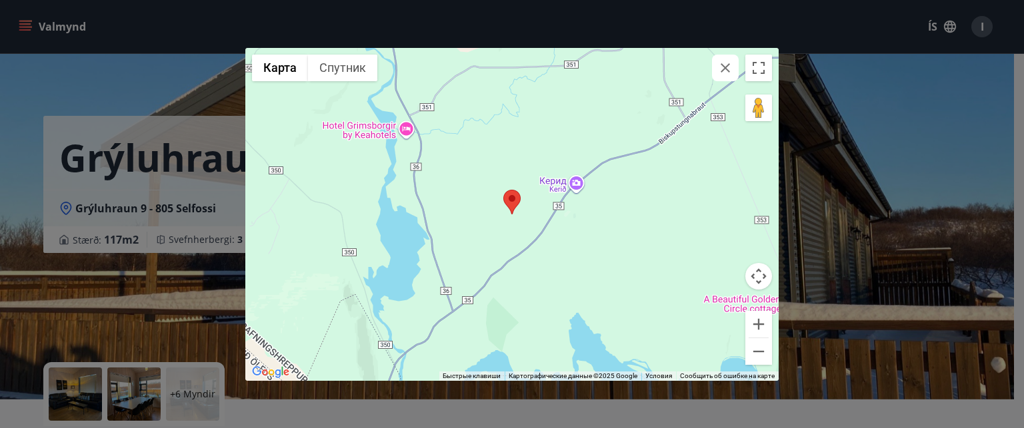
click at [904, 111] on div "← Переместить влево → Переместить вправо ↑ Переместить вверх ↓ Переместить вниз…" at bounding box center [512, 214] width 1024 height 428
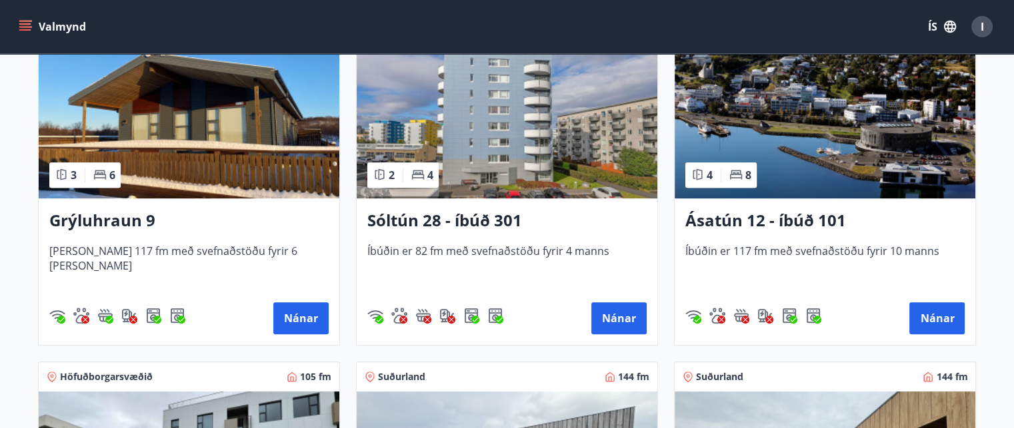
click at [472, 125] on img at bounding box center [507, 115] width 301 height 168
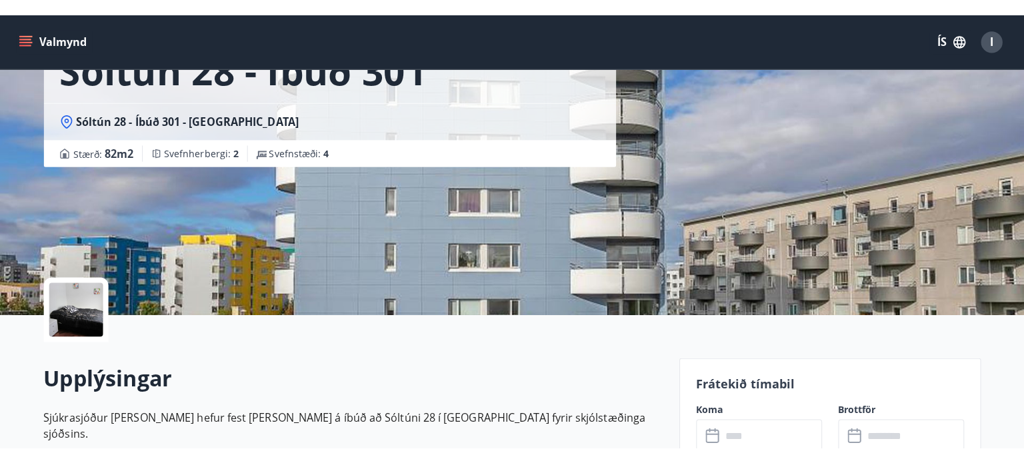
scroll to position [133, 0]
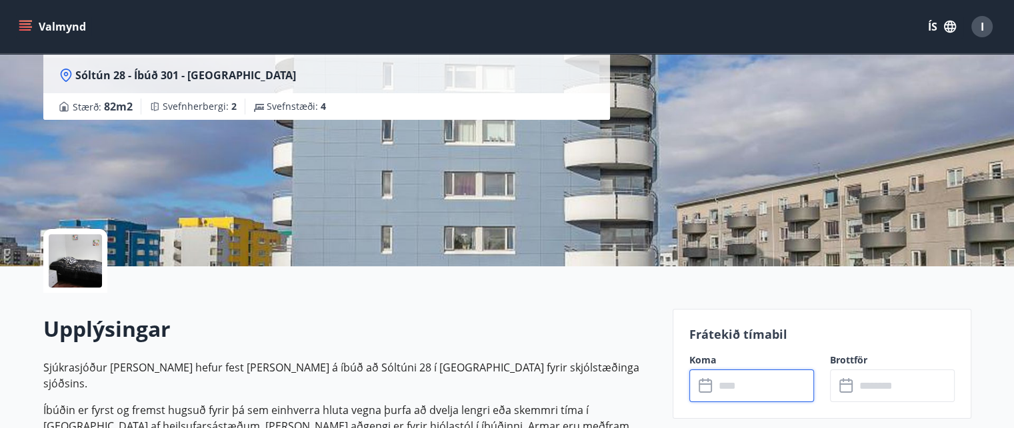
click at [776, 386] on input "text" at bounding box center [763, 386] width 99 height 33
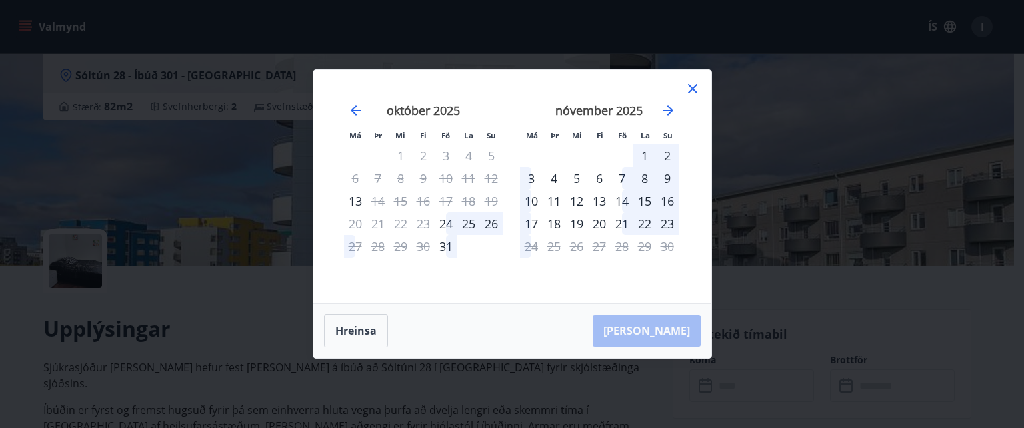
click at [770, 31] on div "Má Þr Mi Fi Fö La Su Má Þr Mi Fi Fö La Su [DATE] 1 2 3 4 5 6 7 8 9 10 11 12 13 …" at bounding box center [512, 214] width 1024 height 428
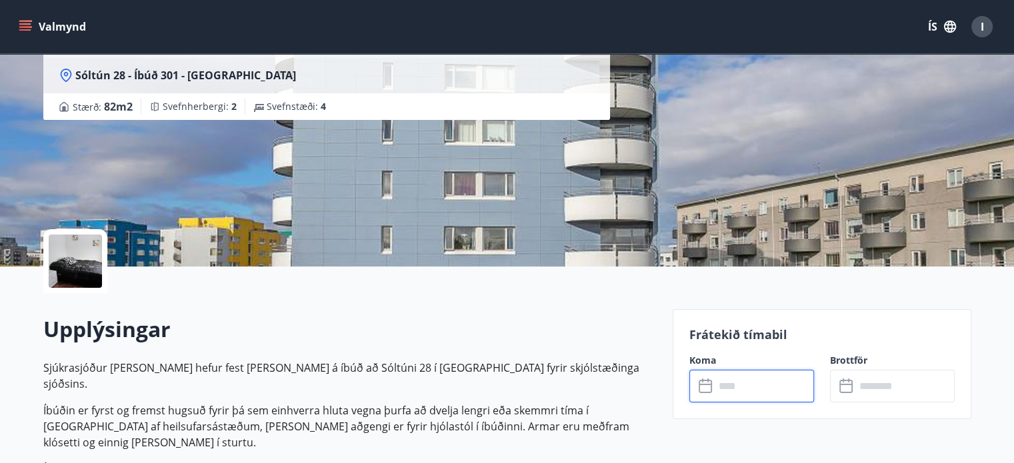
click at [729, 391] on input "text" at bounding box center [763, 386] width 99 height 33
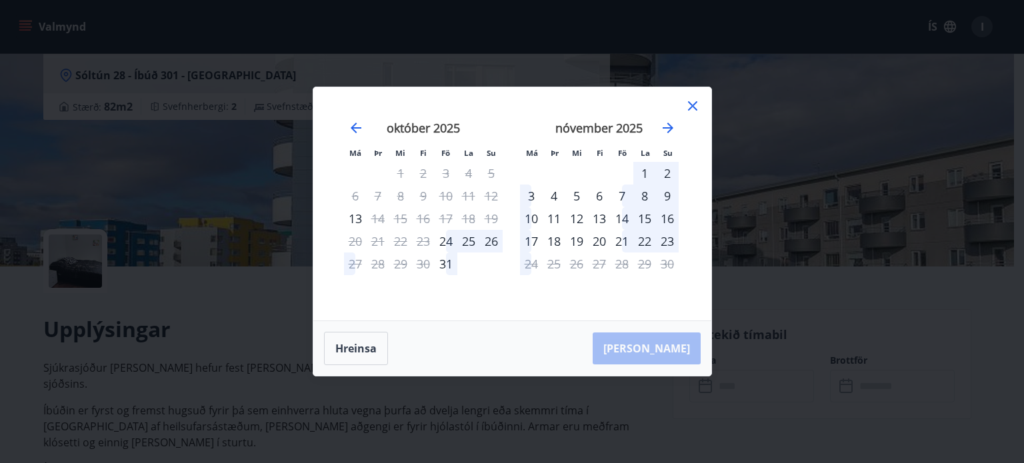
click at [694, 105] on icon at bounding box center [692, 105] width 9 height 9
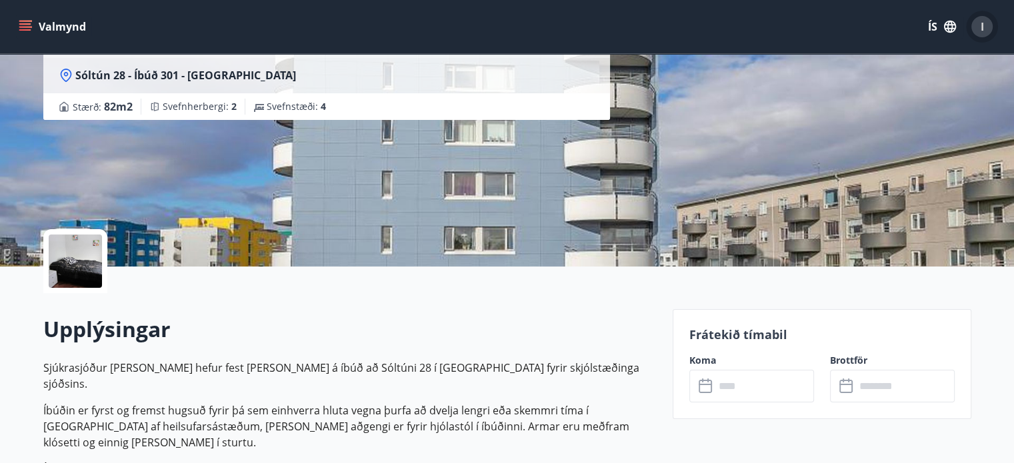
click at [984, 23] on div "I" at bounding box center [981, 26] width 21 height 21
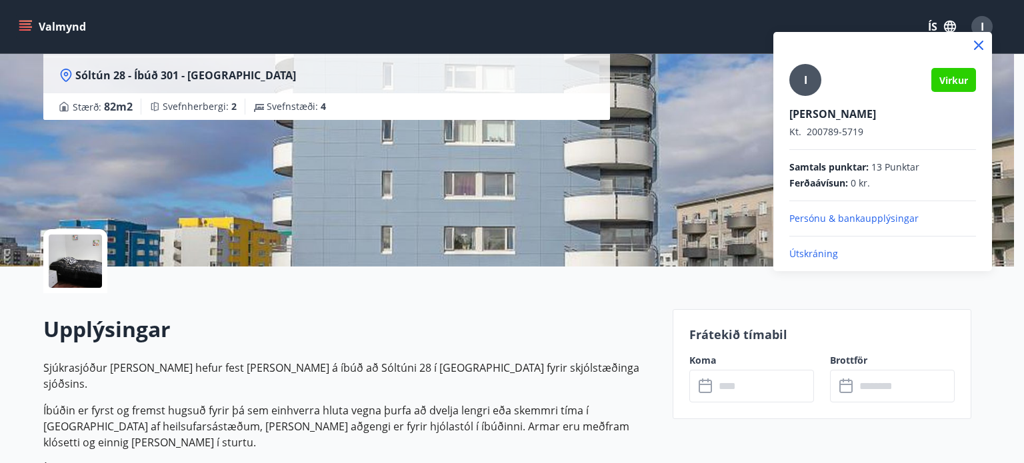
click at [835, 251] on p "Útskráning" at bounding box center [882, 253] width 187 height 13
